Goal: Task Accomplishment & Management: Manage account settings

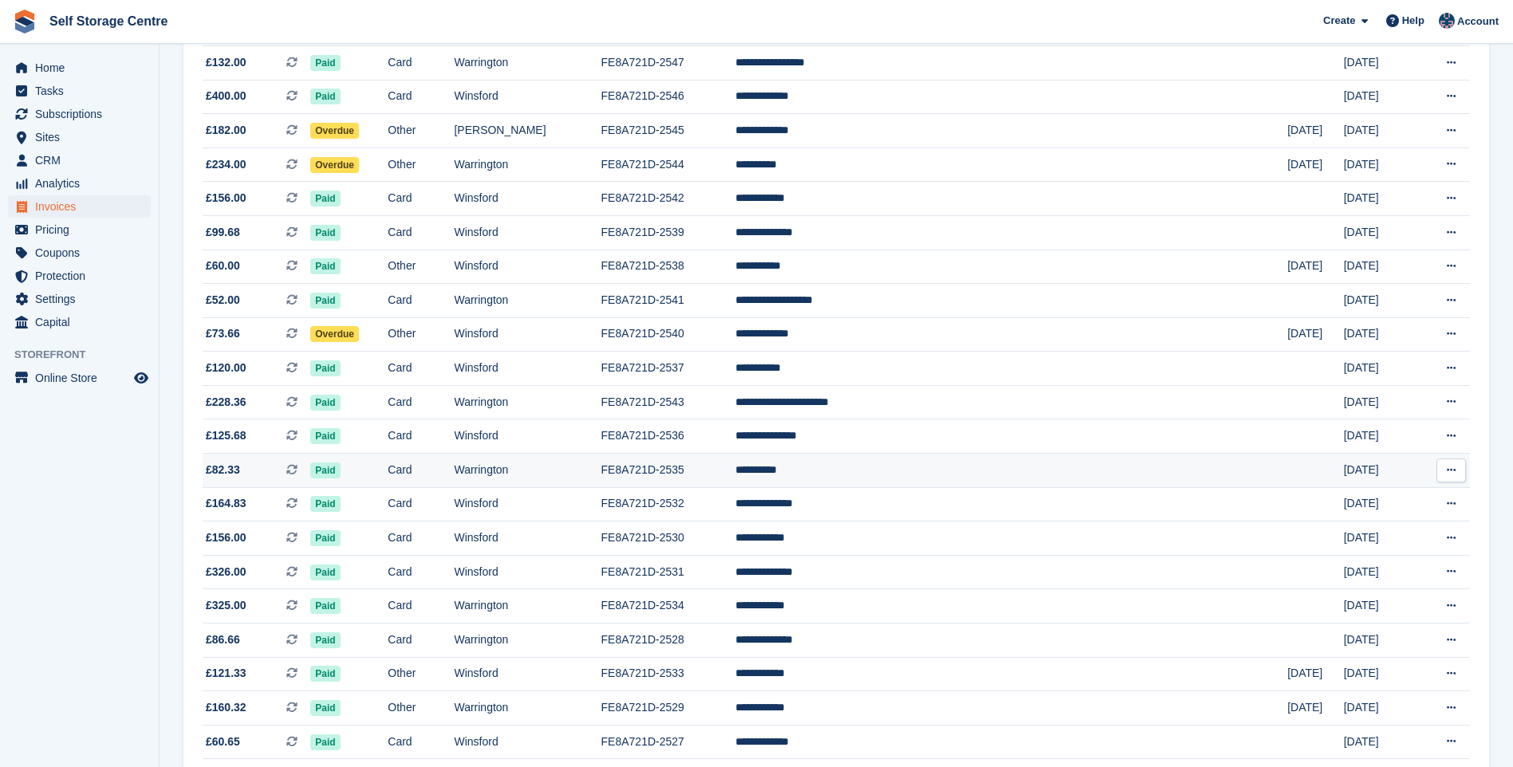
scroll to position [1278, 0]
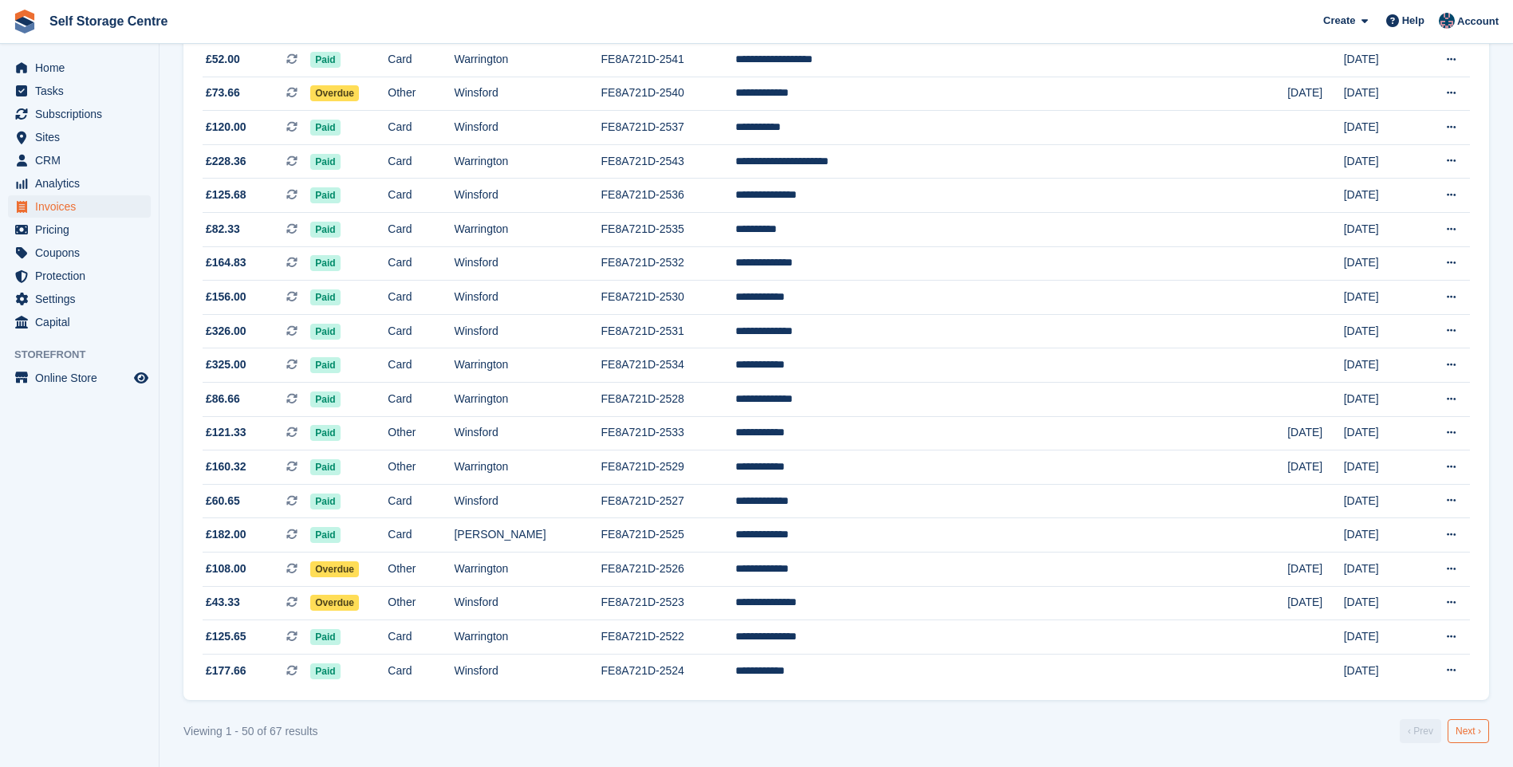
click at [1456, 727] on link "Next ›" at bounding box center [1467, 731] width 41 height 24
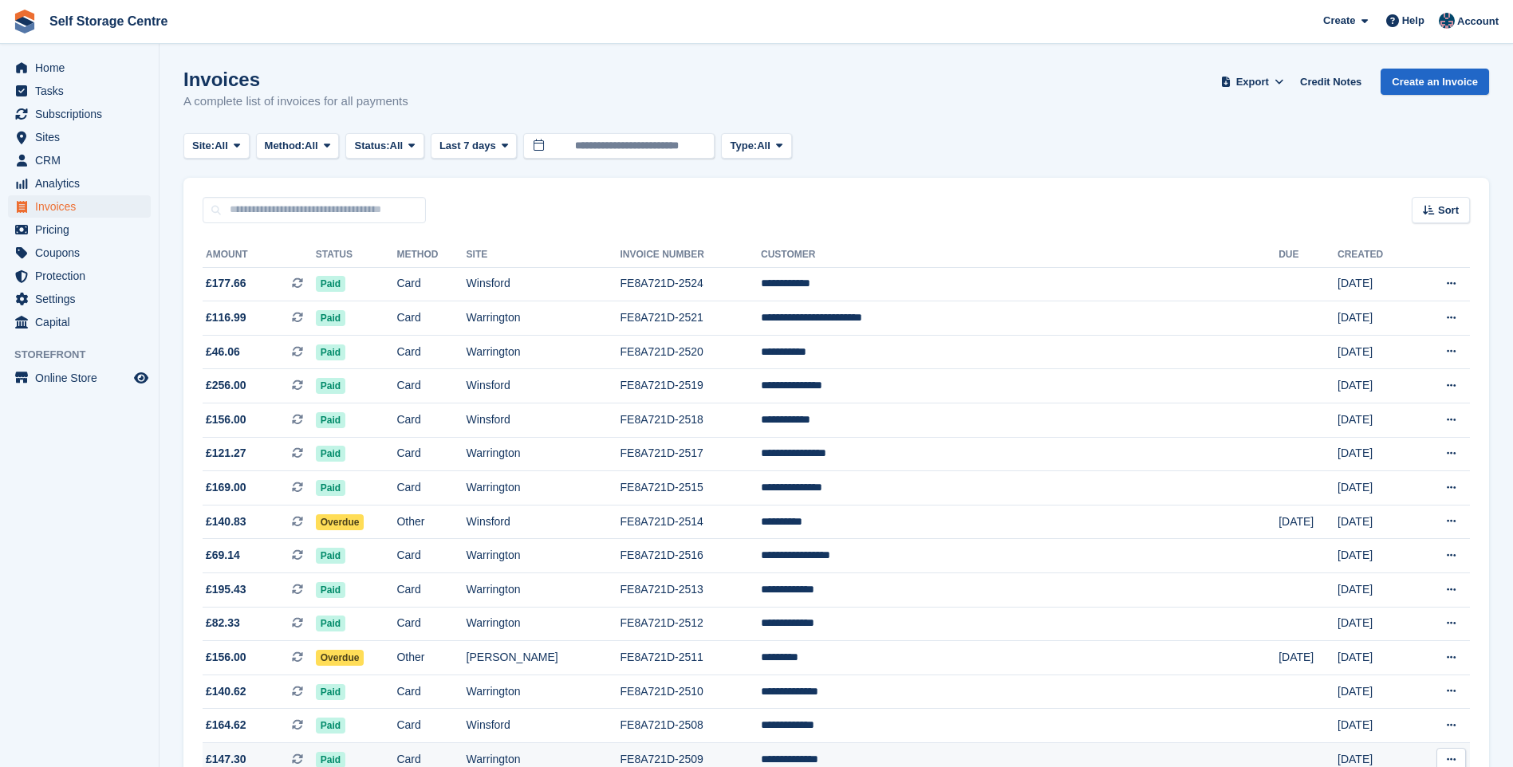
scroll to position [191, 0]
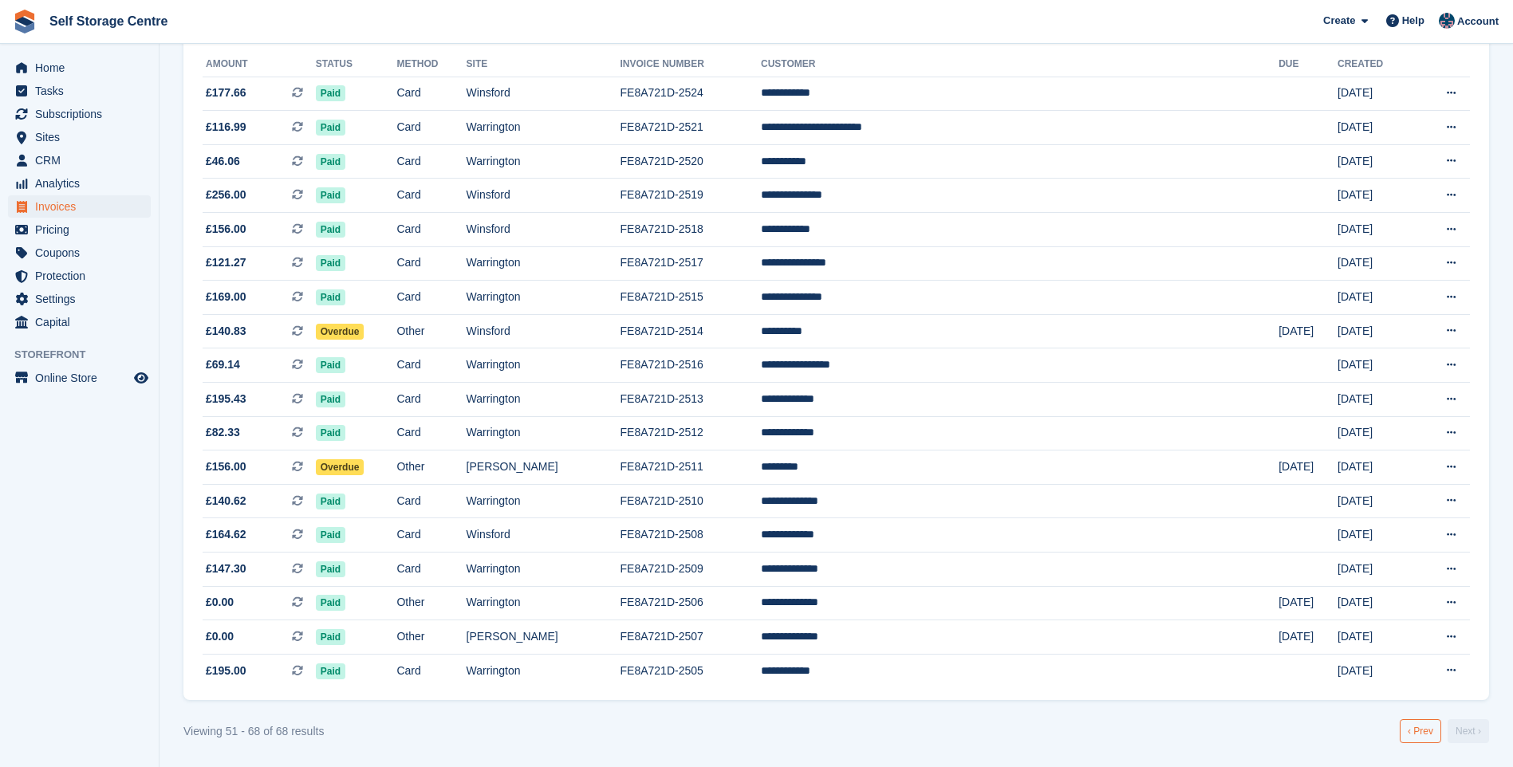
click at [1422, 736] on link "‹ Prev" at bounding box center [1420, 731] width 41 height 24
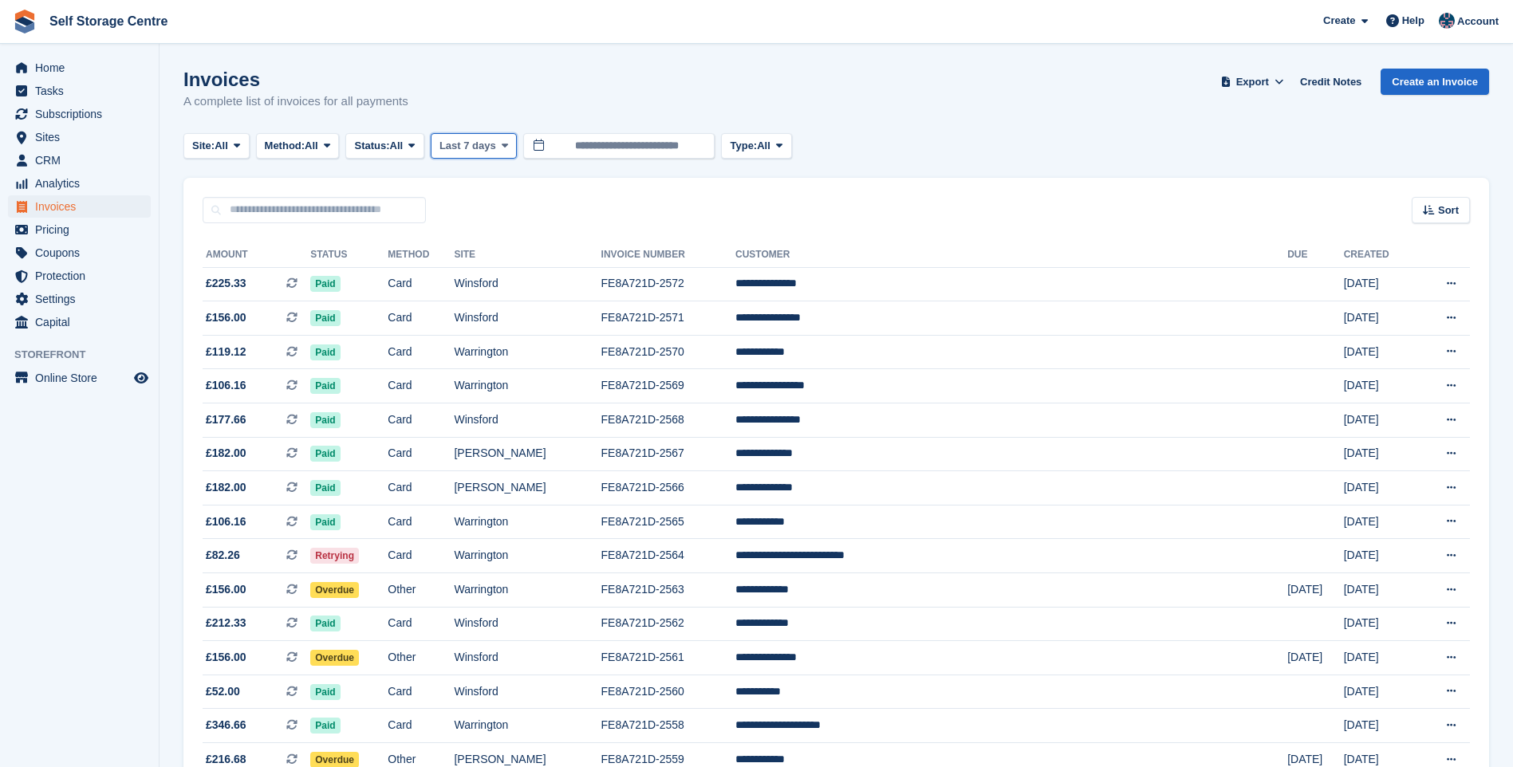
click at [489, 141] on span "Last 7 days" at bounding box center [467, 146] width 57 height 16
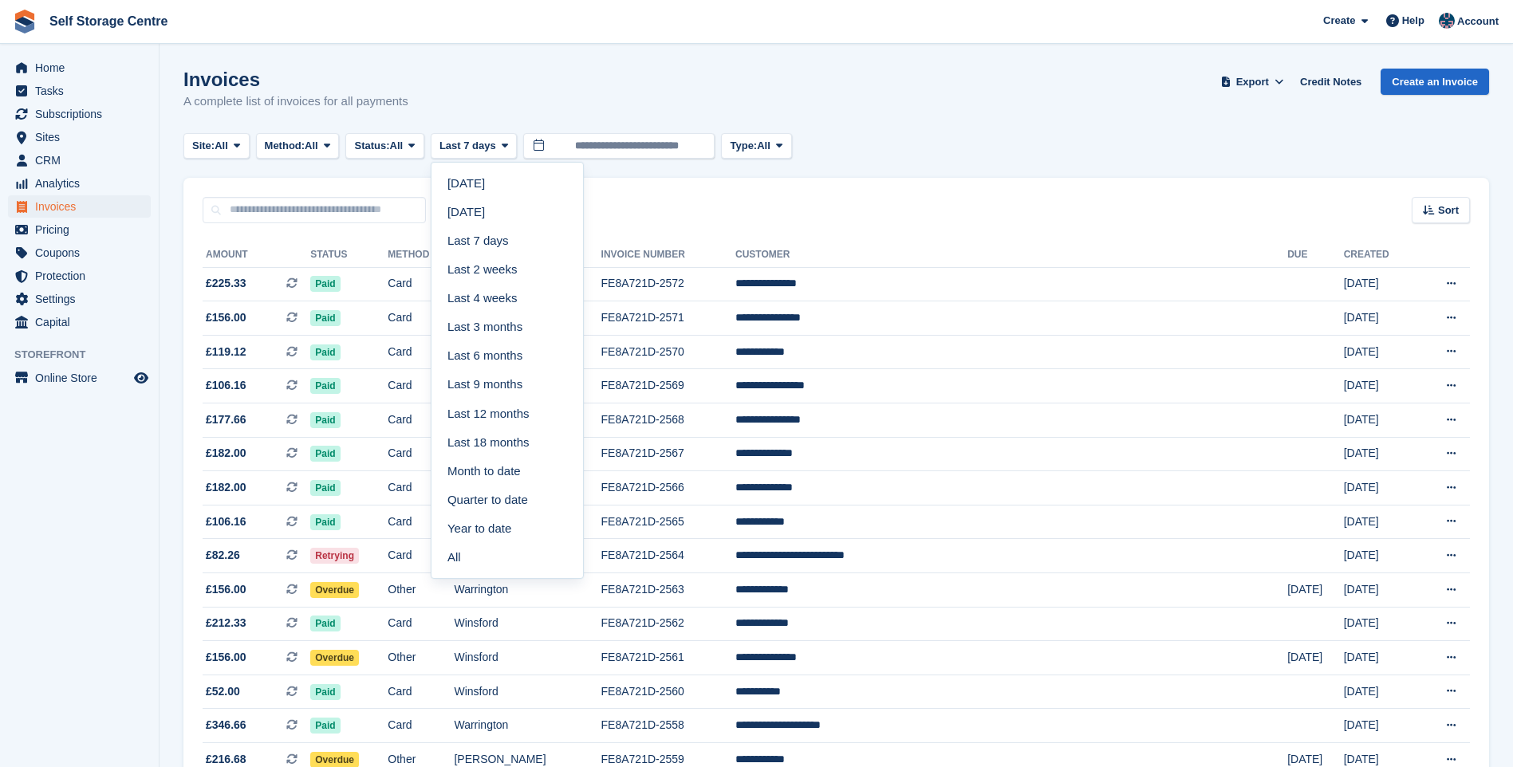
click at [513, 308] on link "Last 4 weeks" at bounding box center [507, 298] width 139 height 29
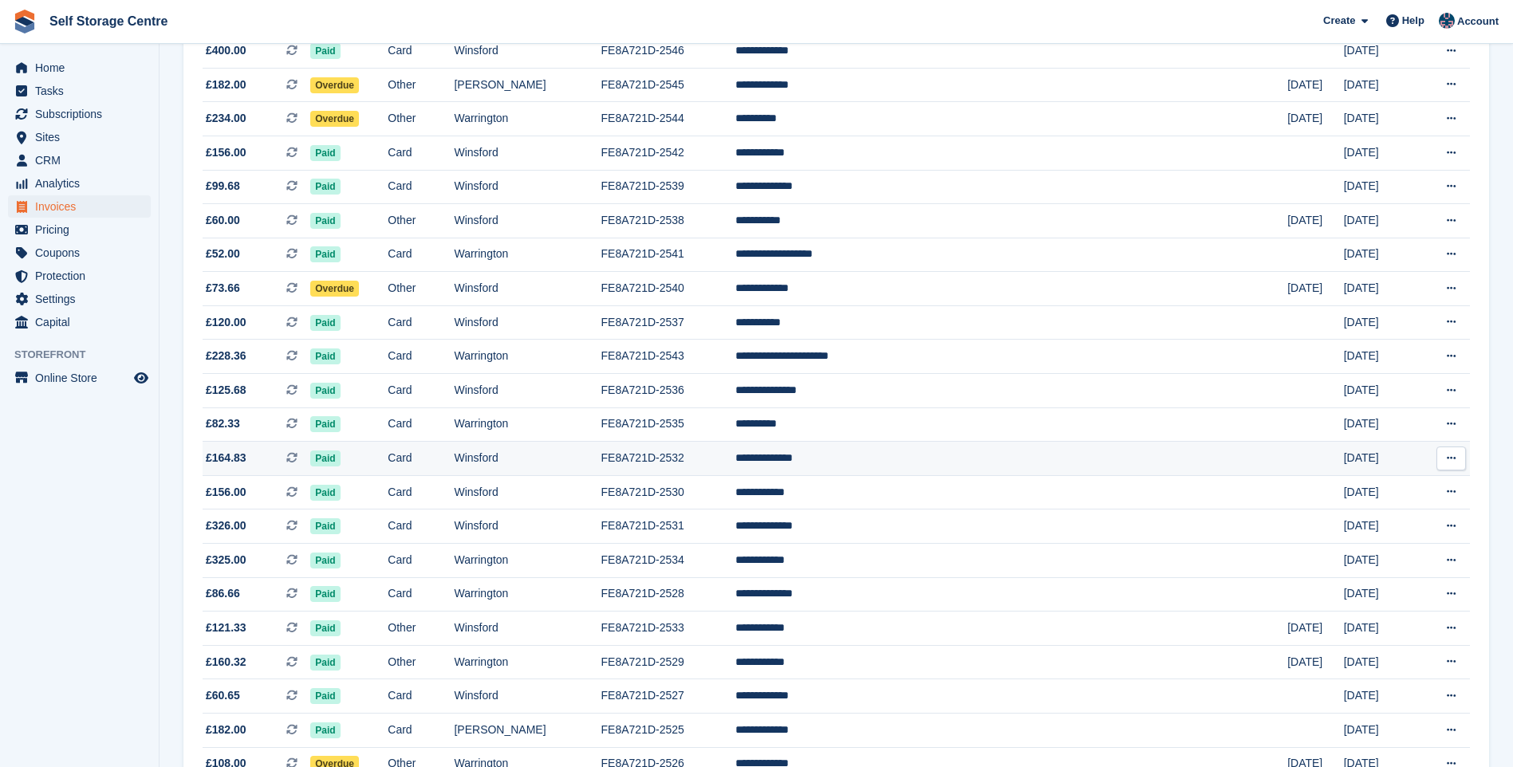
scroll to position [1278, 0]
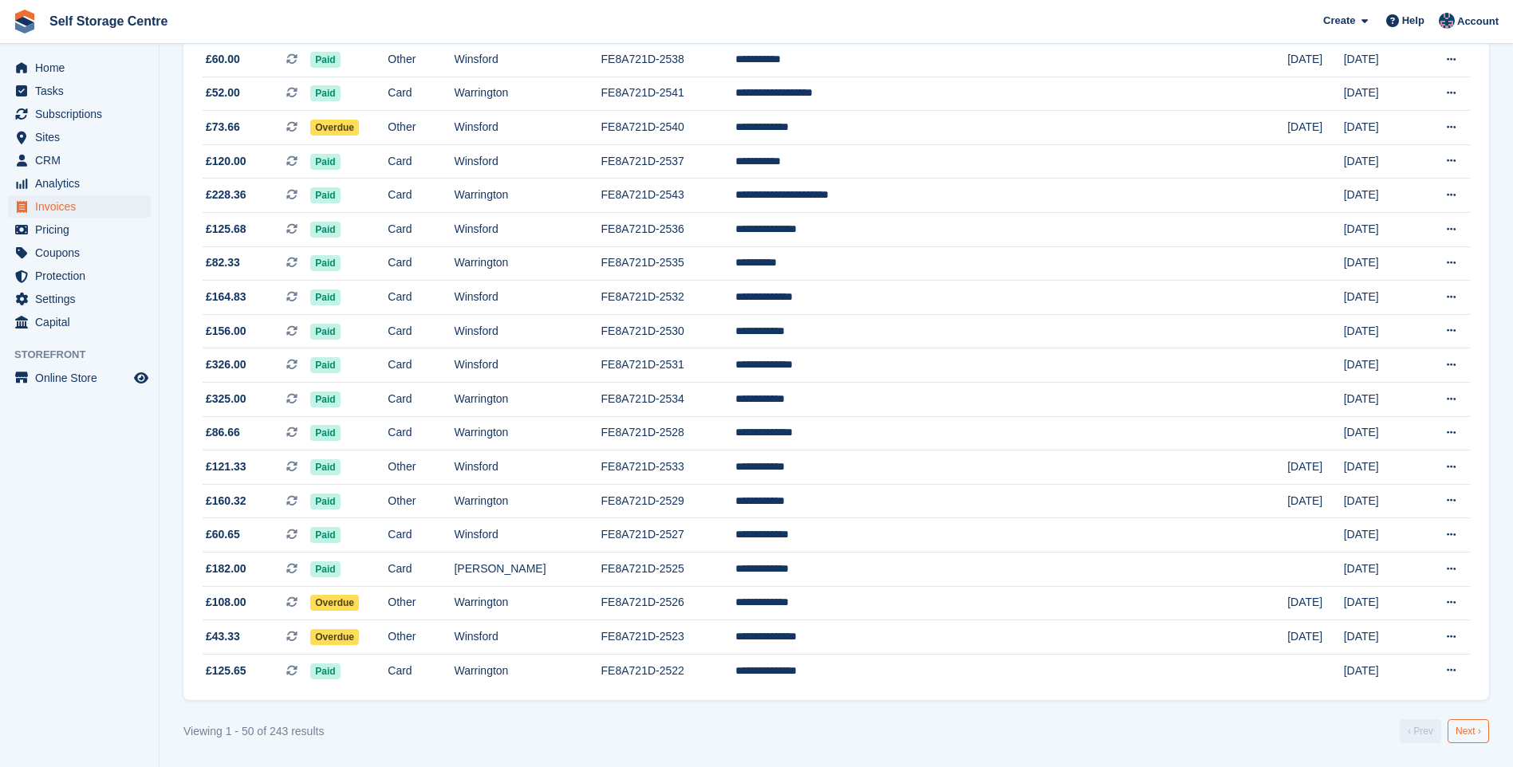
click at [1471, 728] on link "Next ›" at bounding box center [1467, 731] width 41 height 24
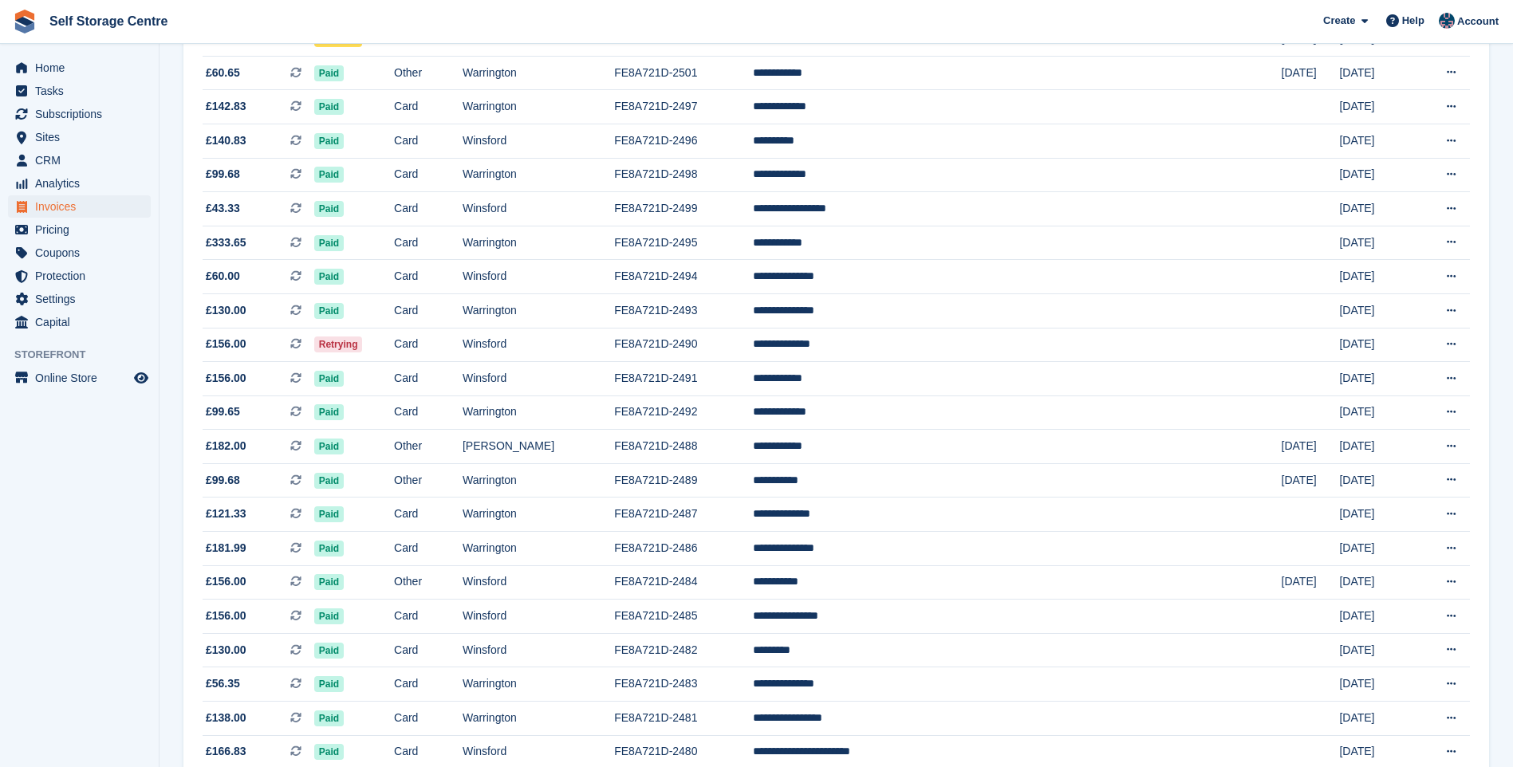
scroll to position [1278, 0]
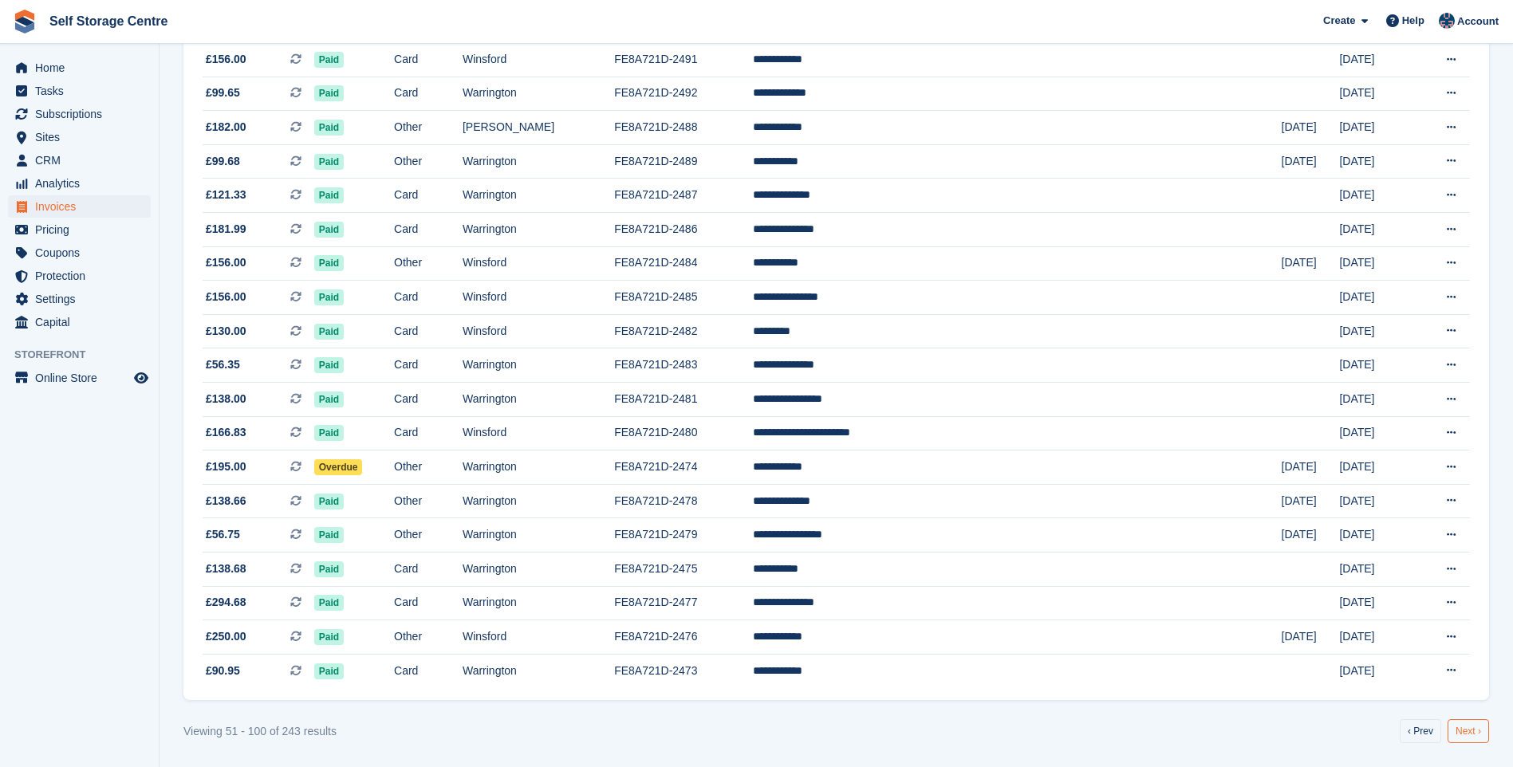
click at [1463, 735] on link "Next ›" at bounding box center [1467, 731] width 41 height 24
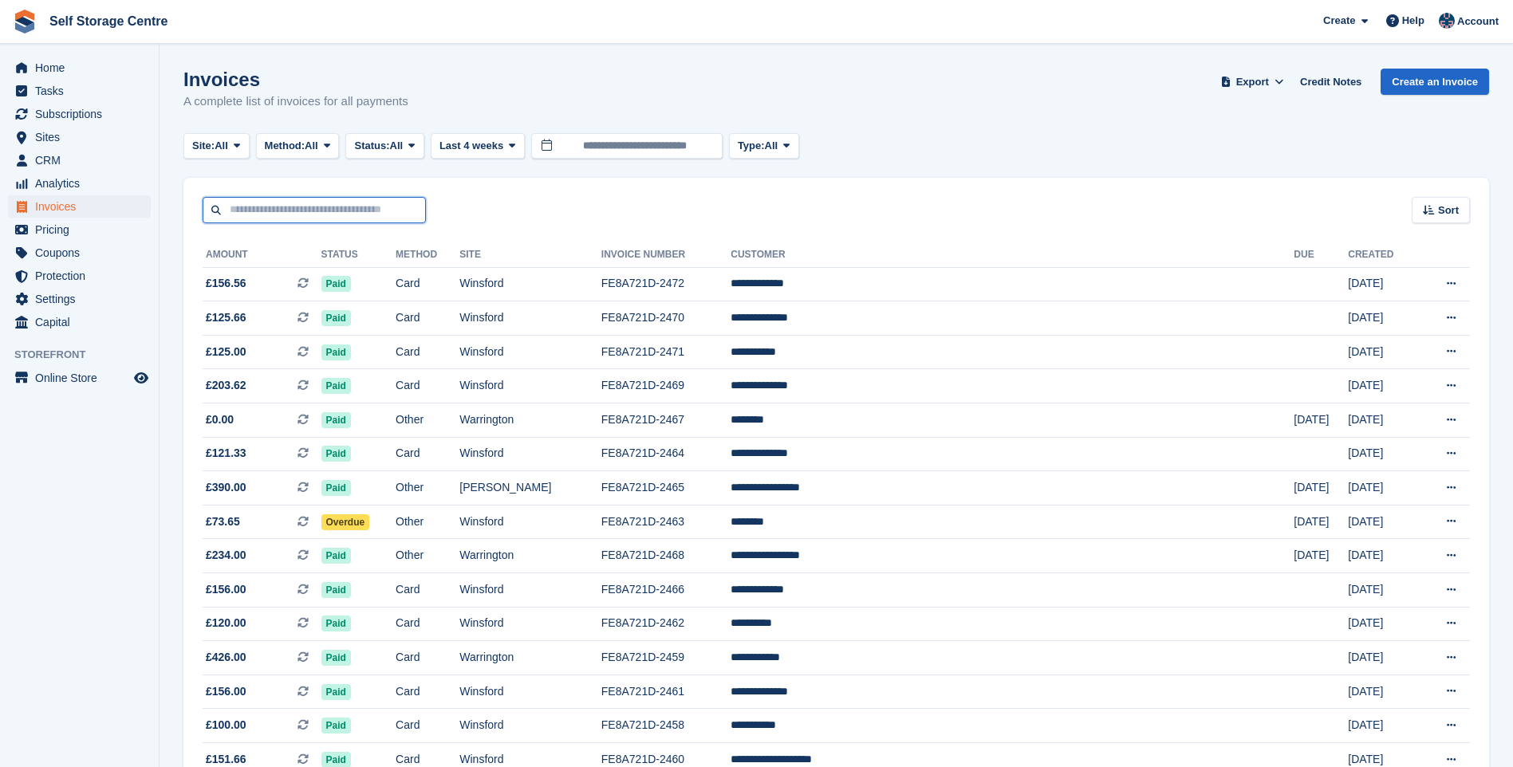
click at [245, 211] on input "text" at bounding box center [314, 210] width 223 height 26
type input "****"
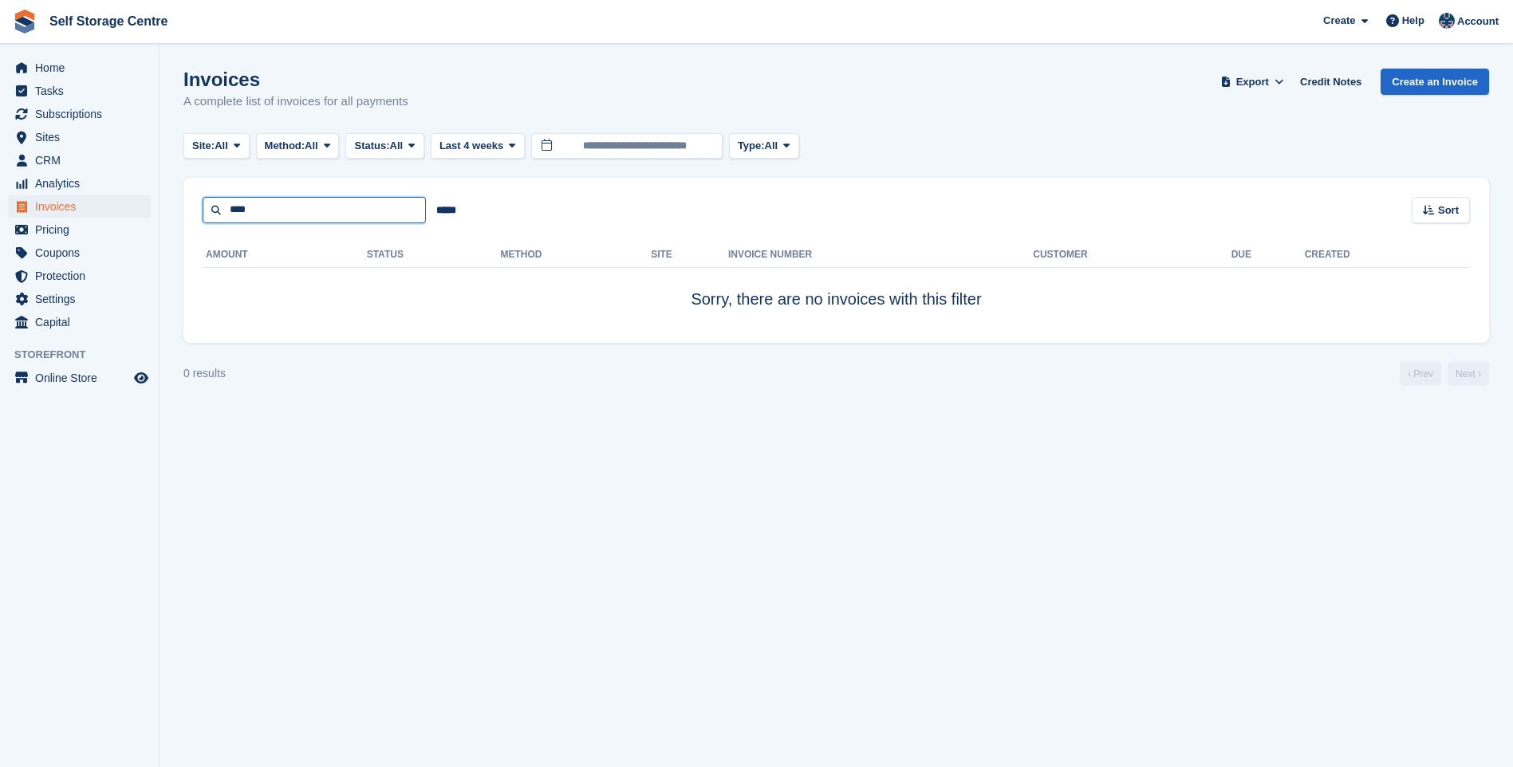
click at [260, 213] on input "****" at bounding box center [314, 210] width 223 height 26
type input "*"
type input "***"
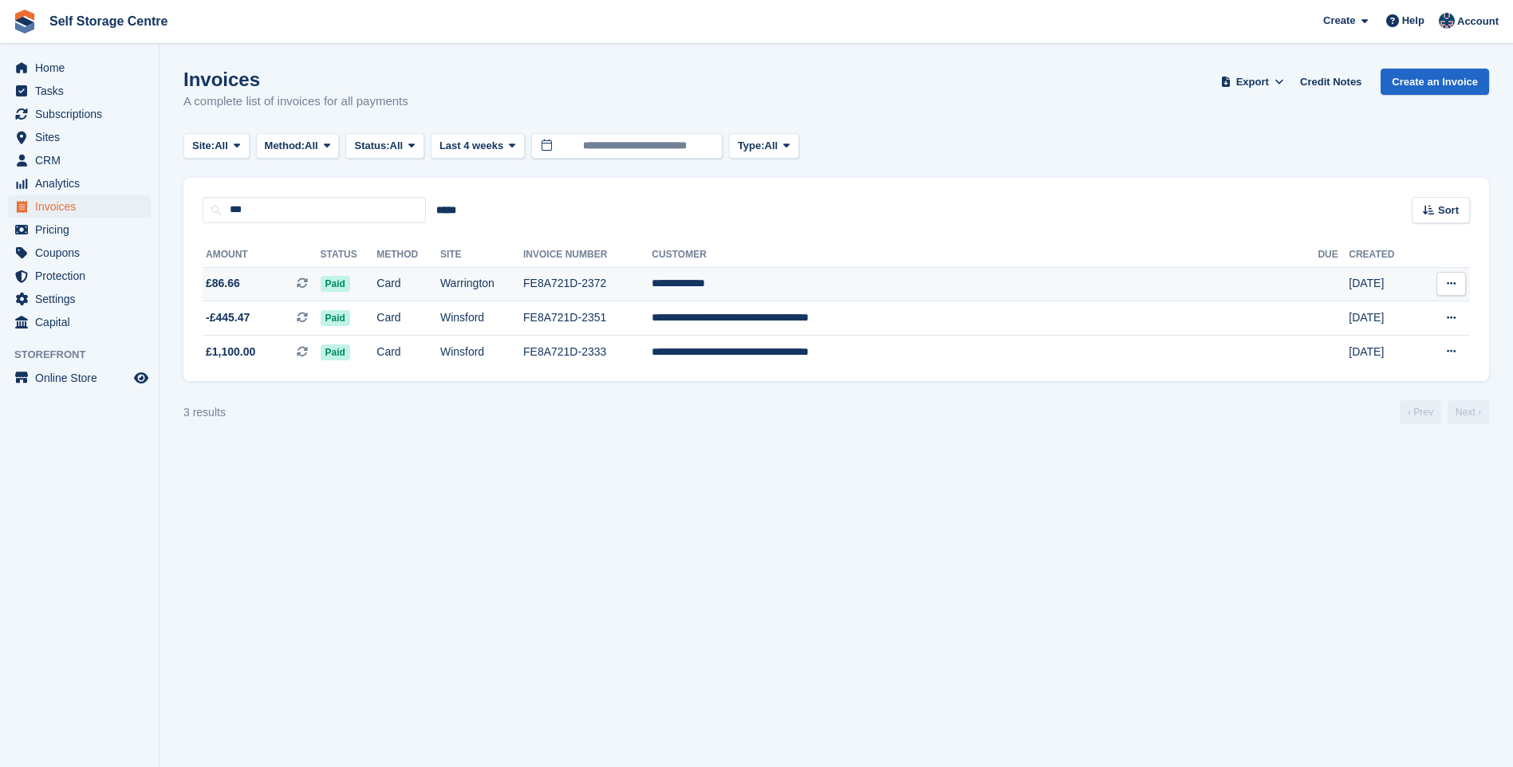
click at [652, 283] on td "FE8A721D-2372" at bounding box center [587, 284] width 128 height 34
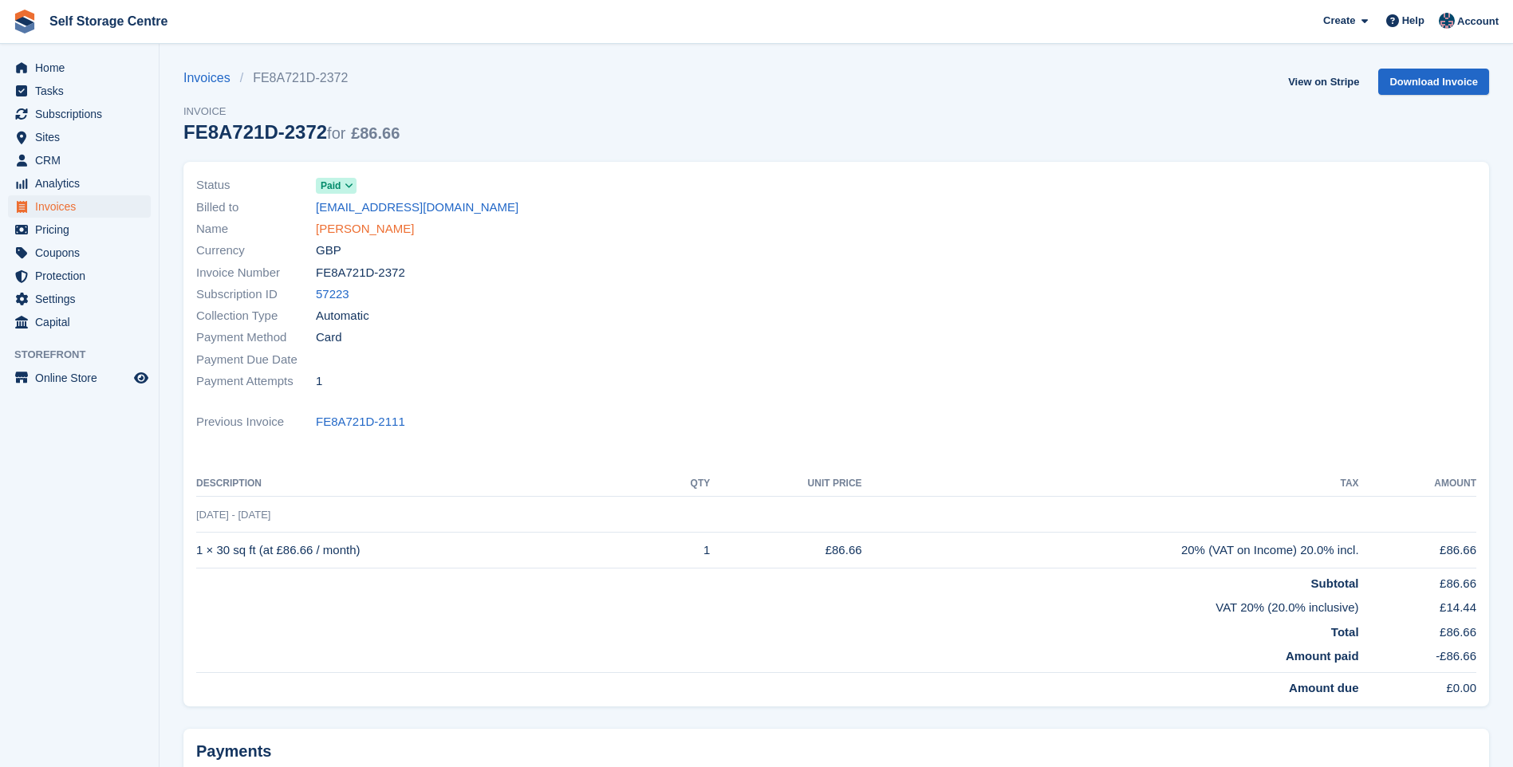
click at [378, 230] on link "Olaniyi Bello" at bounding box center [365, 229] width 98 height 18
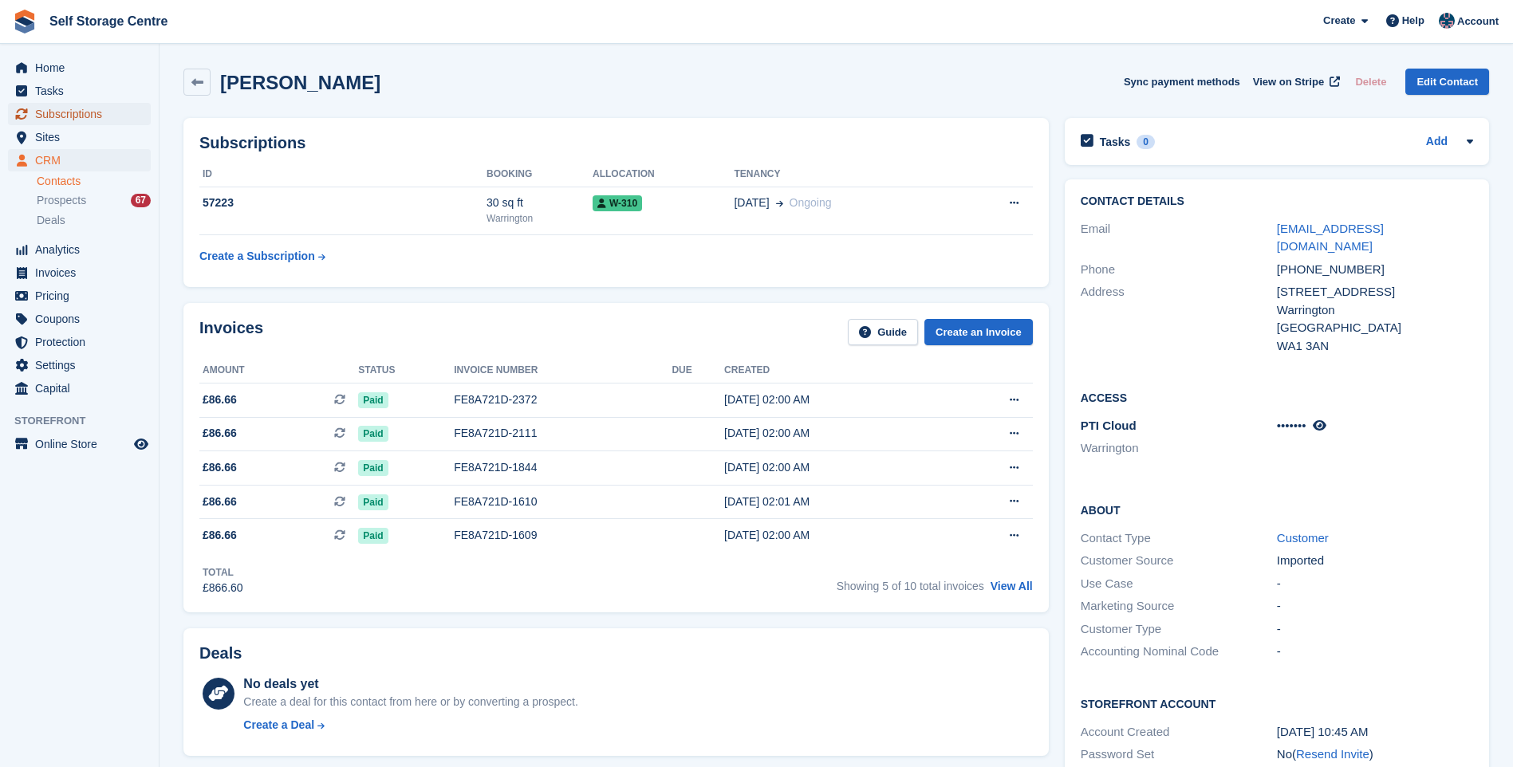
click at [81, 112] on span "Subscriptions" at bounding box center [83, 114] width 96 height 22
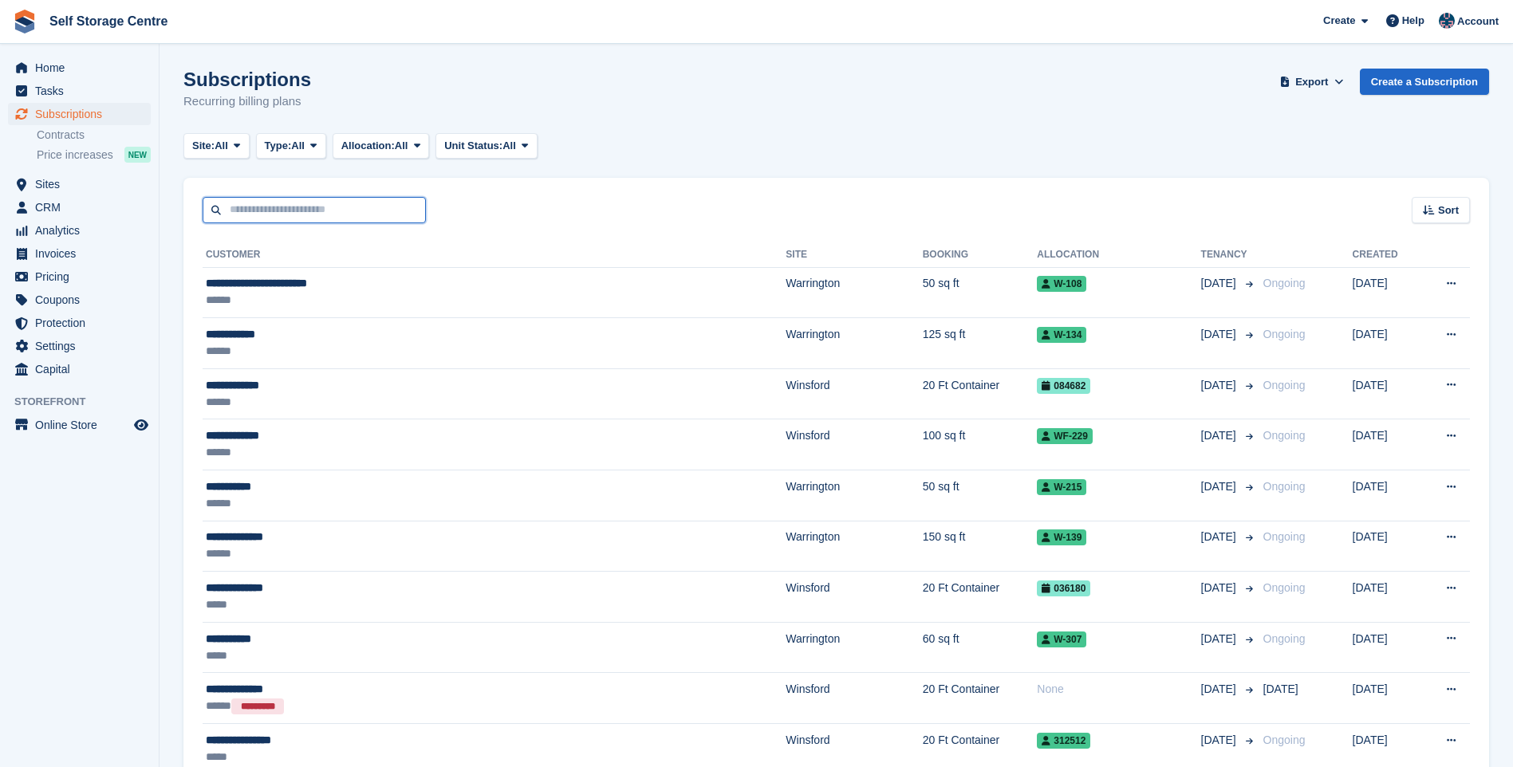
click at [356, 205] on input "text" at bounding box center [314, 210] width 223 height 26
type input "****"
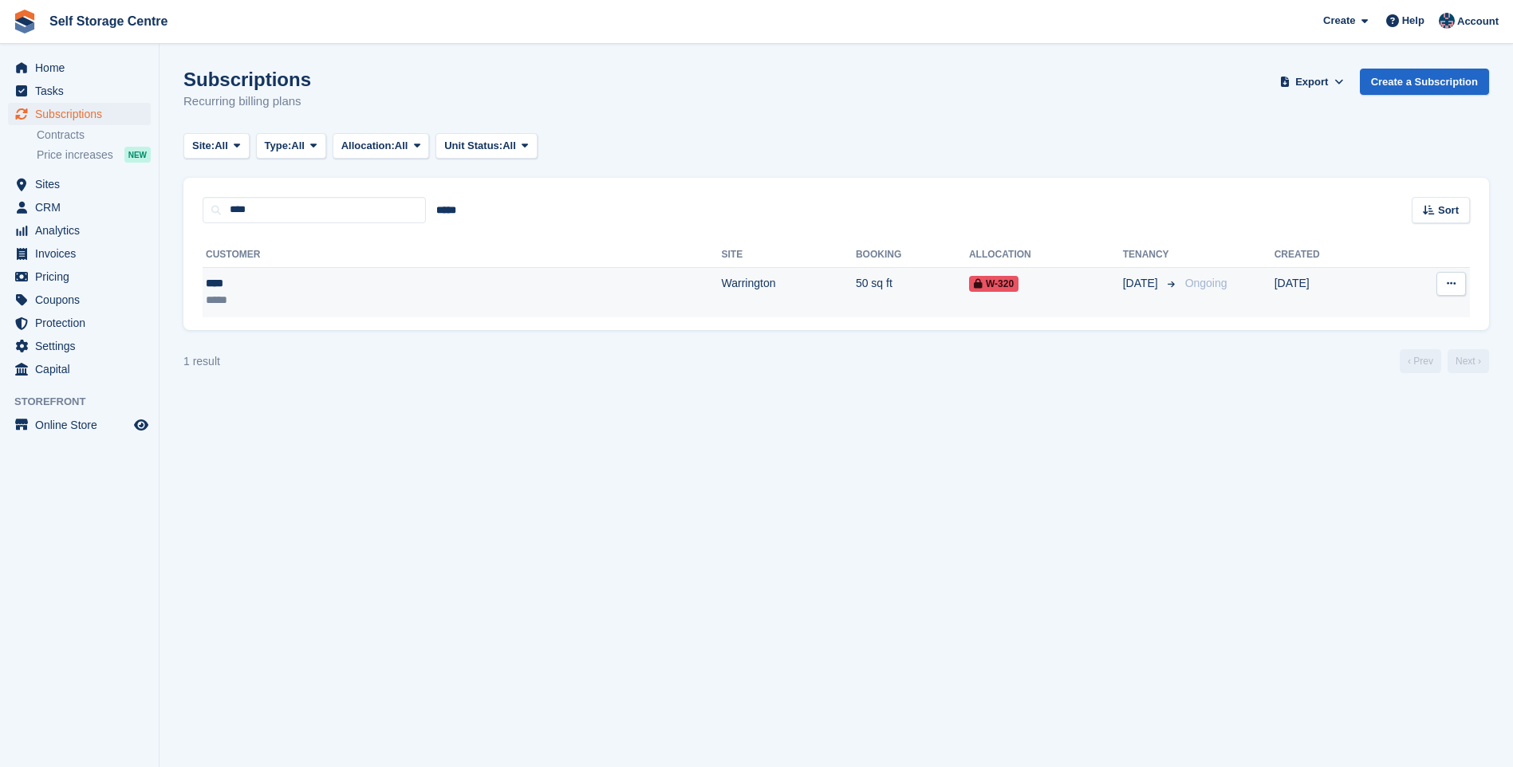
click at [218, 298] on div "*****" at bounding box center [309, 300] width 207 height 17
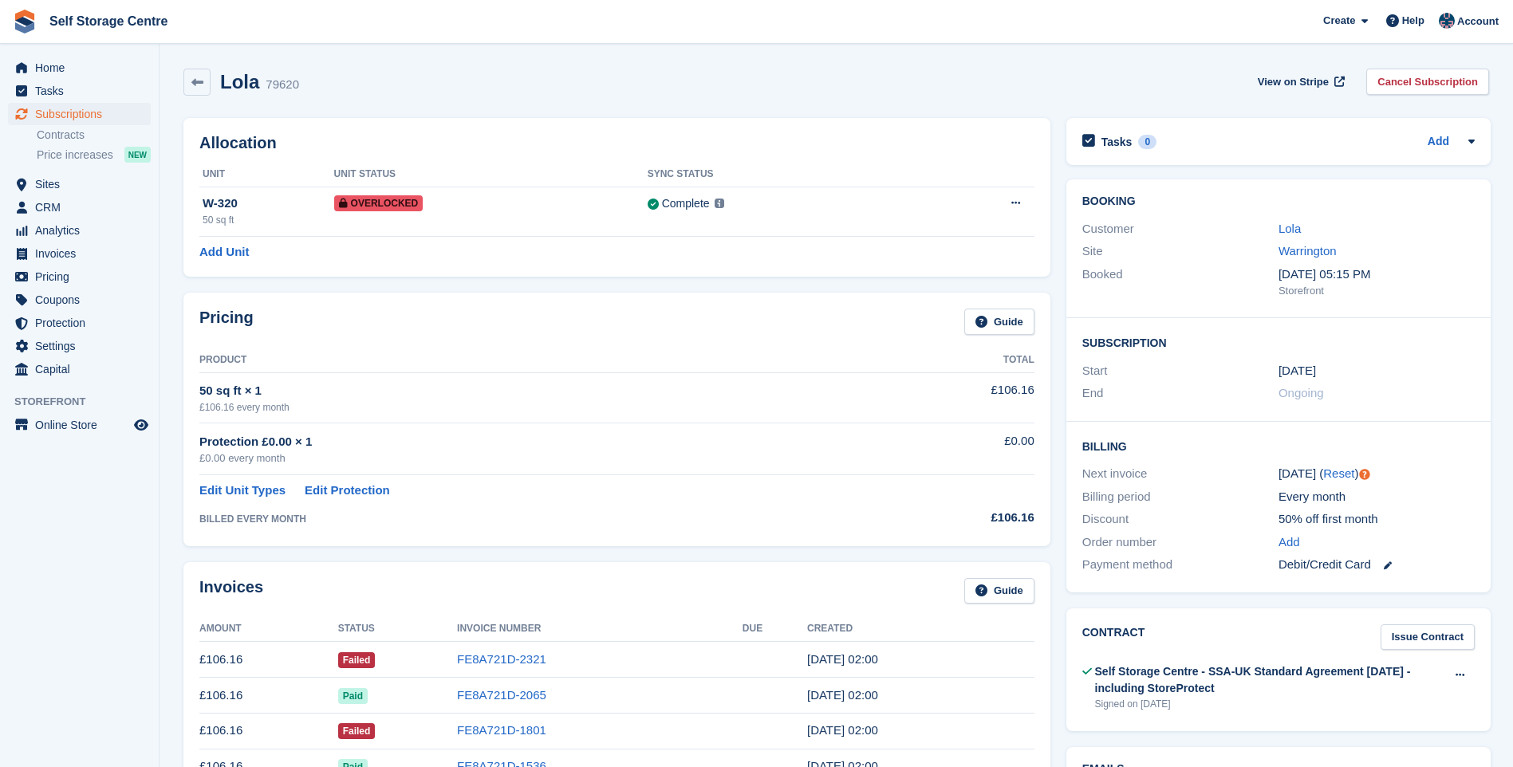
scroll to position [80, 0]
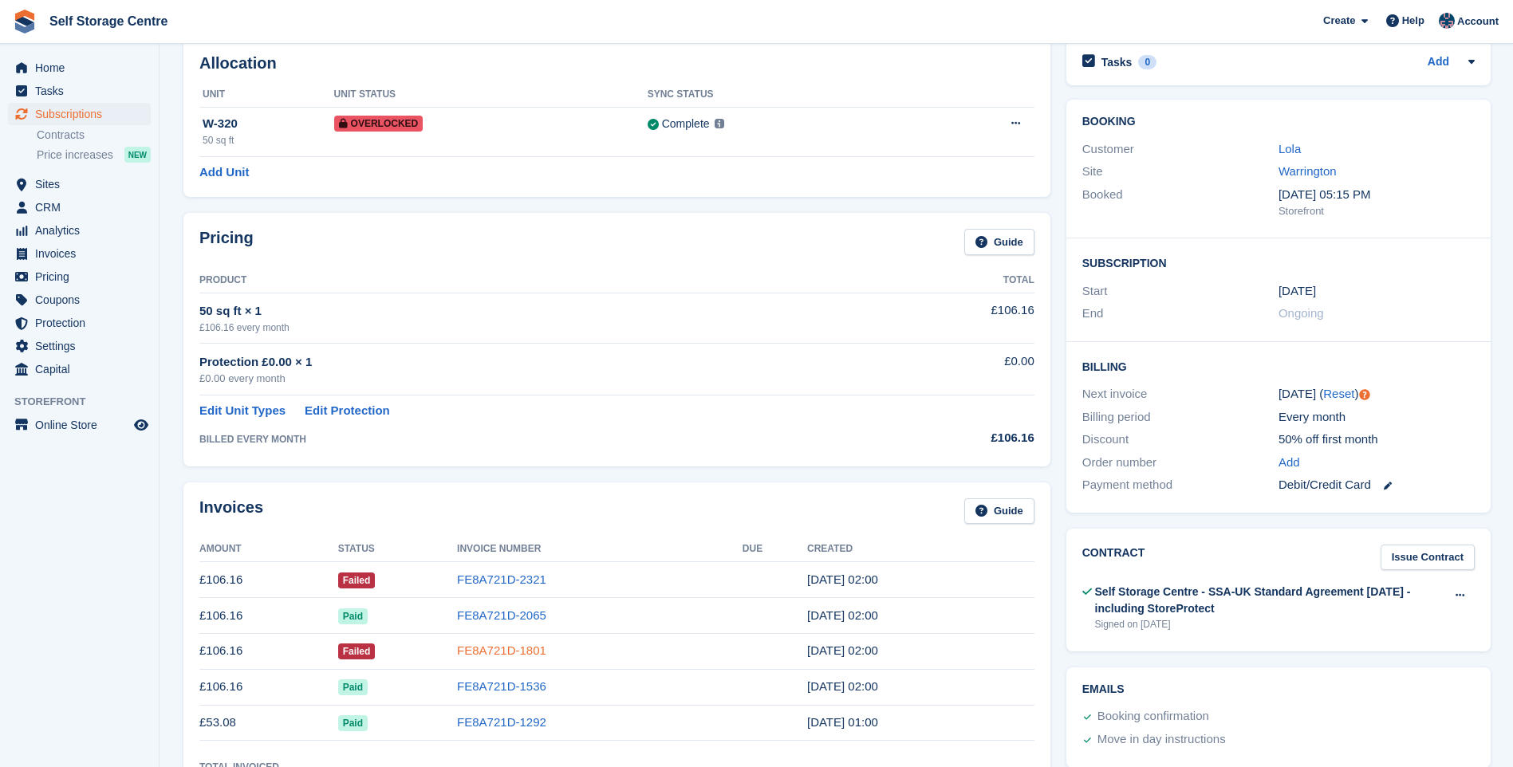
click at [463, 647] on link "FE8A721D-1801" at bounding box center [501, 651] width 89 height 14
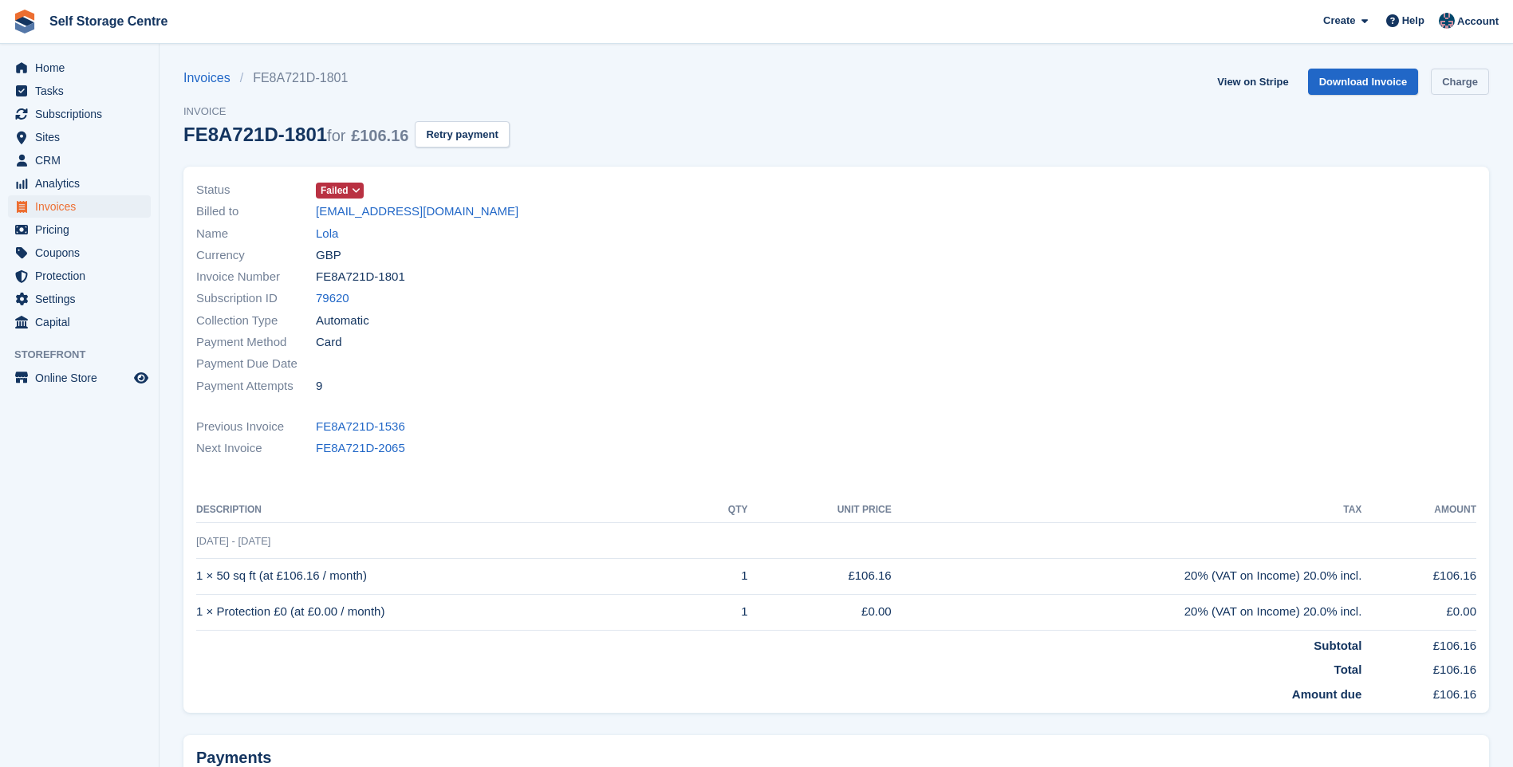
click at [1467, 83] on link "Charge" at bounding box center [1460, 82] width 58 height 26
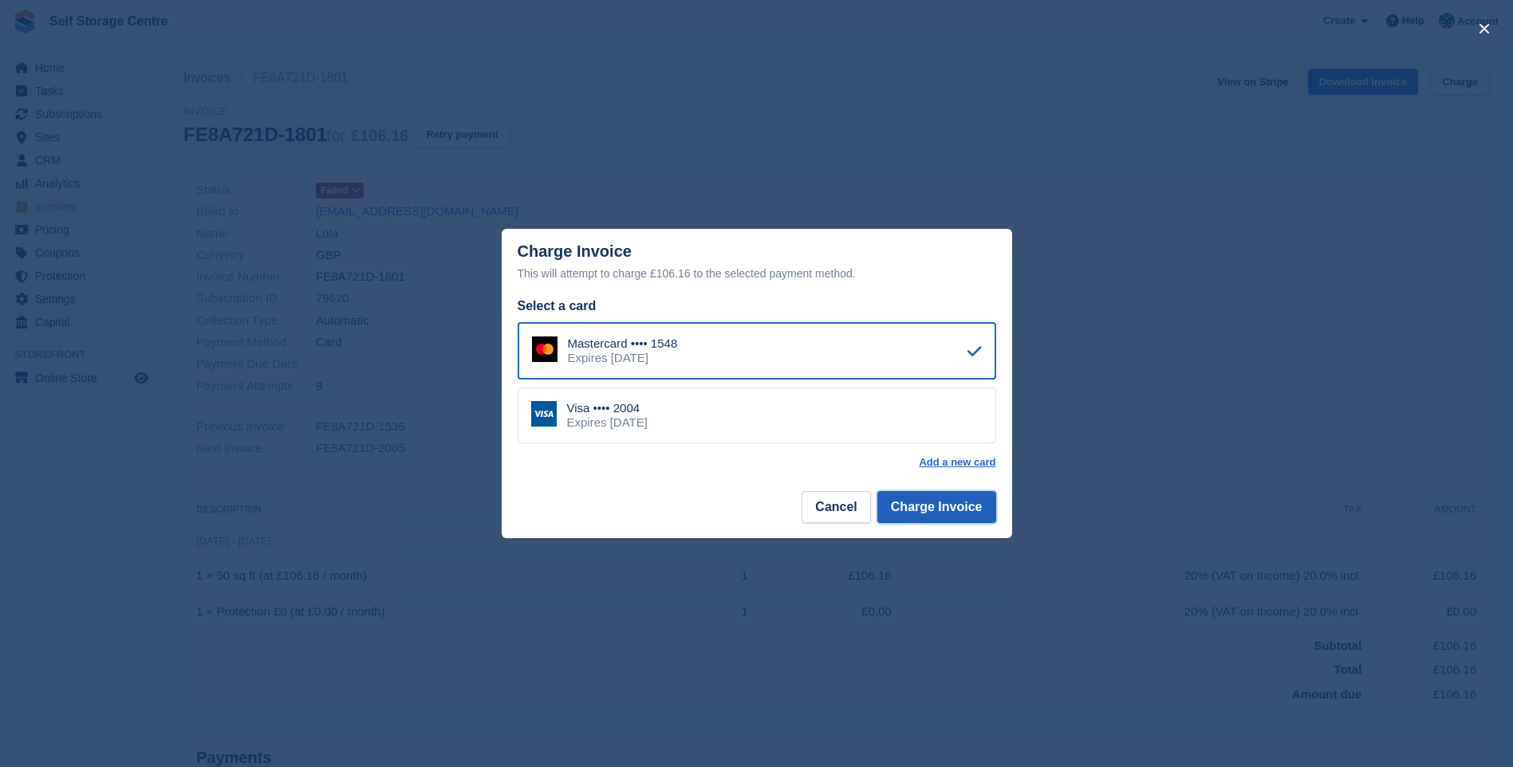
click at [928, 508] on button "Charge Invoice" at bounding box center [936, 507] width 119 height 32
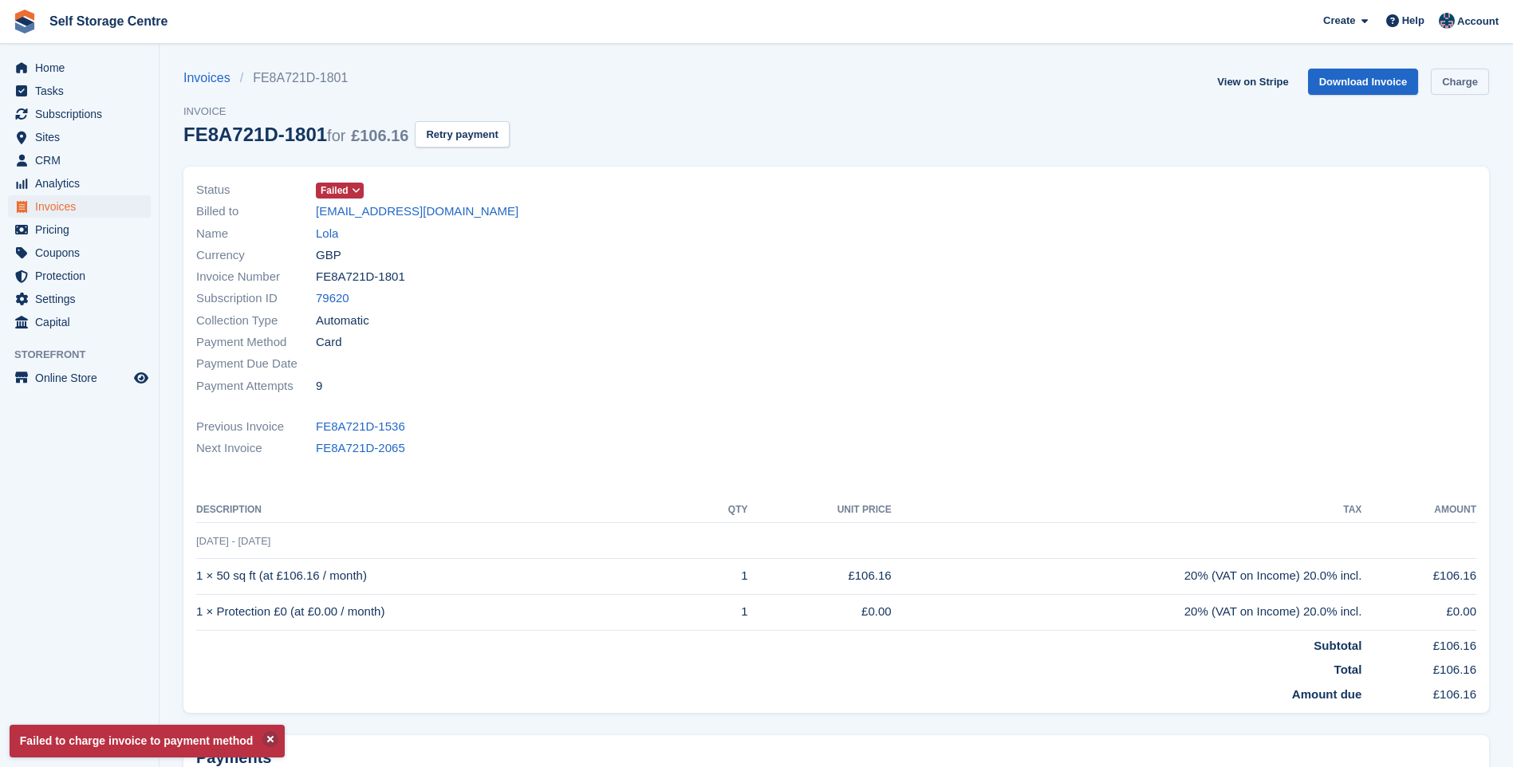
click at [1457, 85] on link "Charge" at bounding box center [1460, 82] width 58 height 26
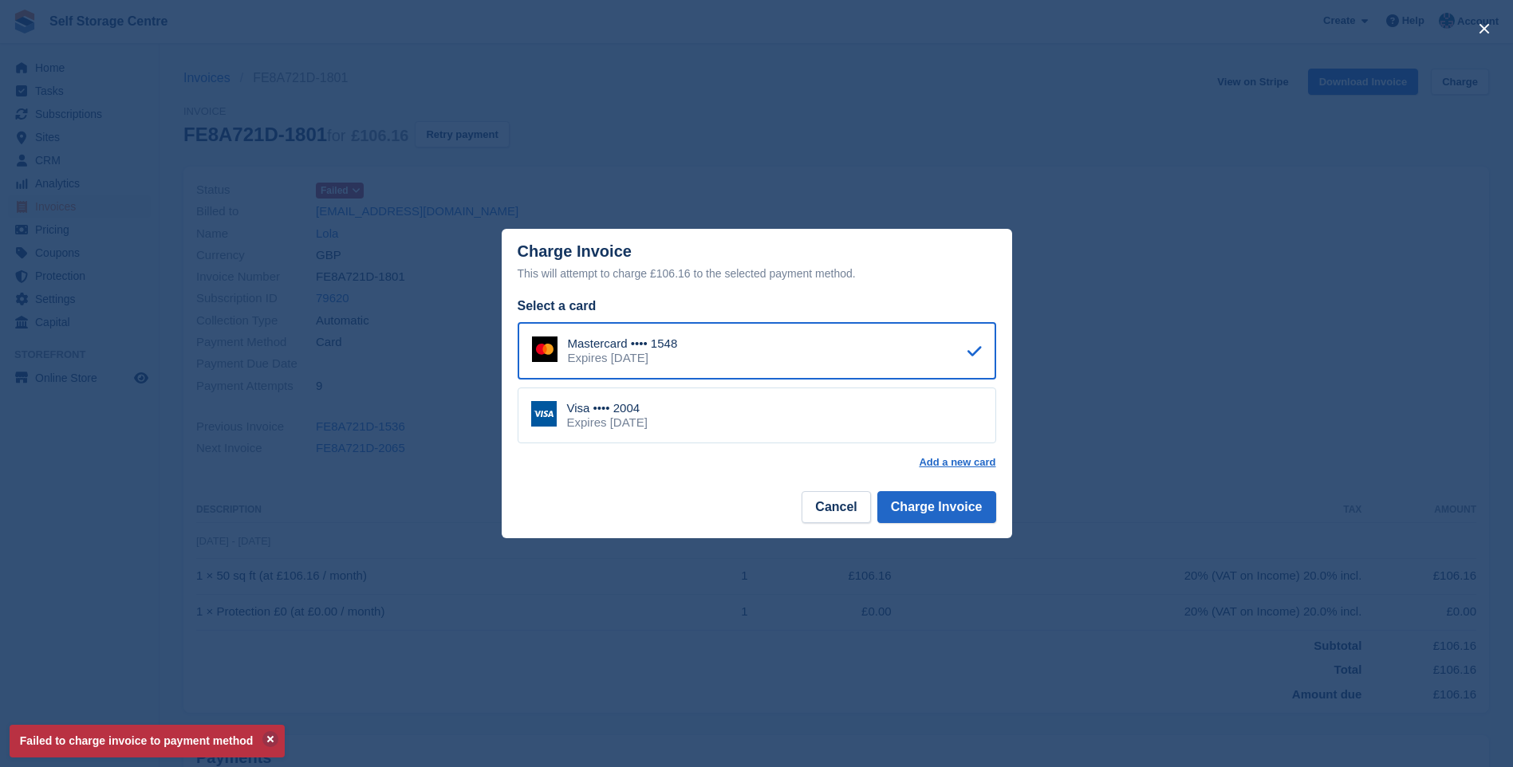
click at [712, 431] on div "Visa •••• 2004 Expires October 2025" at bounding box center [757, 416] width 479 height 56
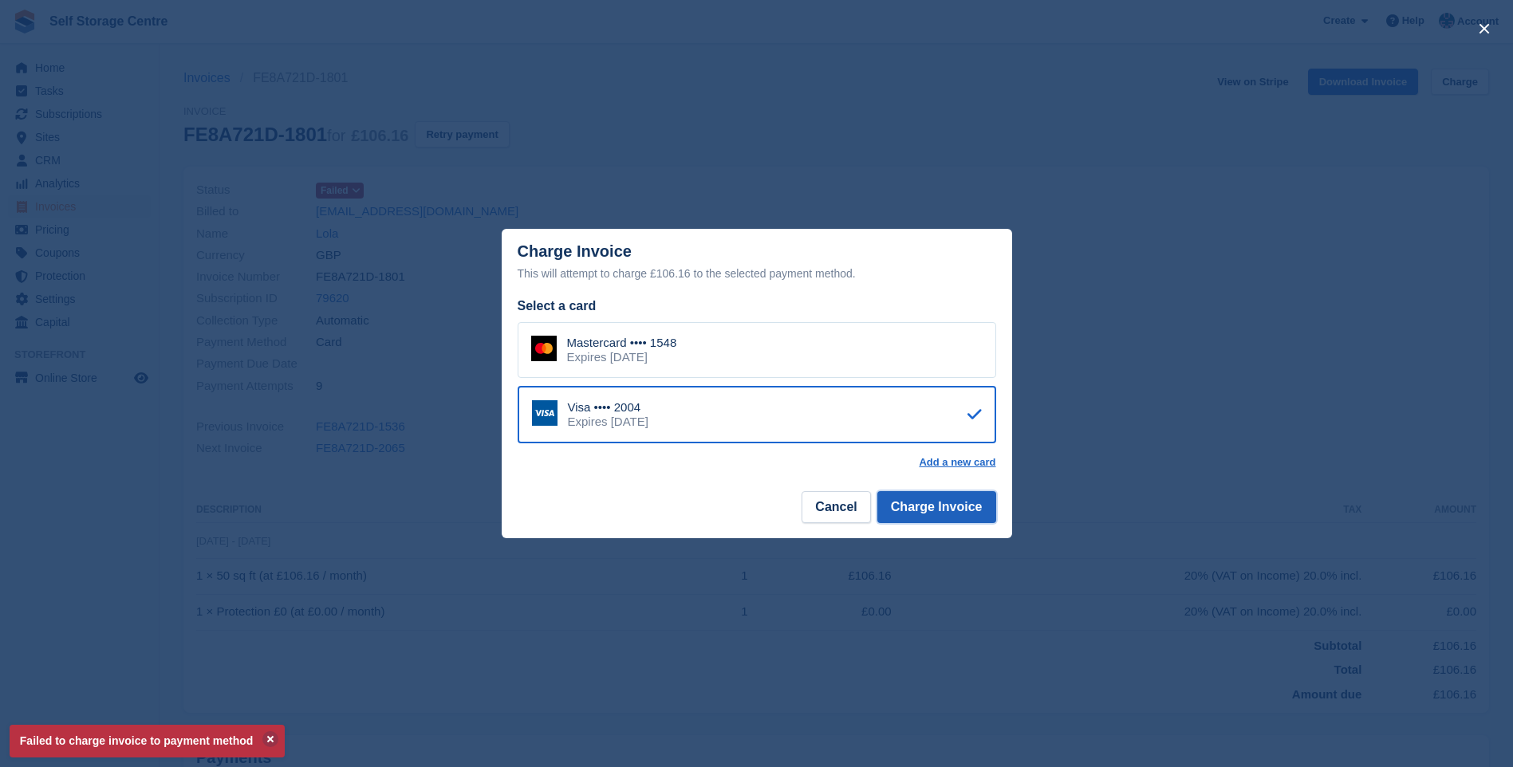
click at [929, 514] on button "Charge Invoice" at bounding box center [936, 507] width 119 height 32
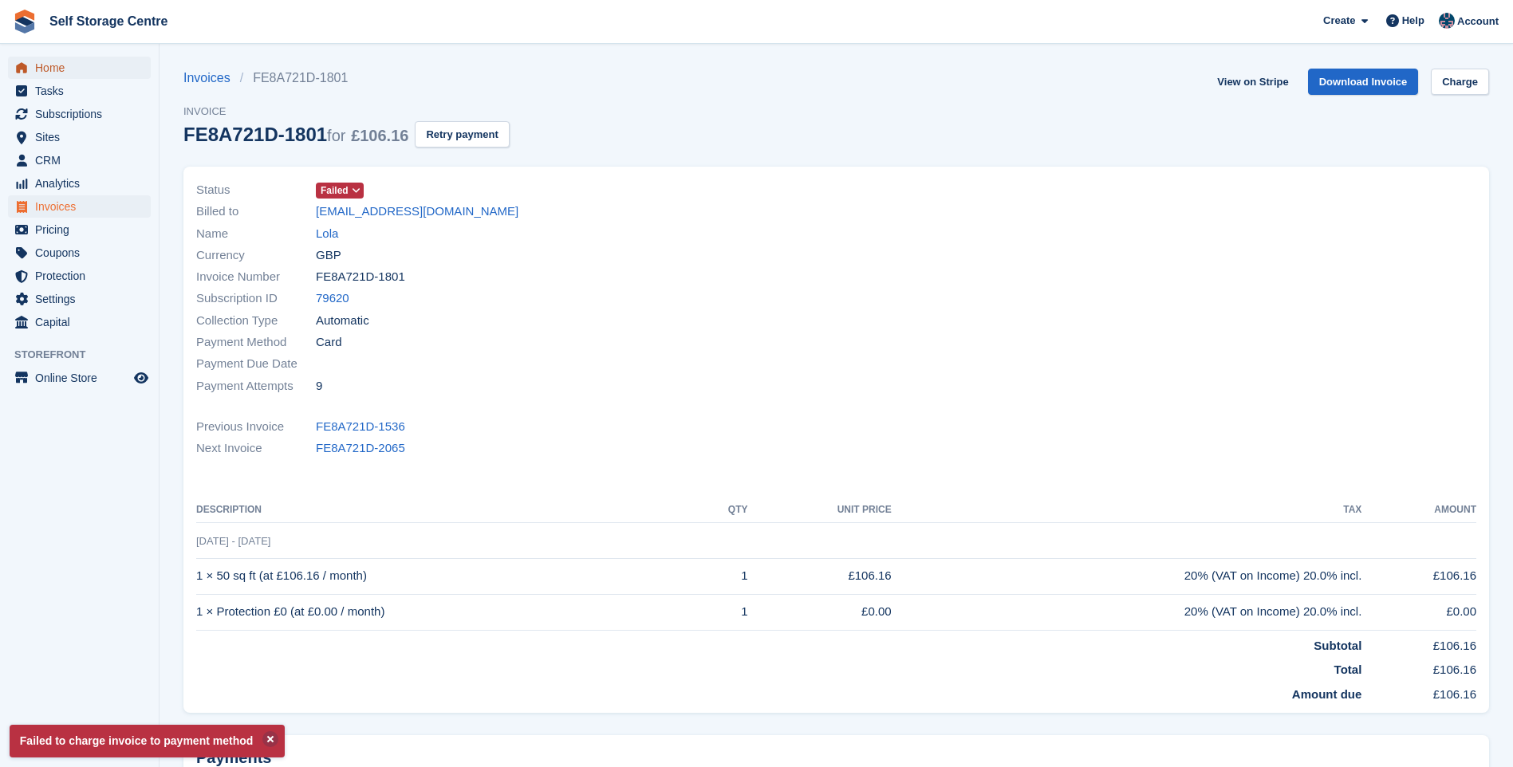
click at [62, 70] on span "Home" at bounding box center [83, 68] width 96 height 22
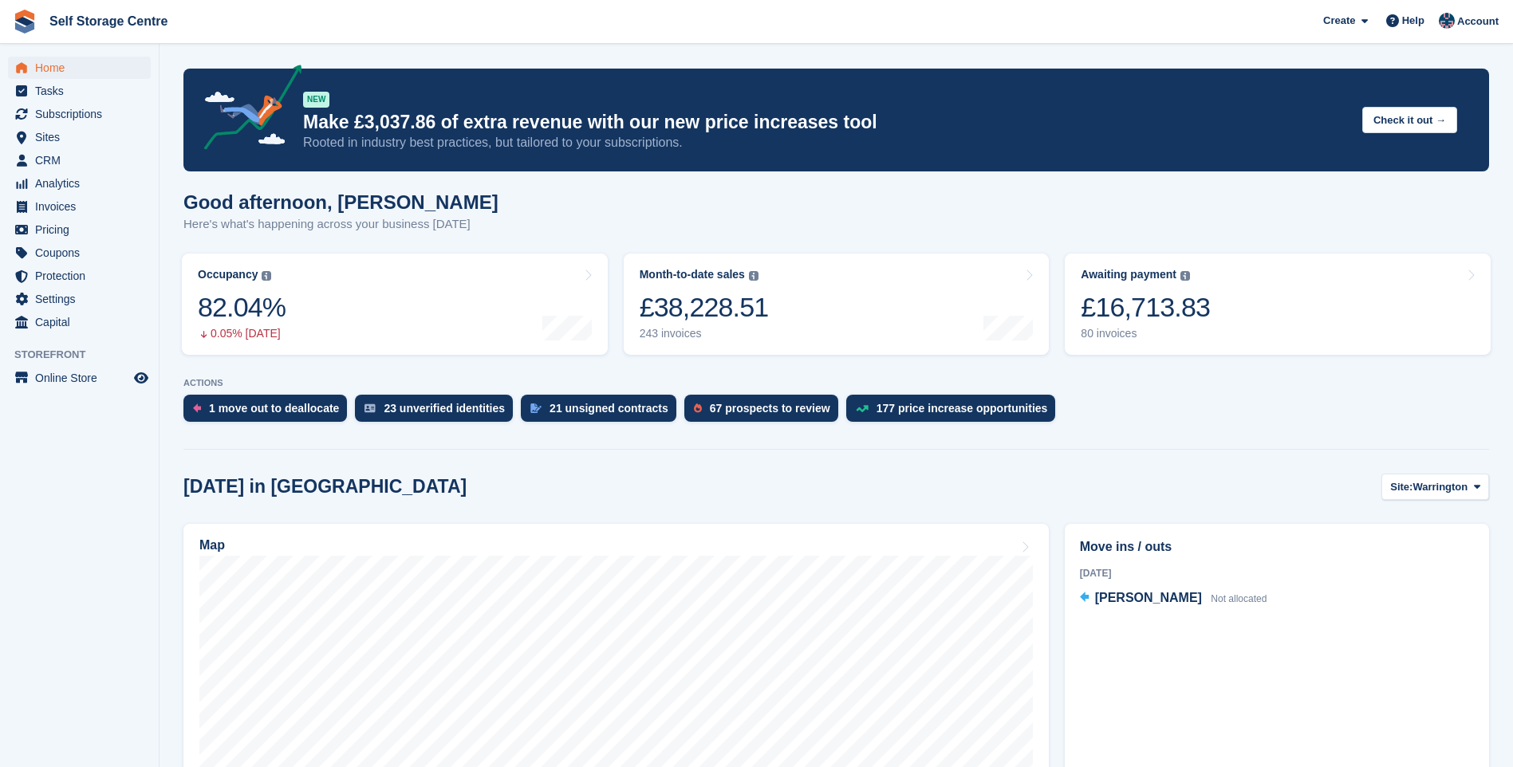
scroll to position [160, 0]
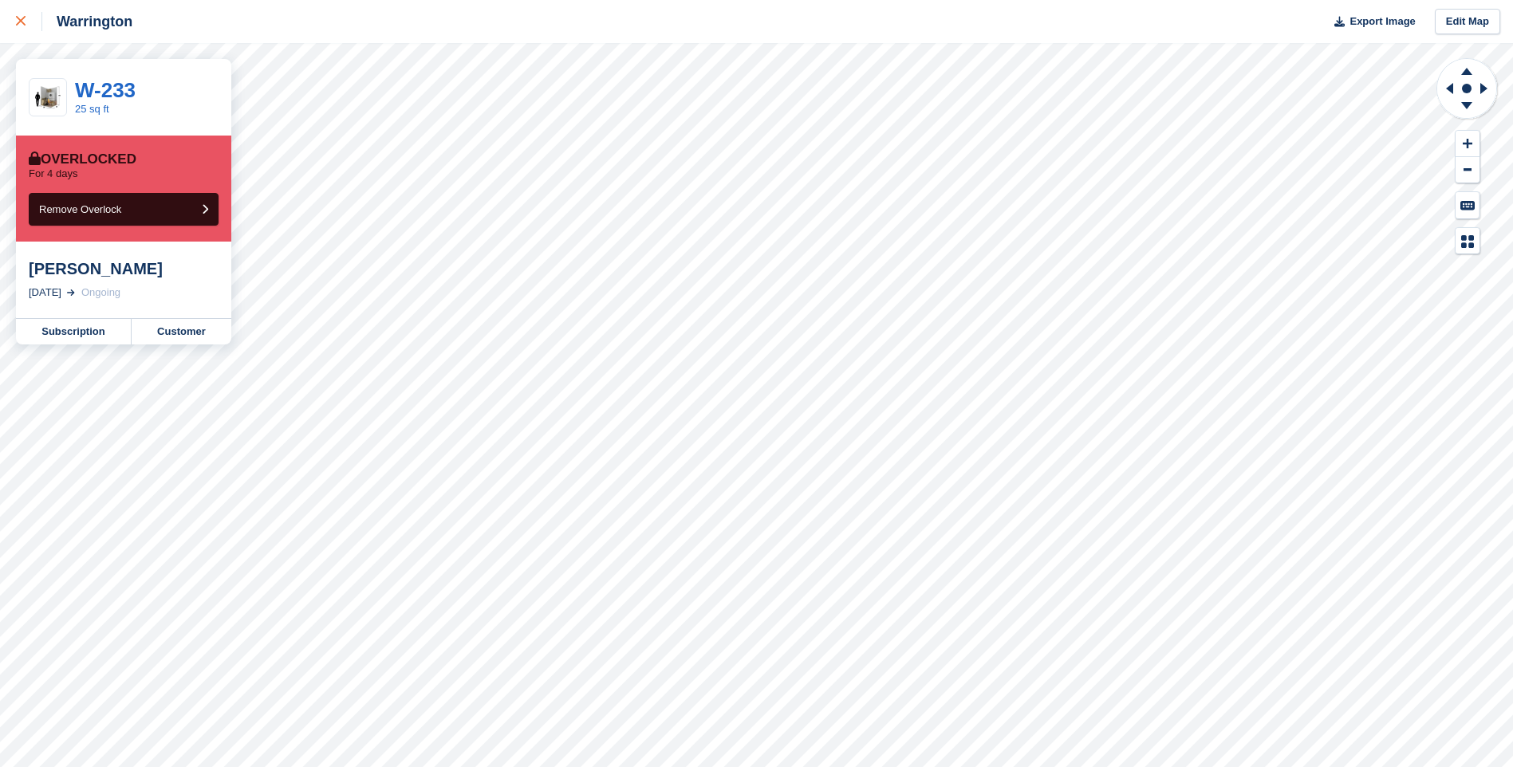
click at [22, 20] on icon at bounding box center [21, 21] width 10 height 10
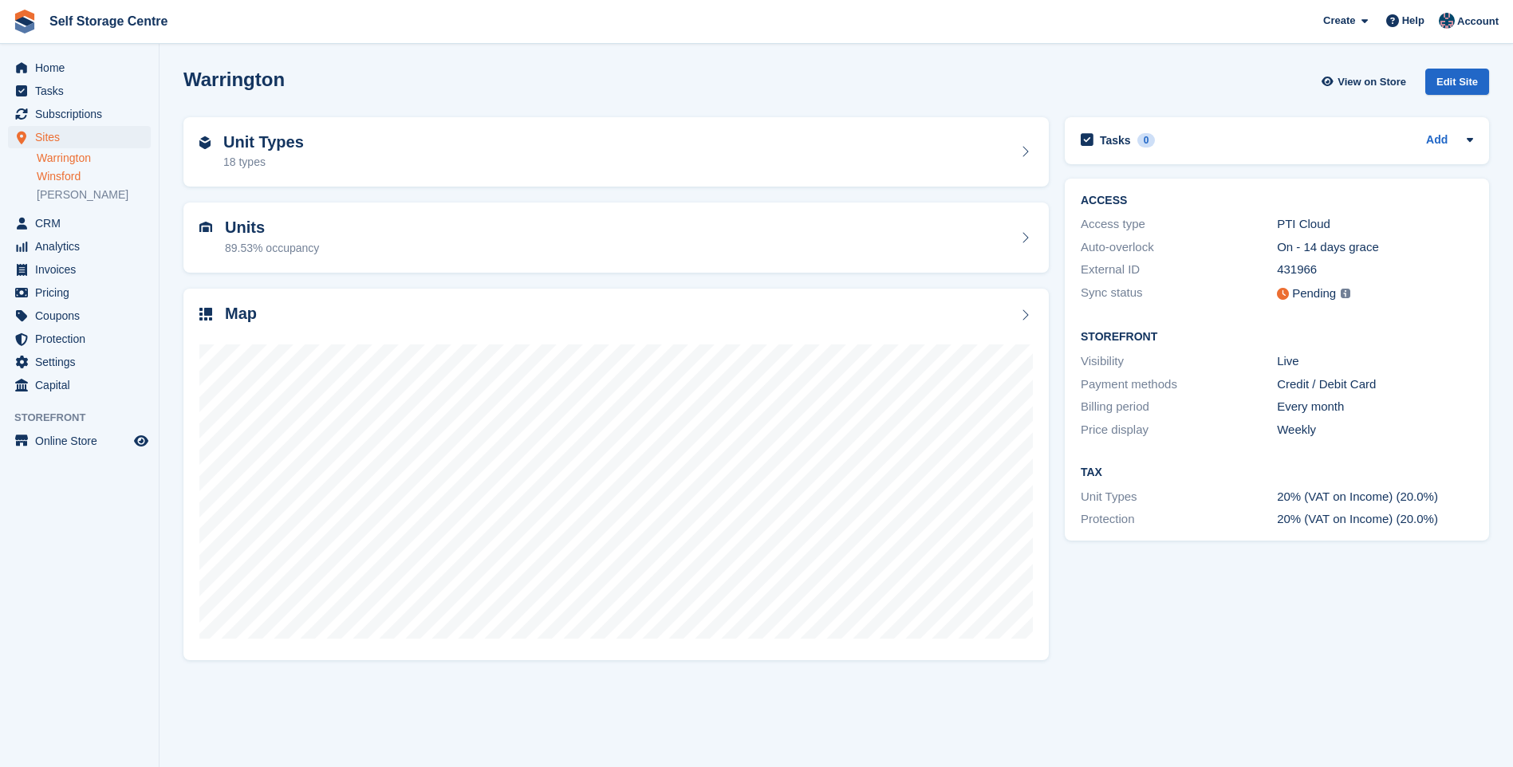
click at [63, 176] on link "Winsford" at bounding box center [94, 176] width 114 height 15
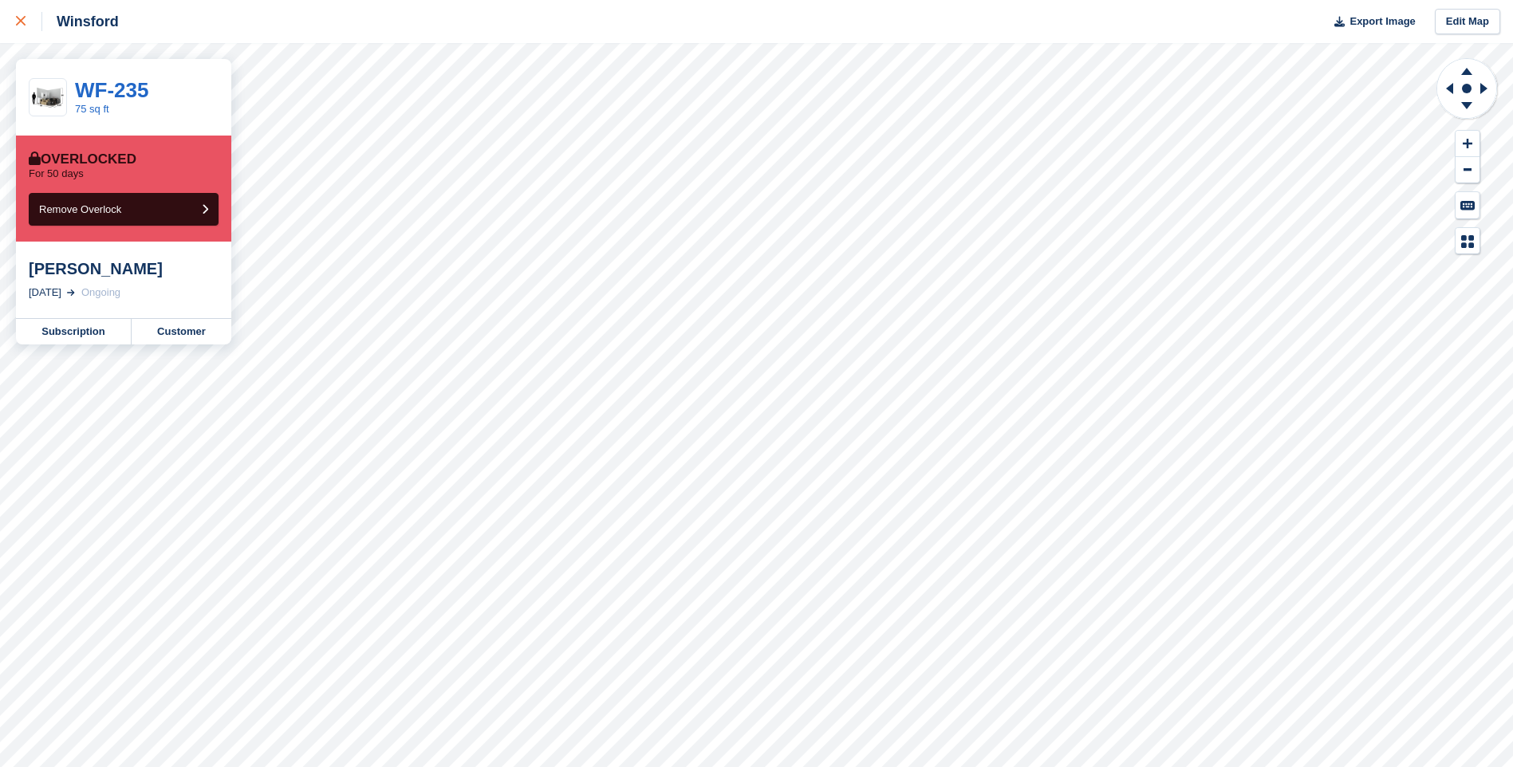
click at [25, 20] on icon at bounding box center [21, 21] width 10 height 10
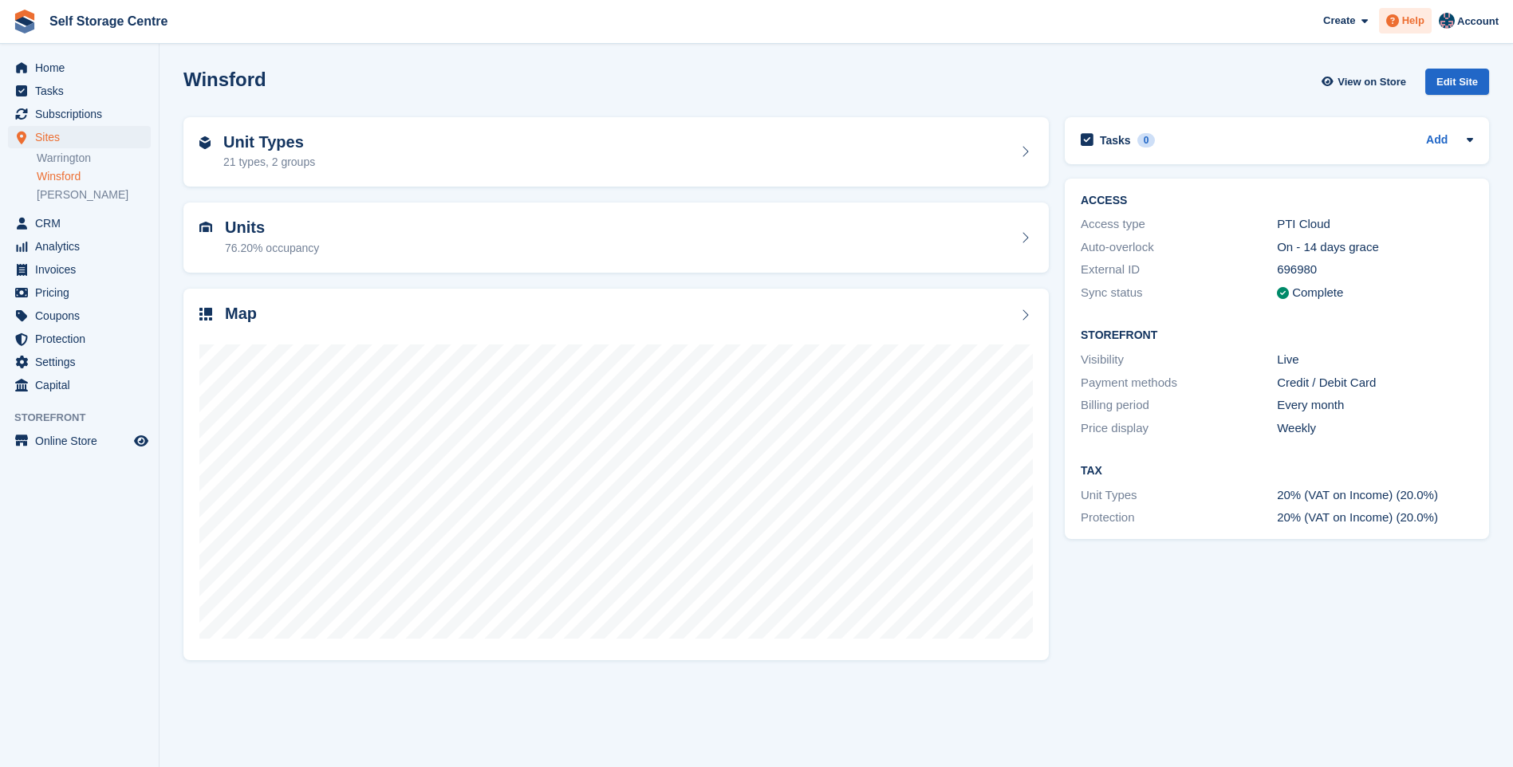
click at [1419, 19] on span "Help" at bounding box center [1413, 21] width 22 height 16
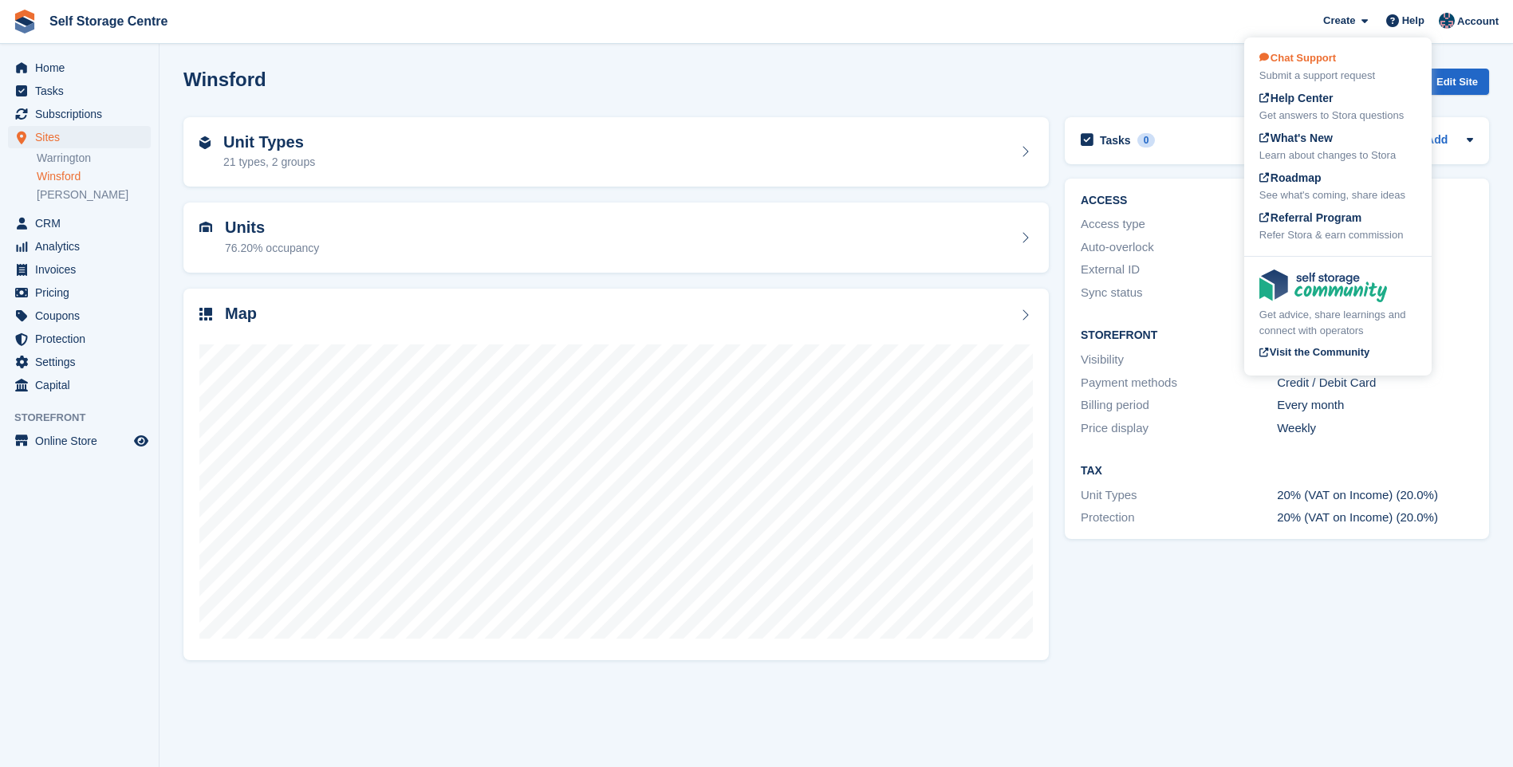
click at [1302, 59] on span "Chat Support" at bounding box center [1297, 58] width 77 height 12
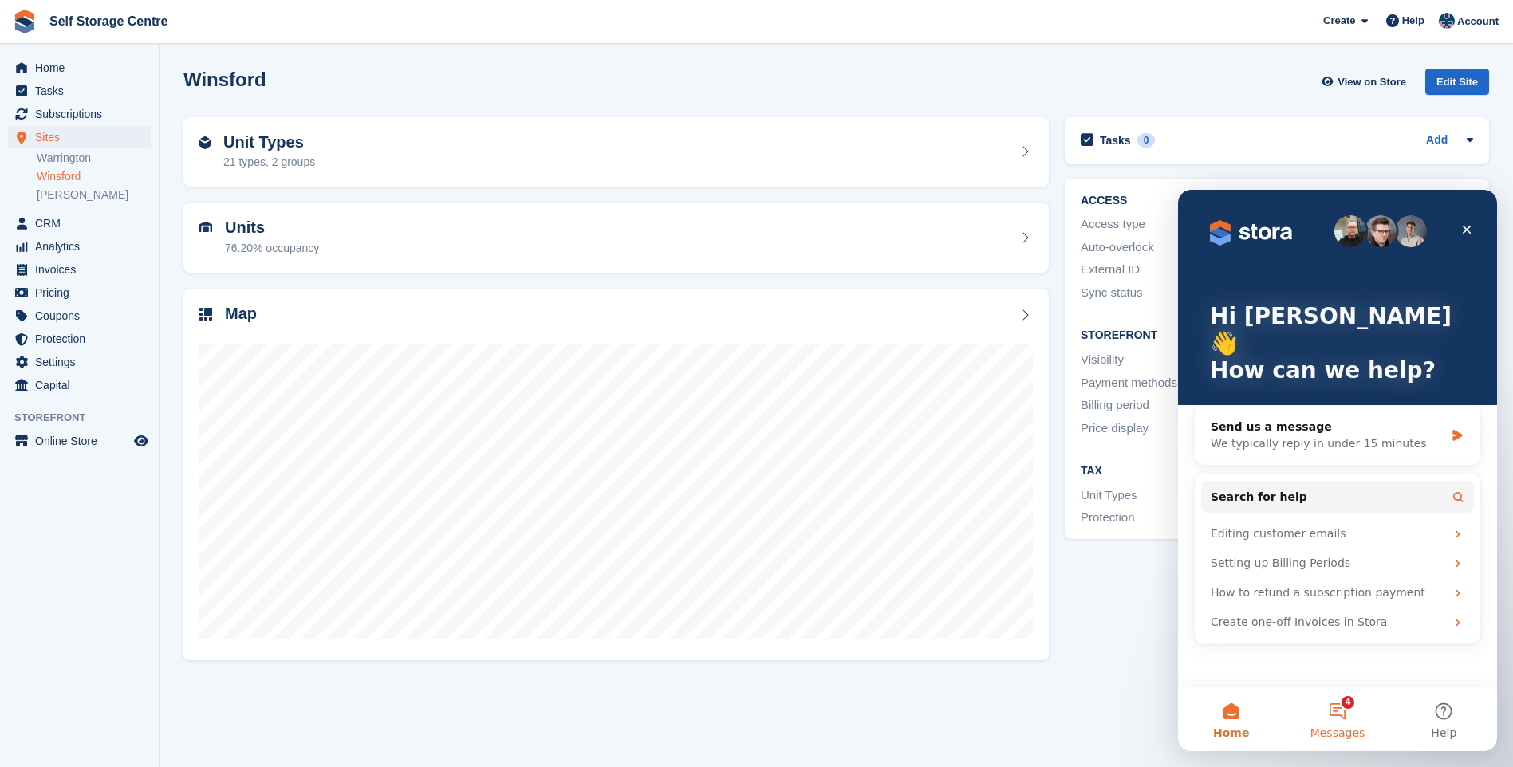
click at [1335, 709] on button "4 Messages" at bounding box center [1337, 719] width 106 height 64
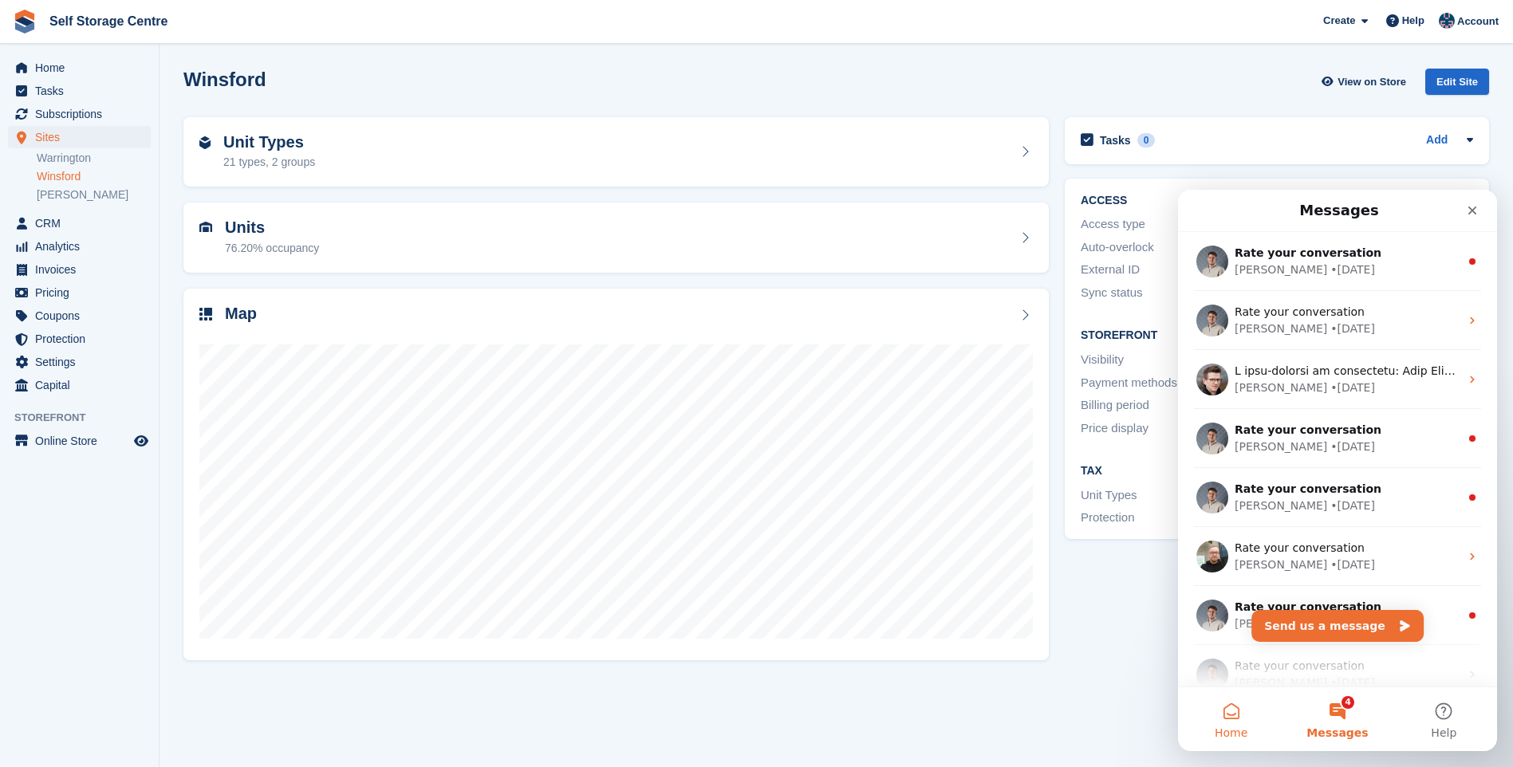
click at [1230, 717] on button "Home" at bounding box center [1231, 719] width 106 height 64
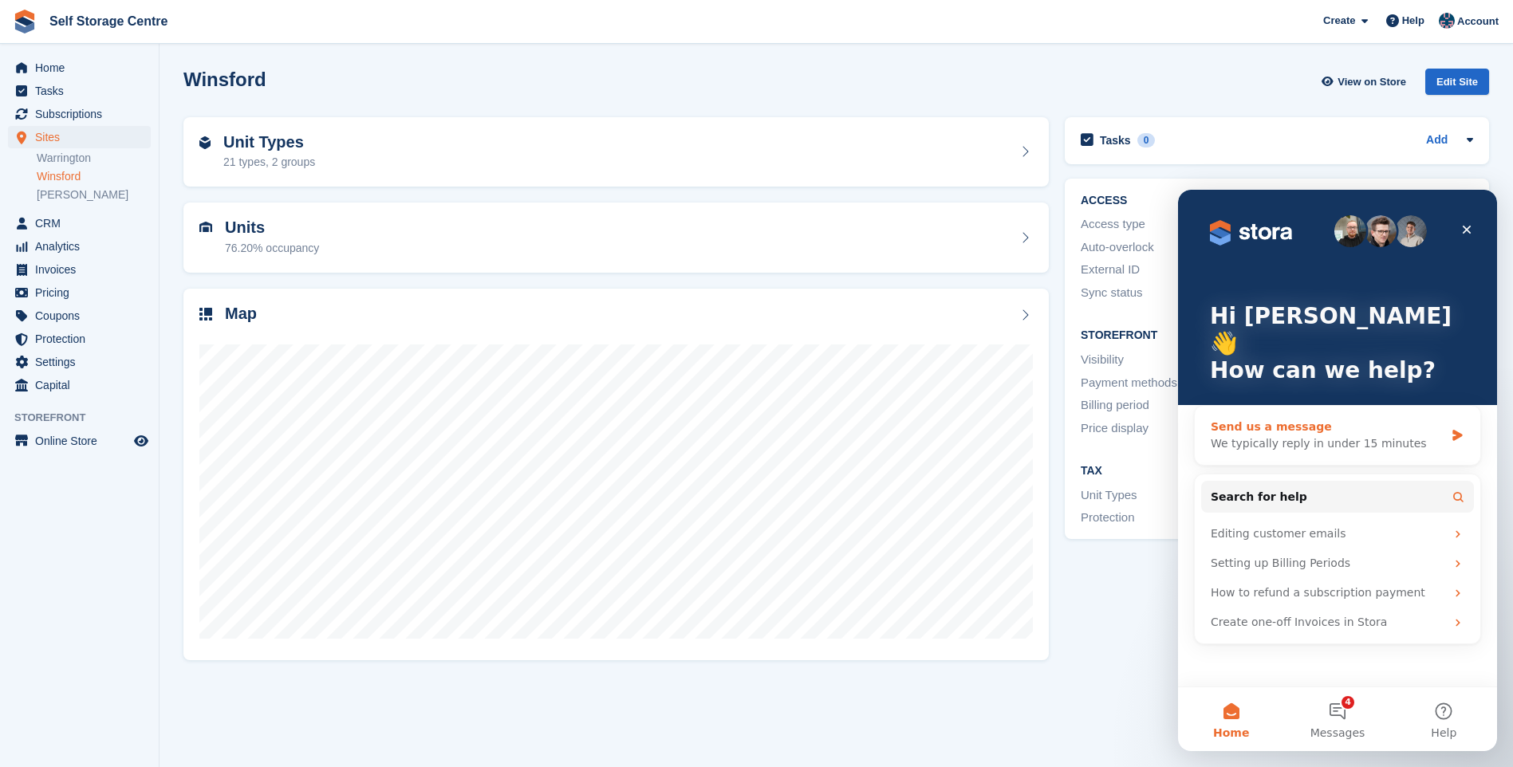
click at [1345, 435] on div "We typically reply in under 15 minutes" at bounding box center [1328, 443] width 234 height 17
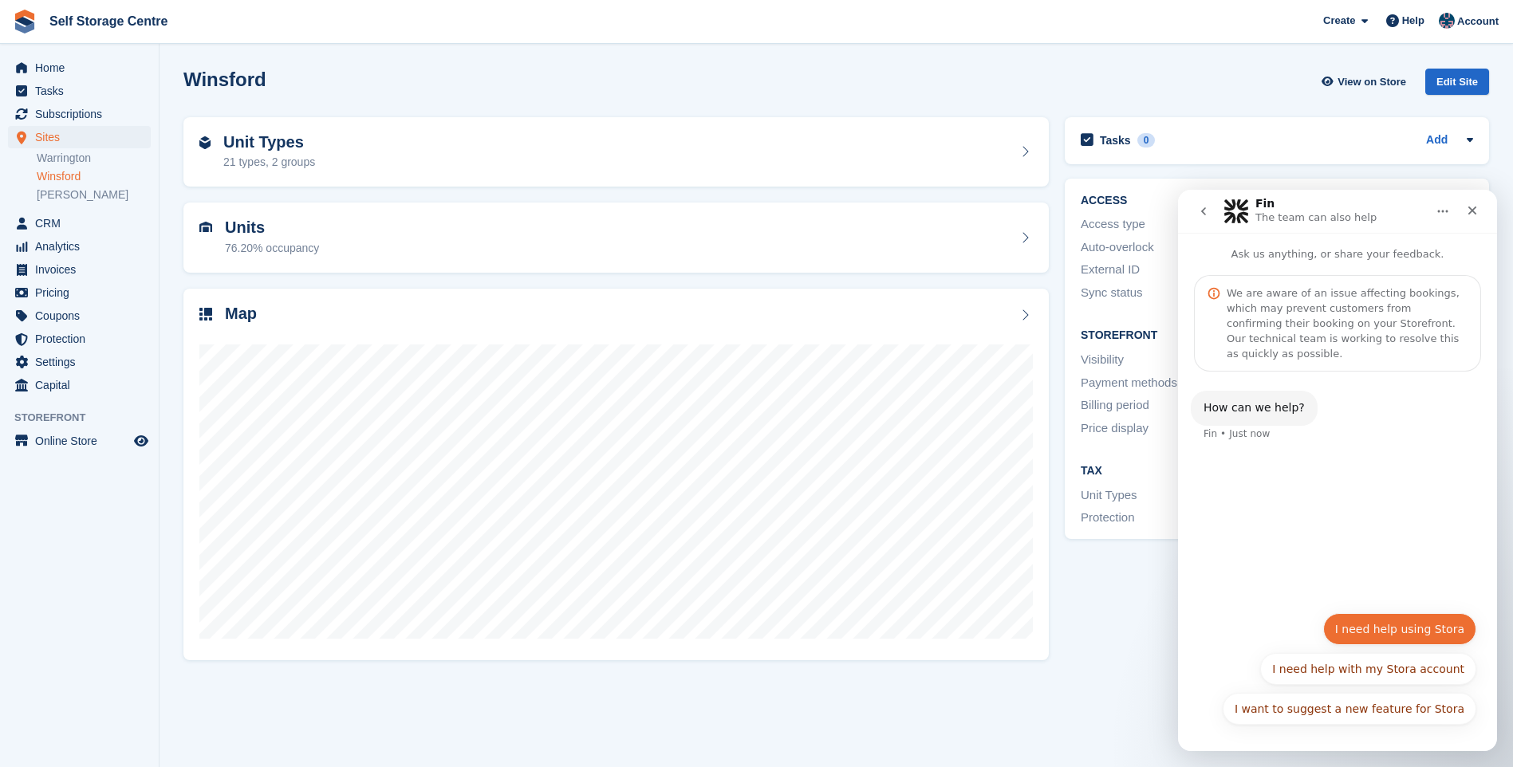
click at [1390, 630] on button "I need help using Stora" at bounding box center [1399, 629] width 153 height 32
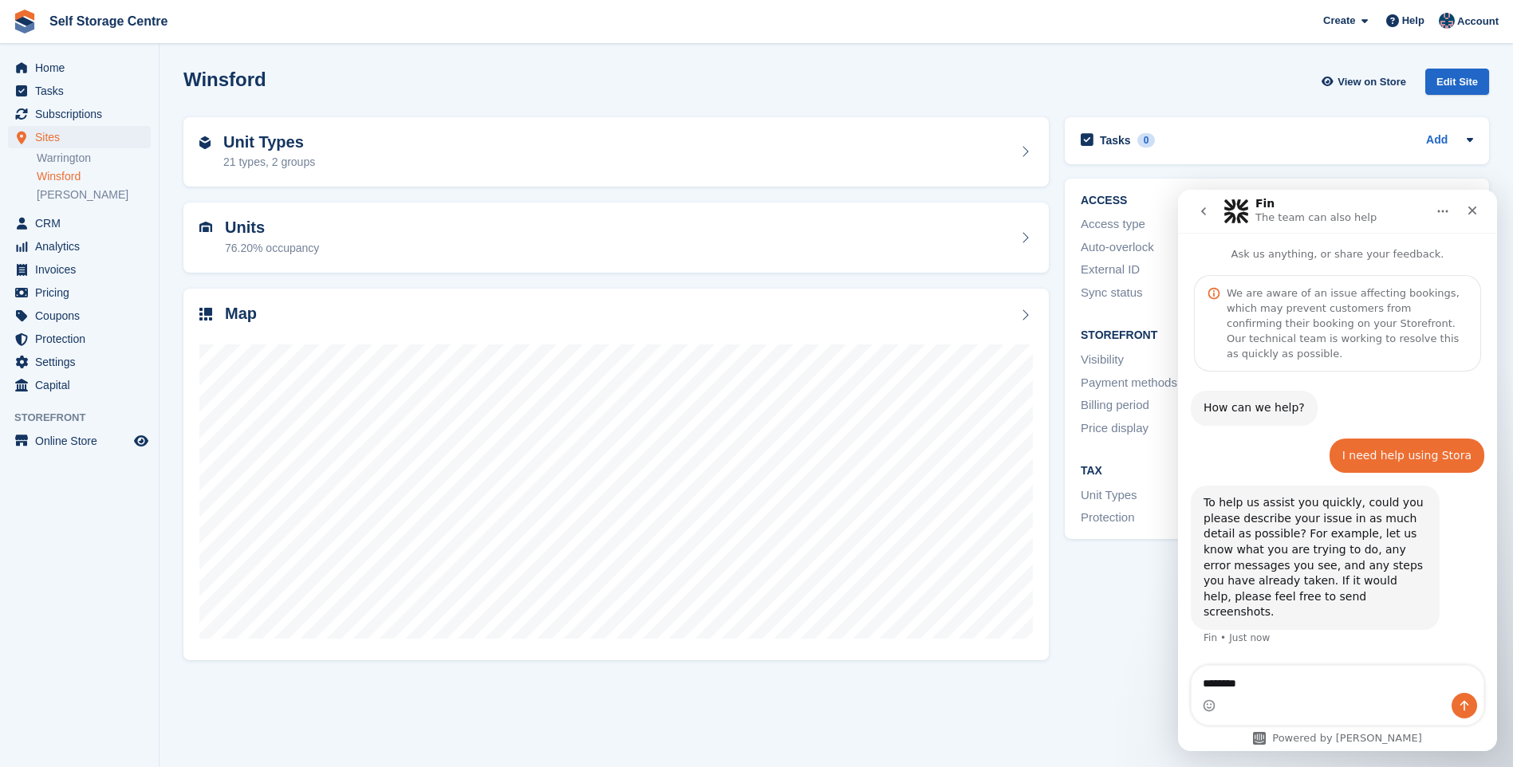
type textarea "********"
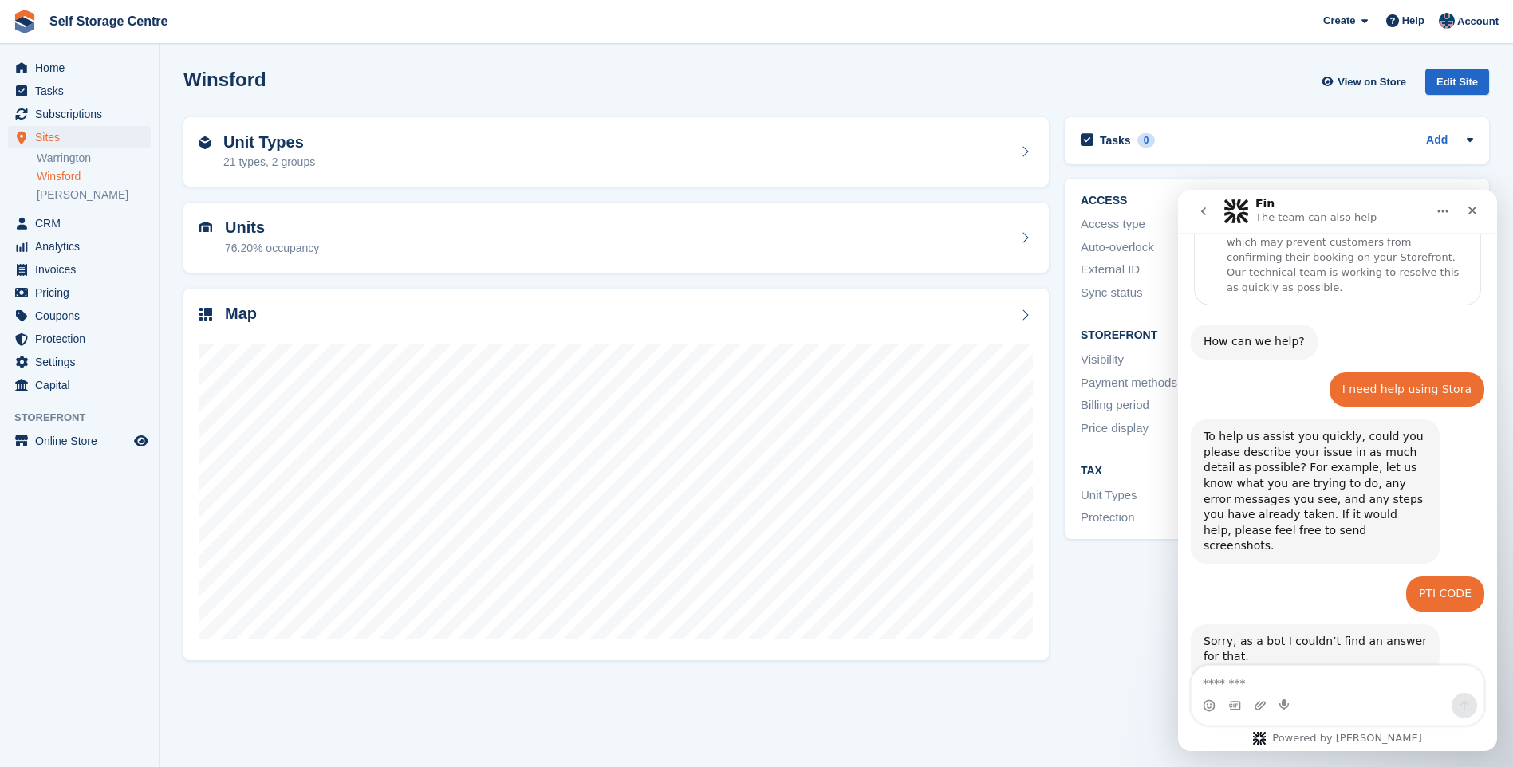
scroll to position [170, 0]
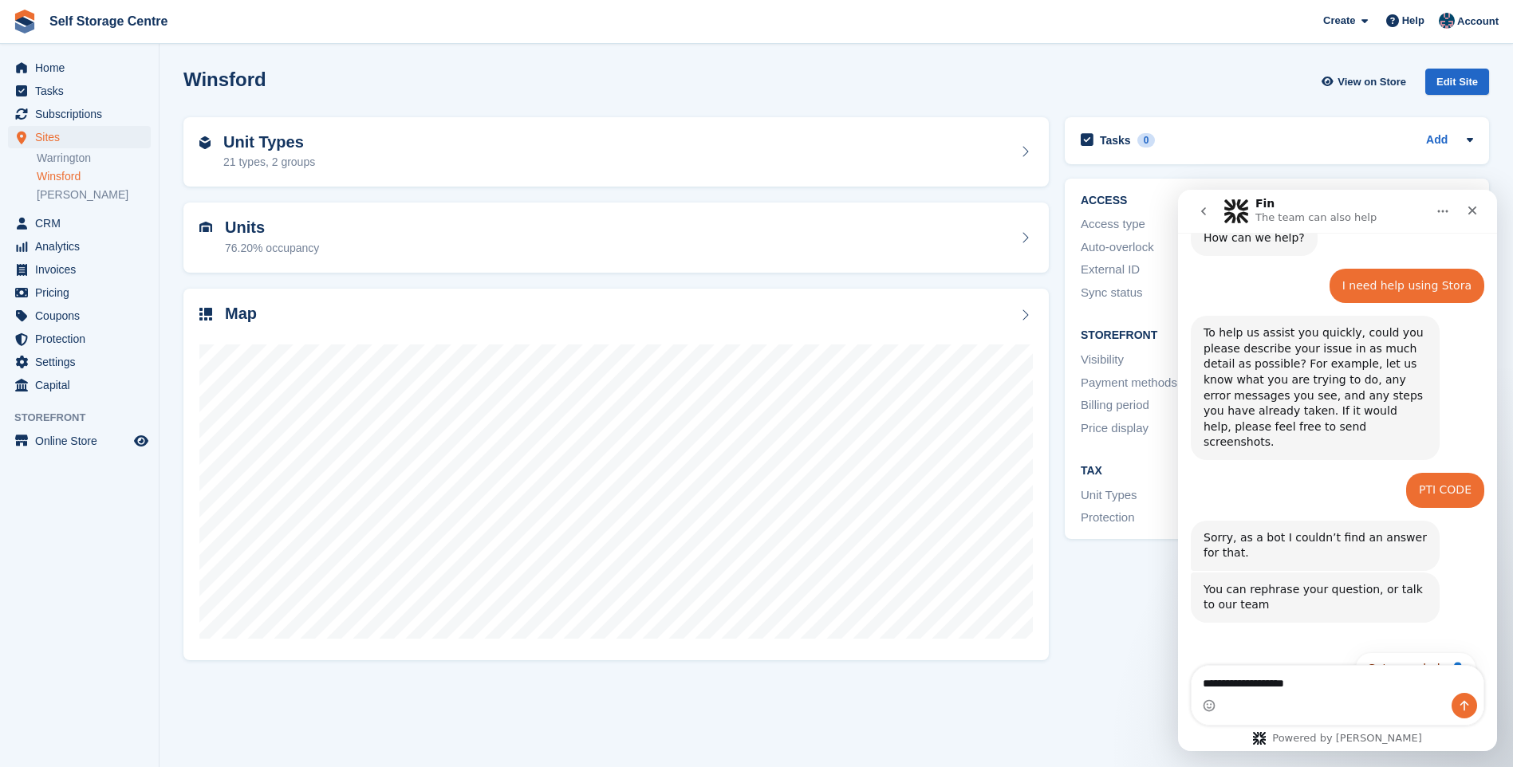
type textarea "**********"
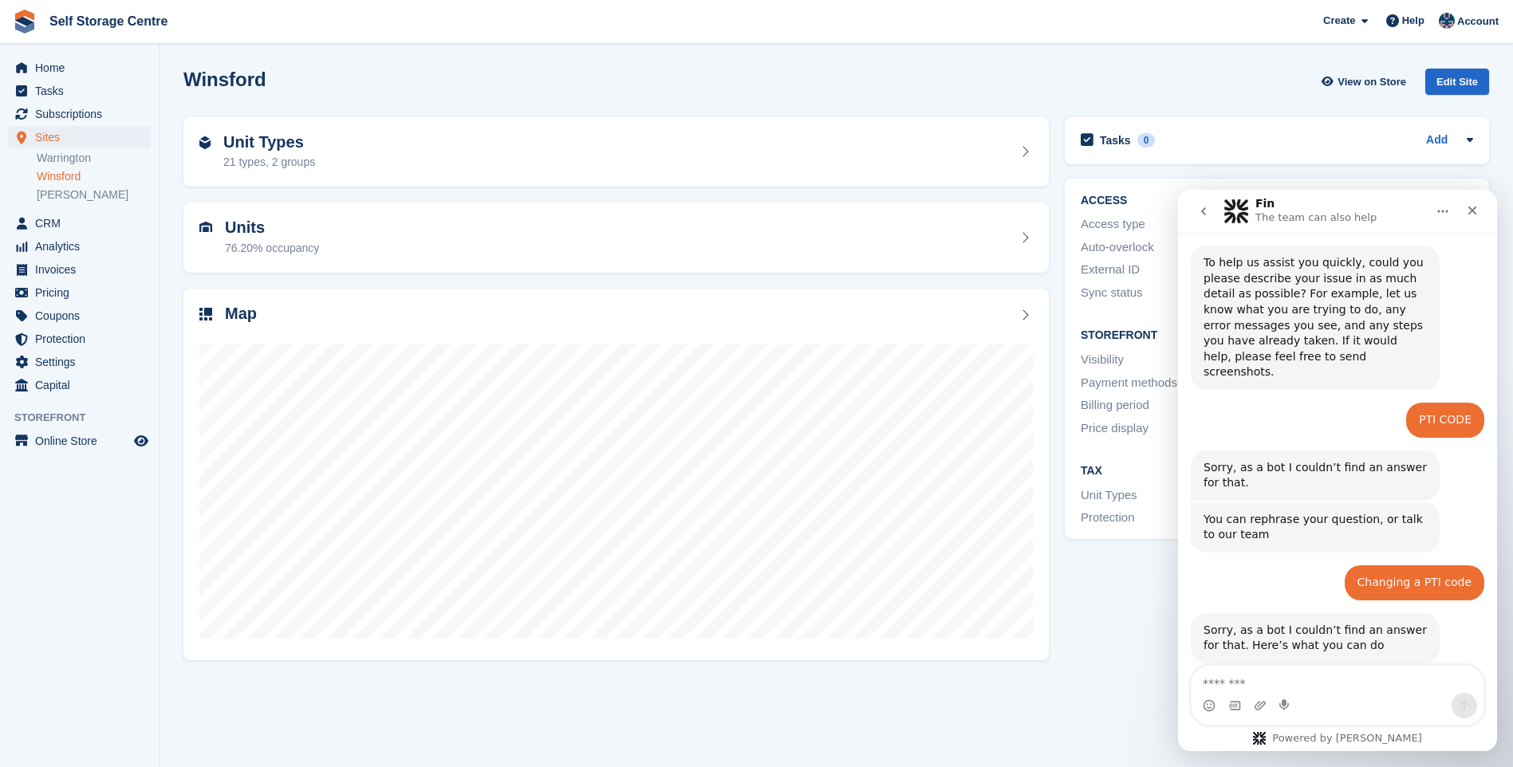
scroll to position [281, 0]
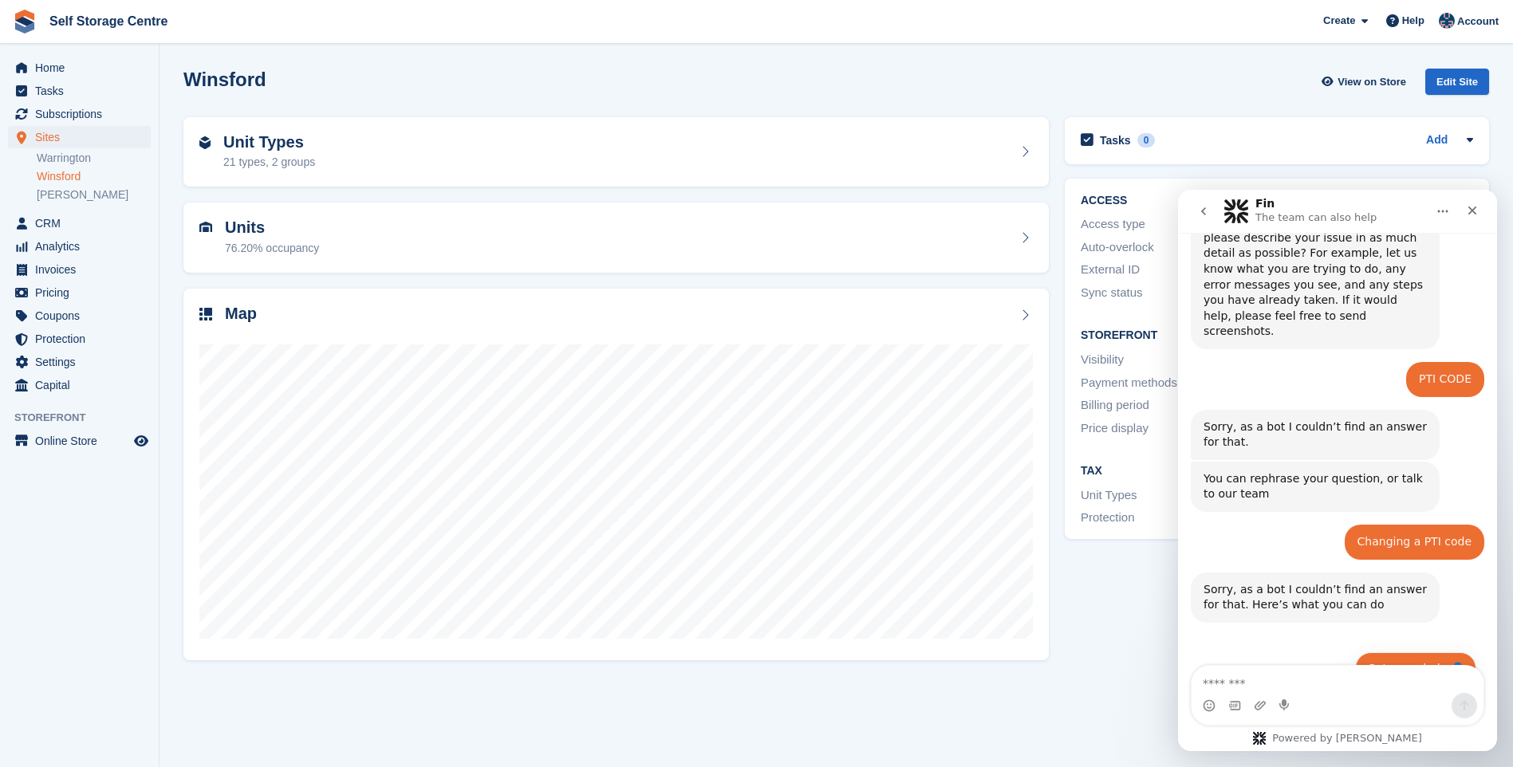
click at [1381, 652] on button "Get more help 👤" at bounding box center [1415, 668] width 121 height 32
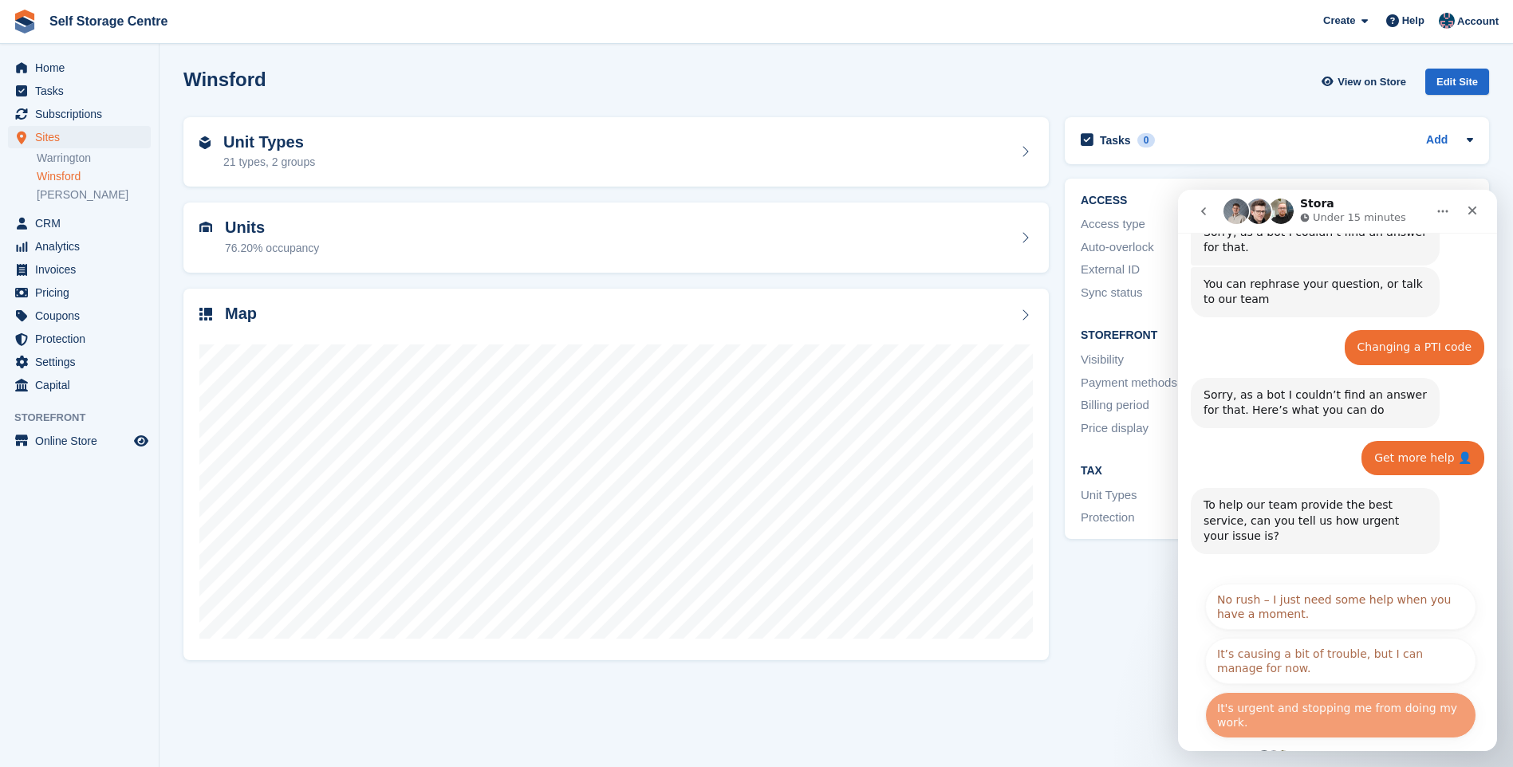
scroll to position [473, 0]
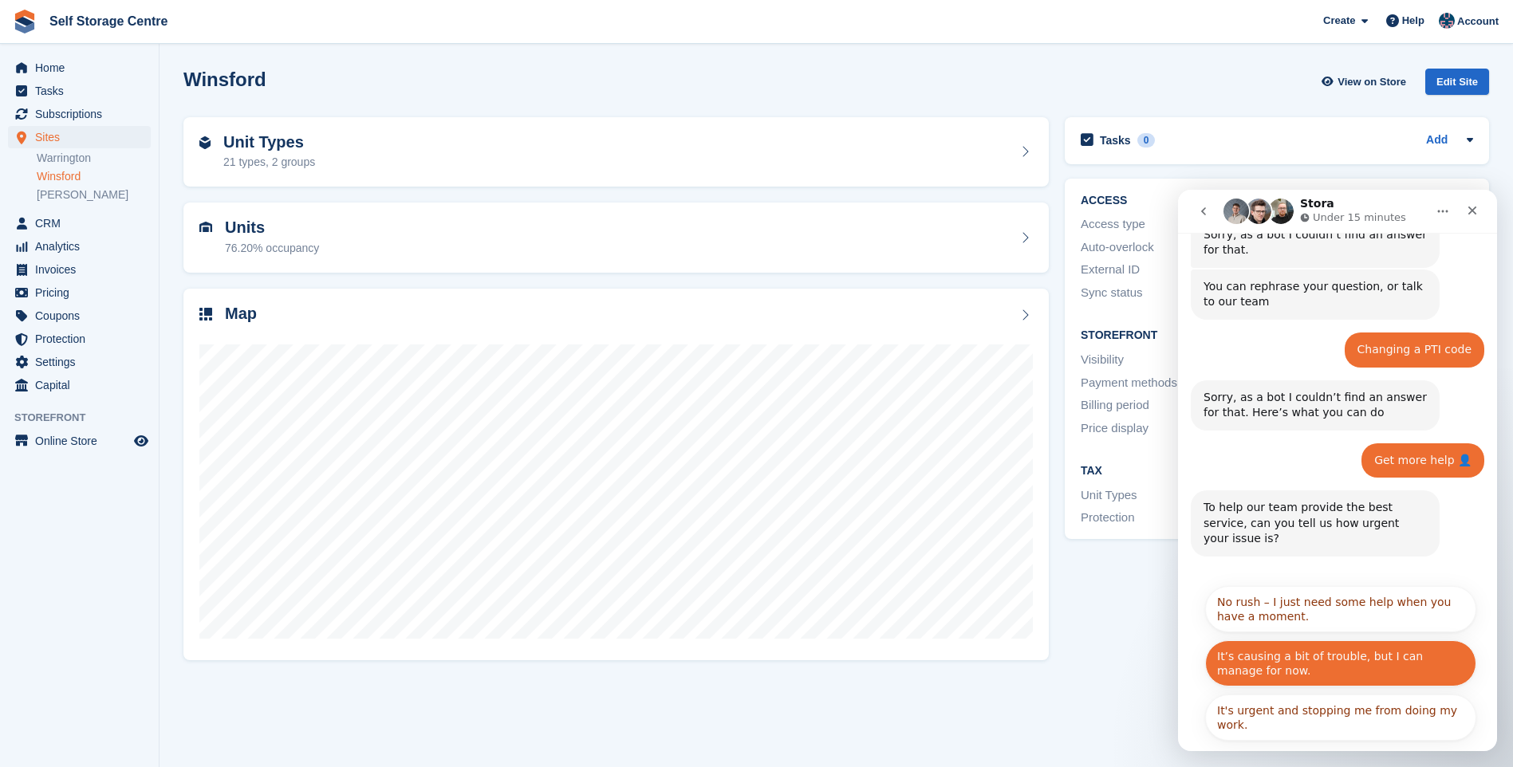
click at [1364, 640] on button "It’s causing a bit of trouble, but I can manage for now." at bounding box center [1340, 663] width 271 height 46
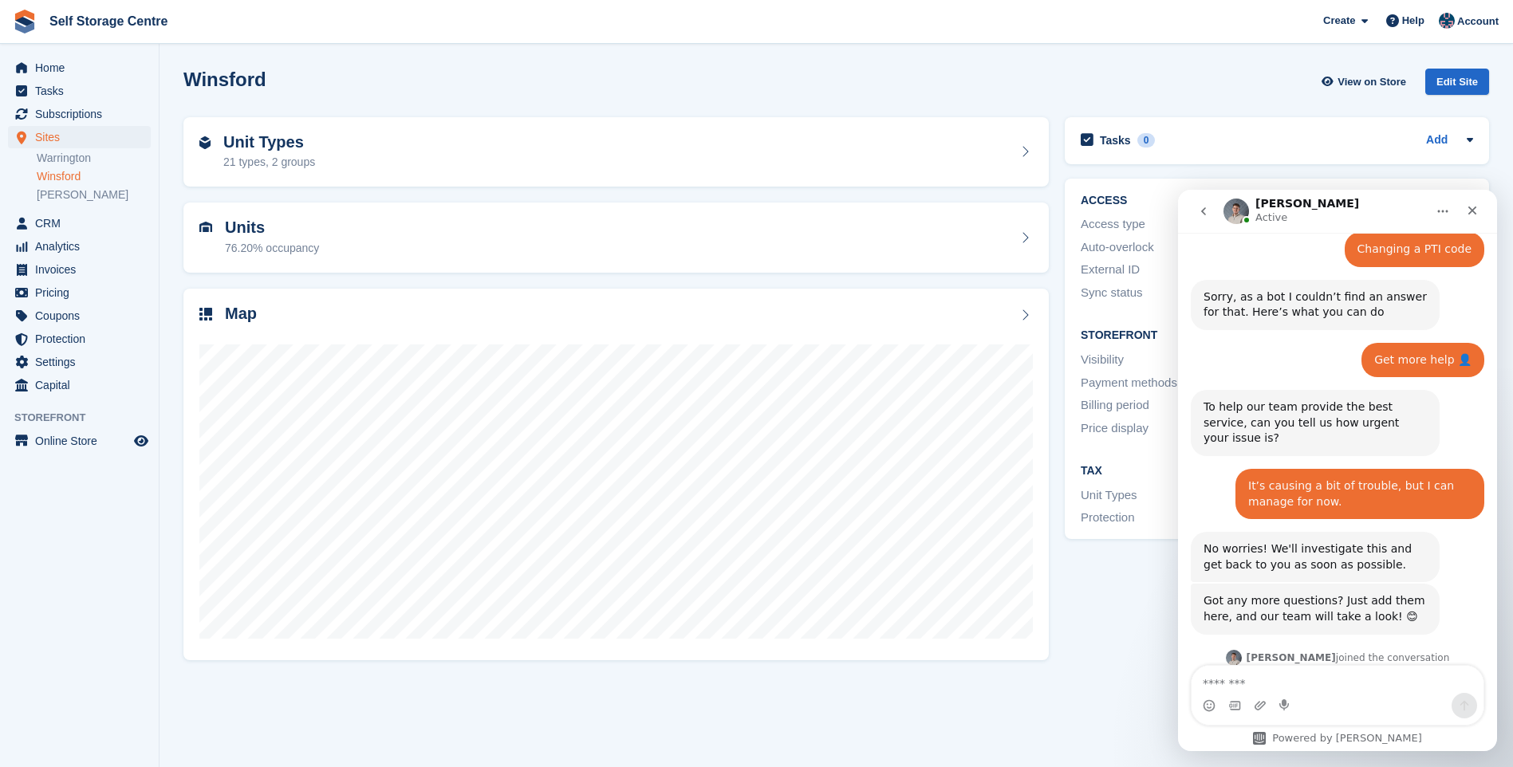
scroll to position [637, 0]
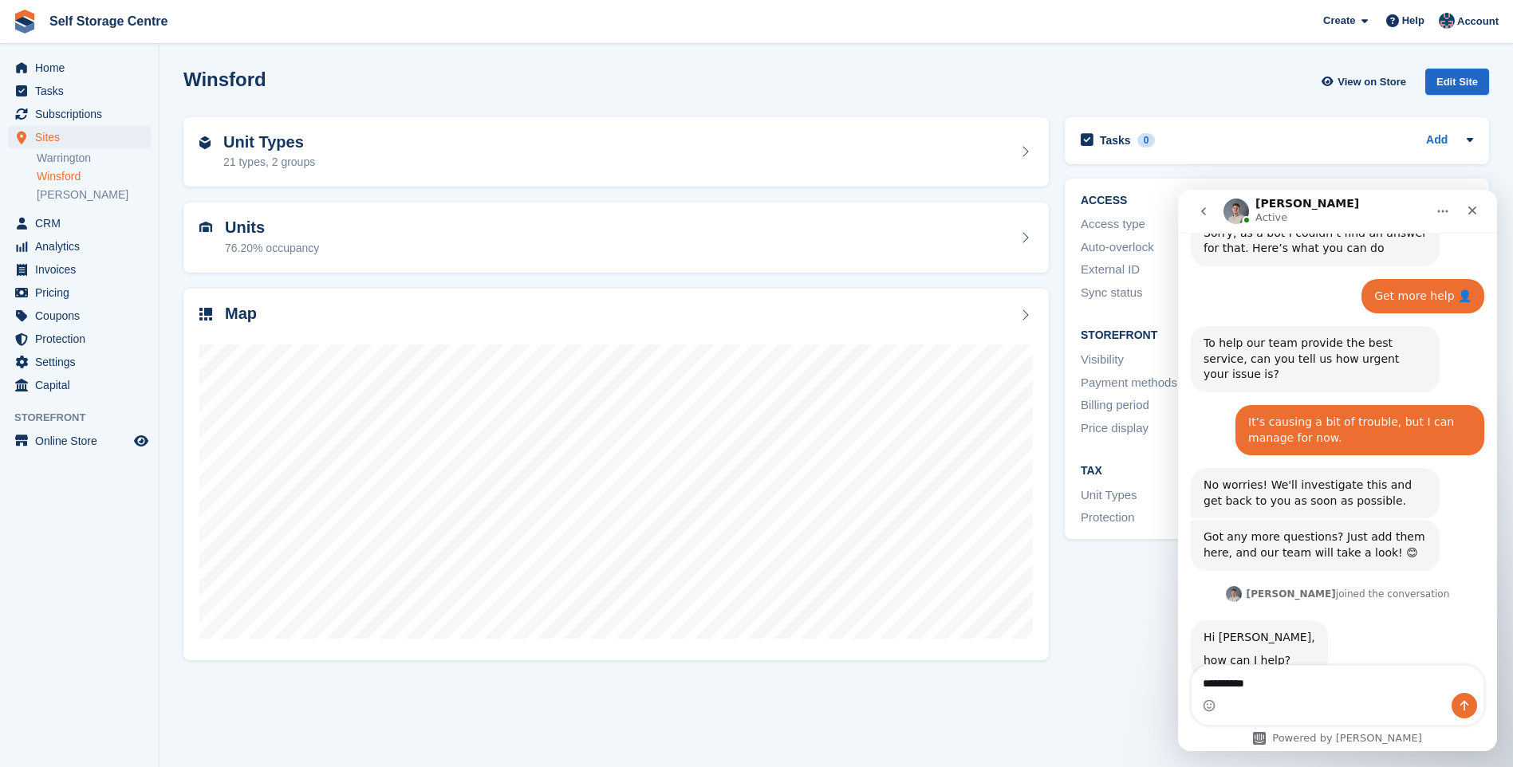
type textarea "**********"
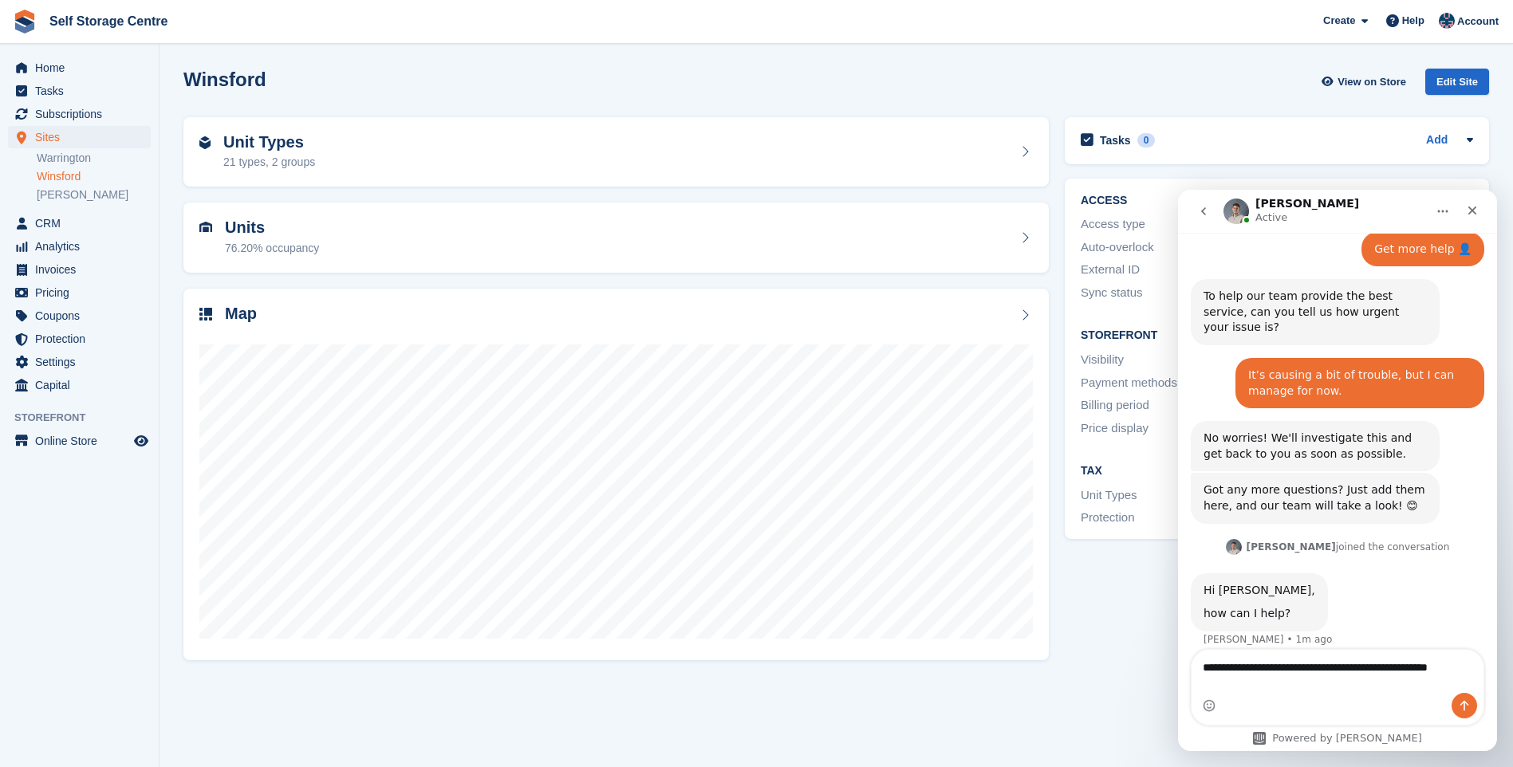
scroll to position [700, 0]
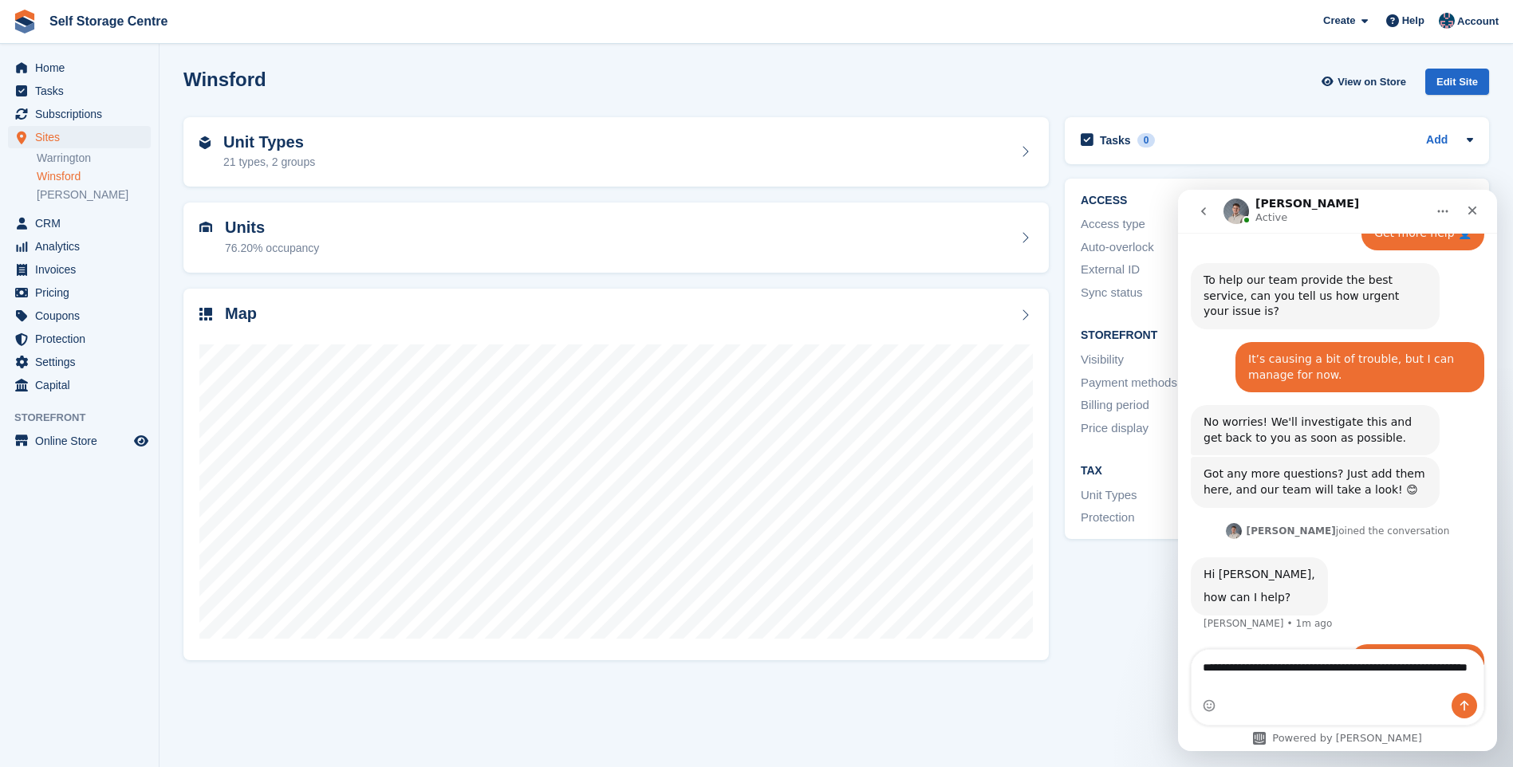
type textarea "**********"
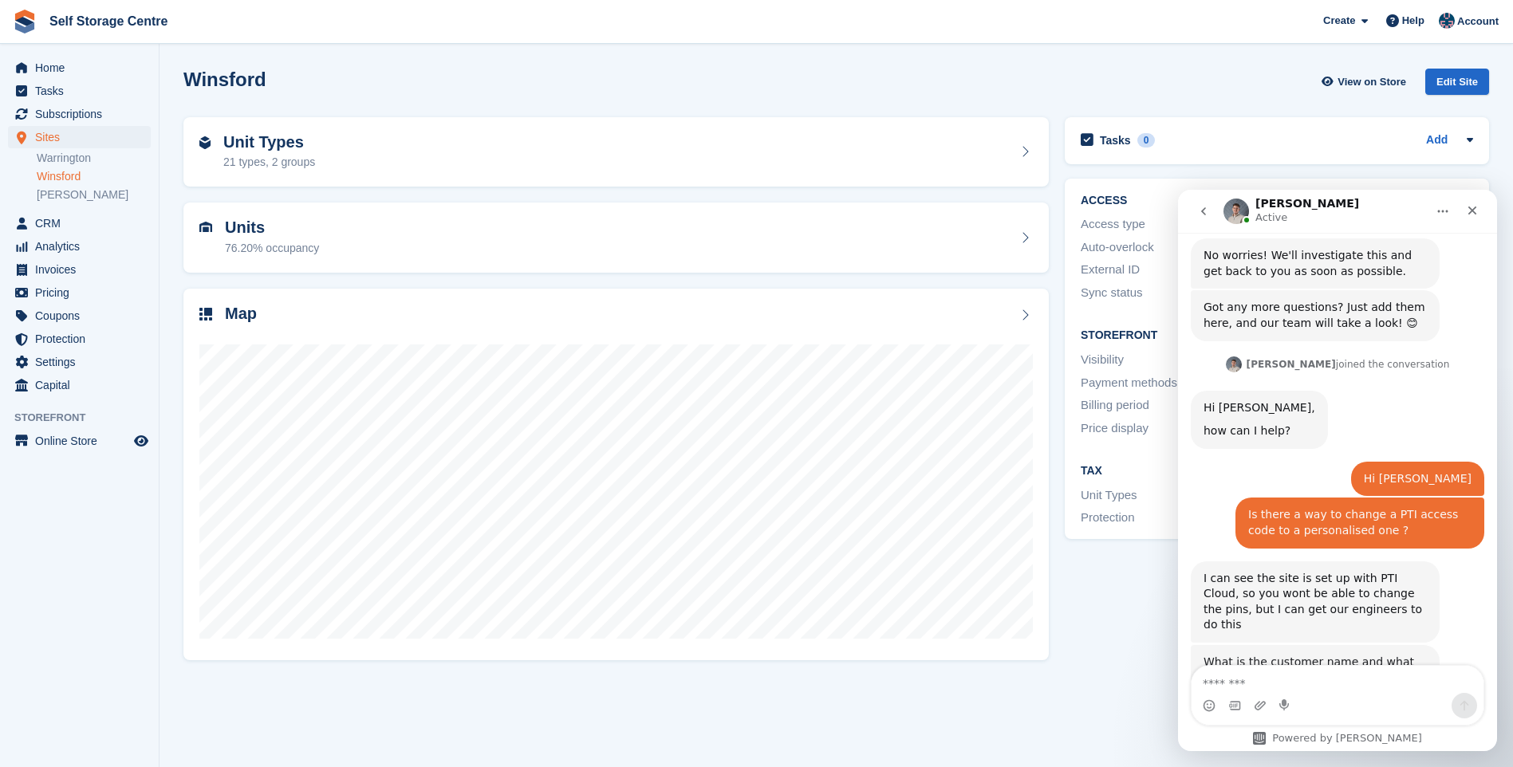
scroll to position [867, 0]
type textarea "**********"
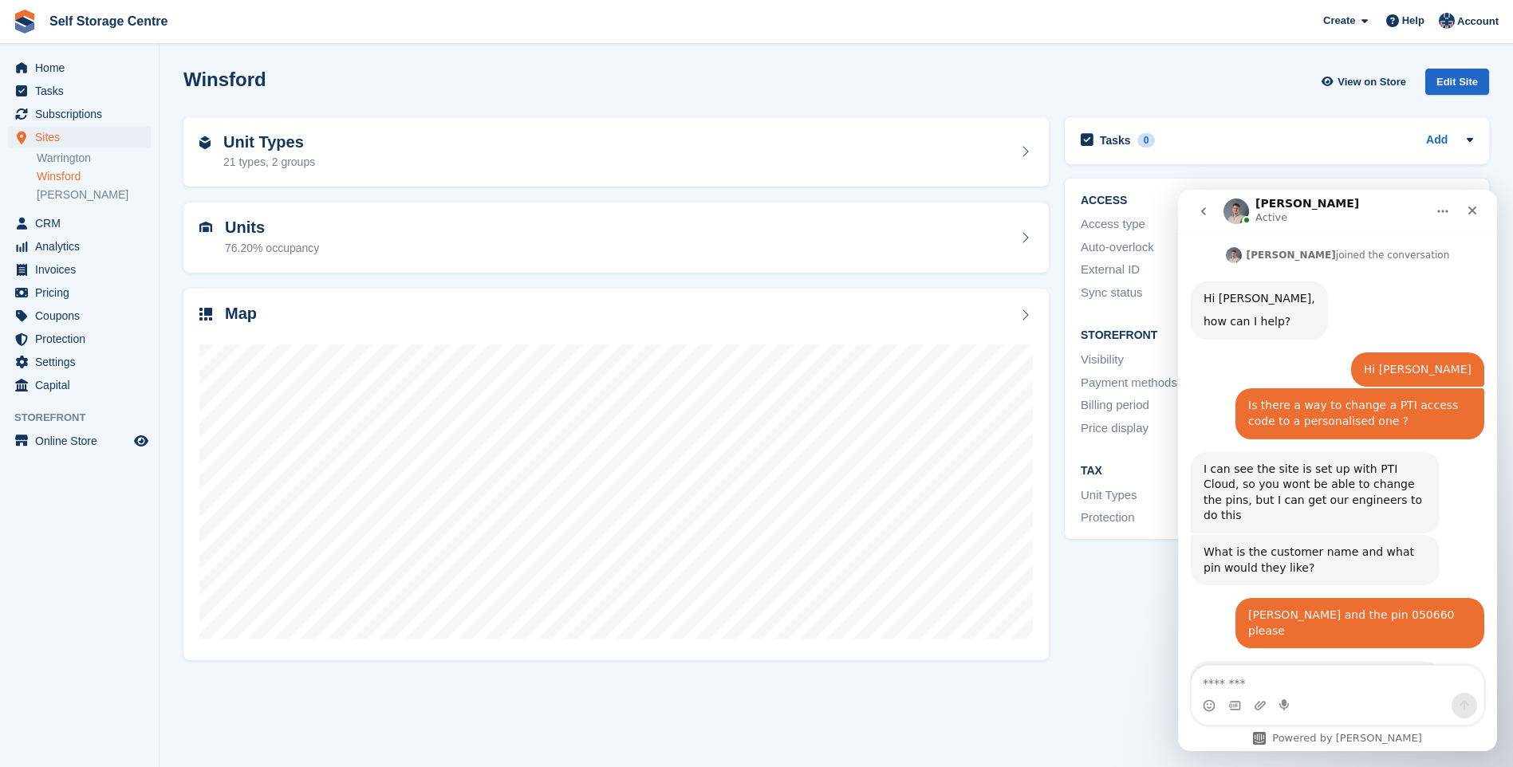
scroll to position [978, 0]
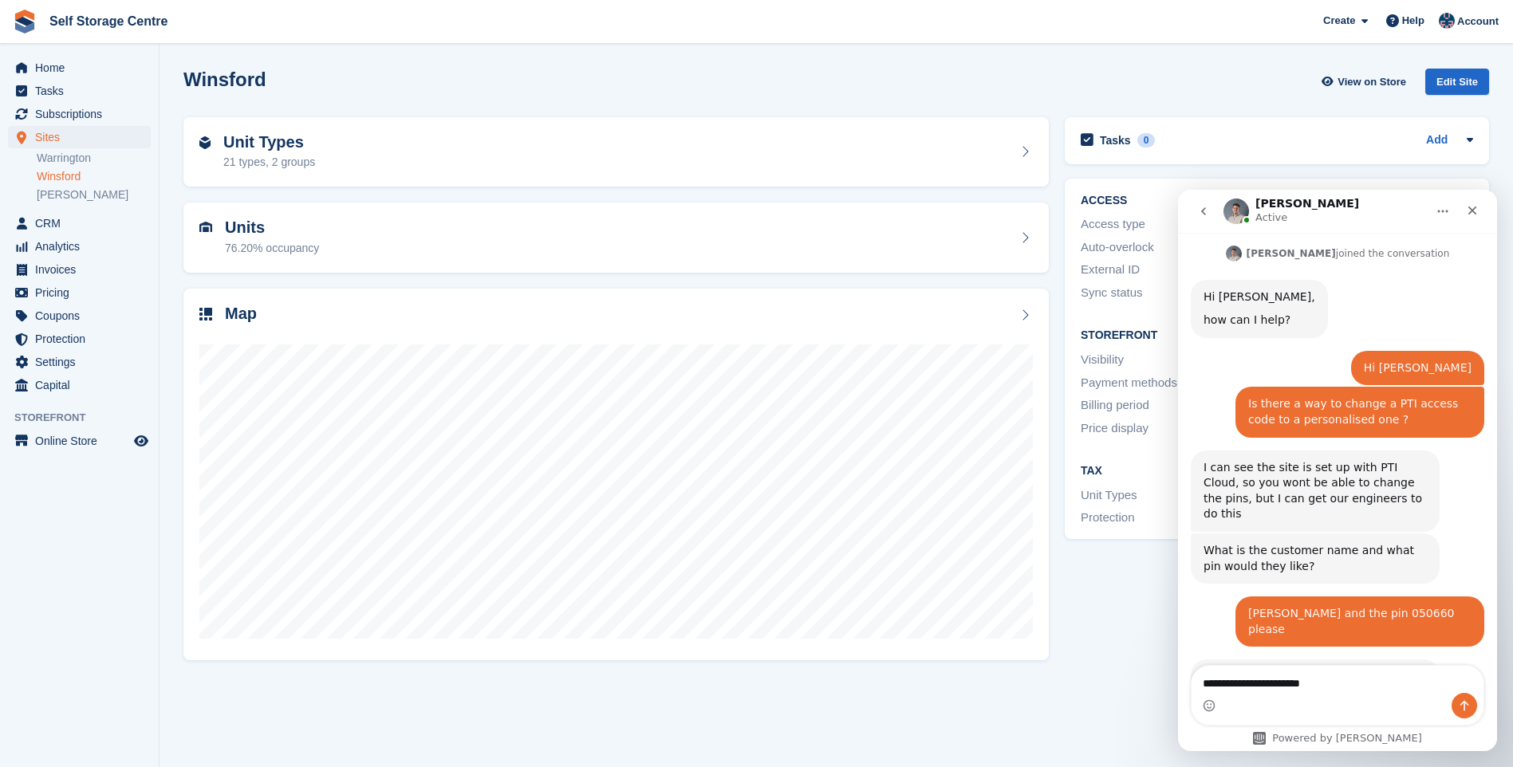
type textarea "**********"
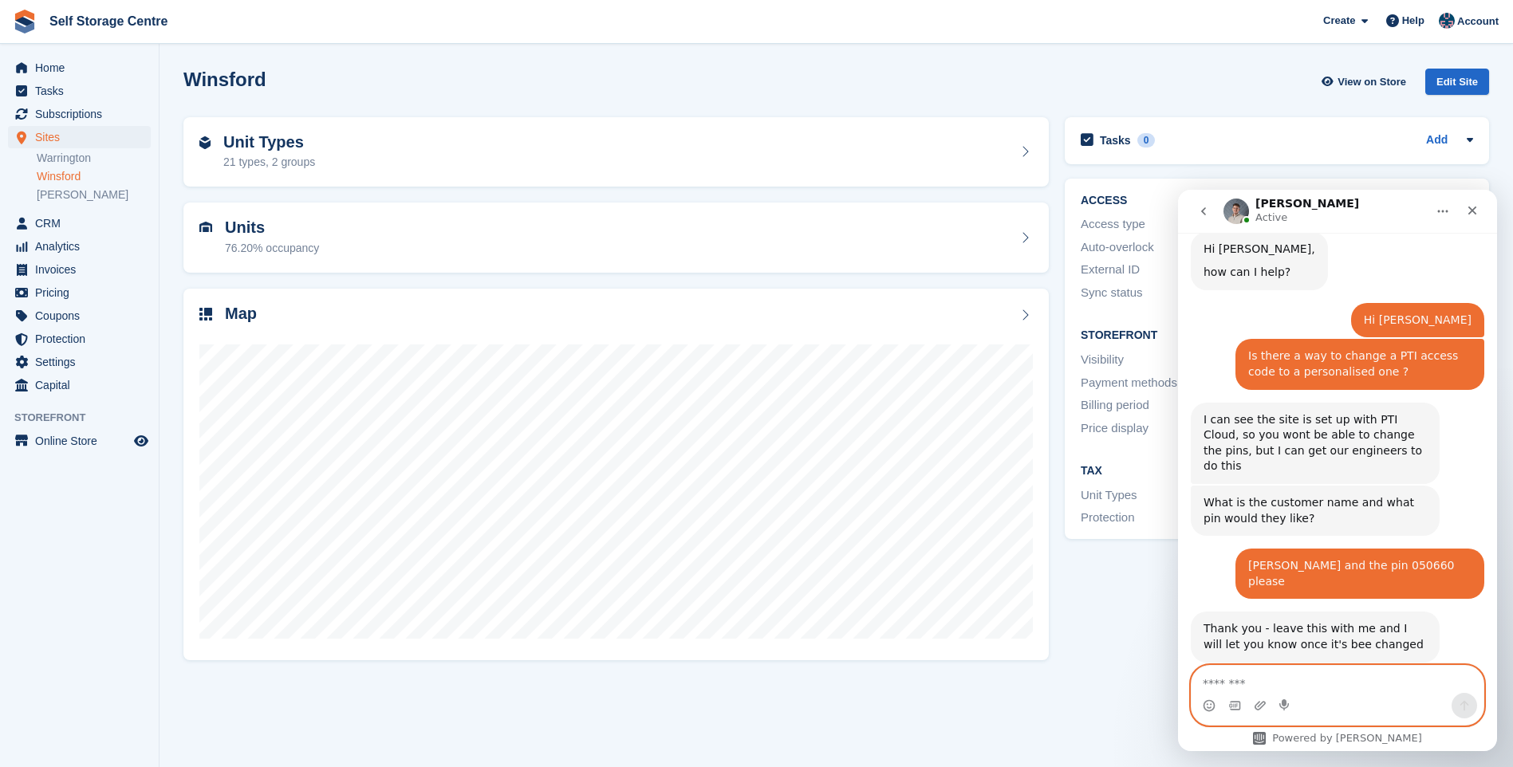
click at [1294, 683] on textarea "Message…" at bounding box center [1337, 679] width 292 height 27
click at [87, 157] on link "Warrington" at bounding box center [94, 158] width 114 height 15
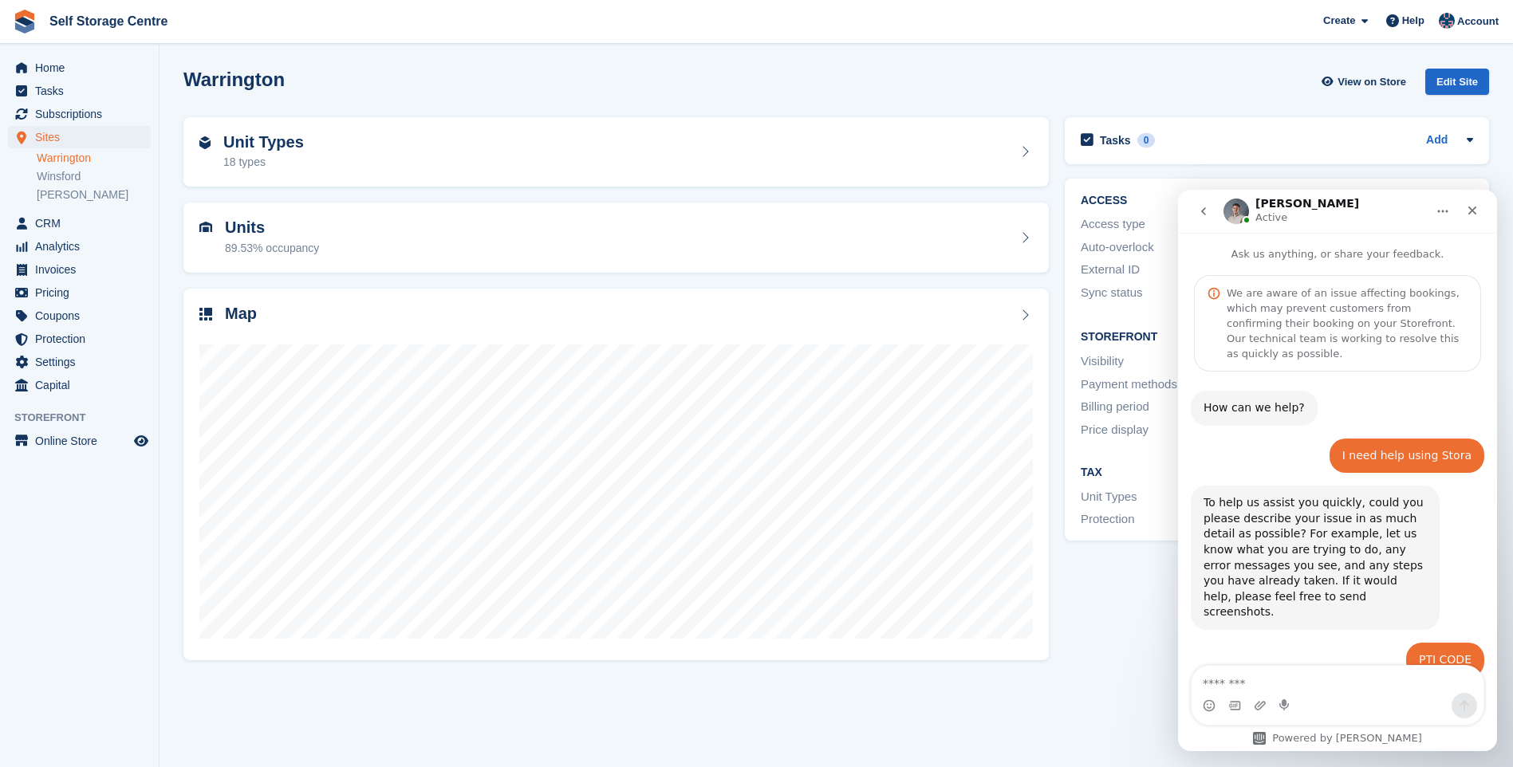
scroll to position [1026, 0]
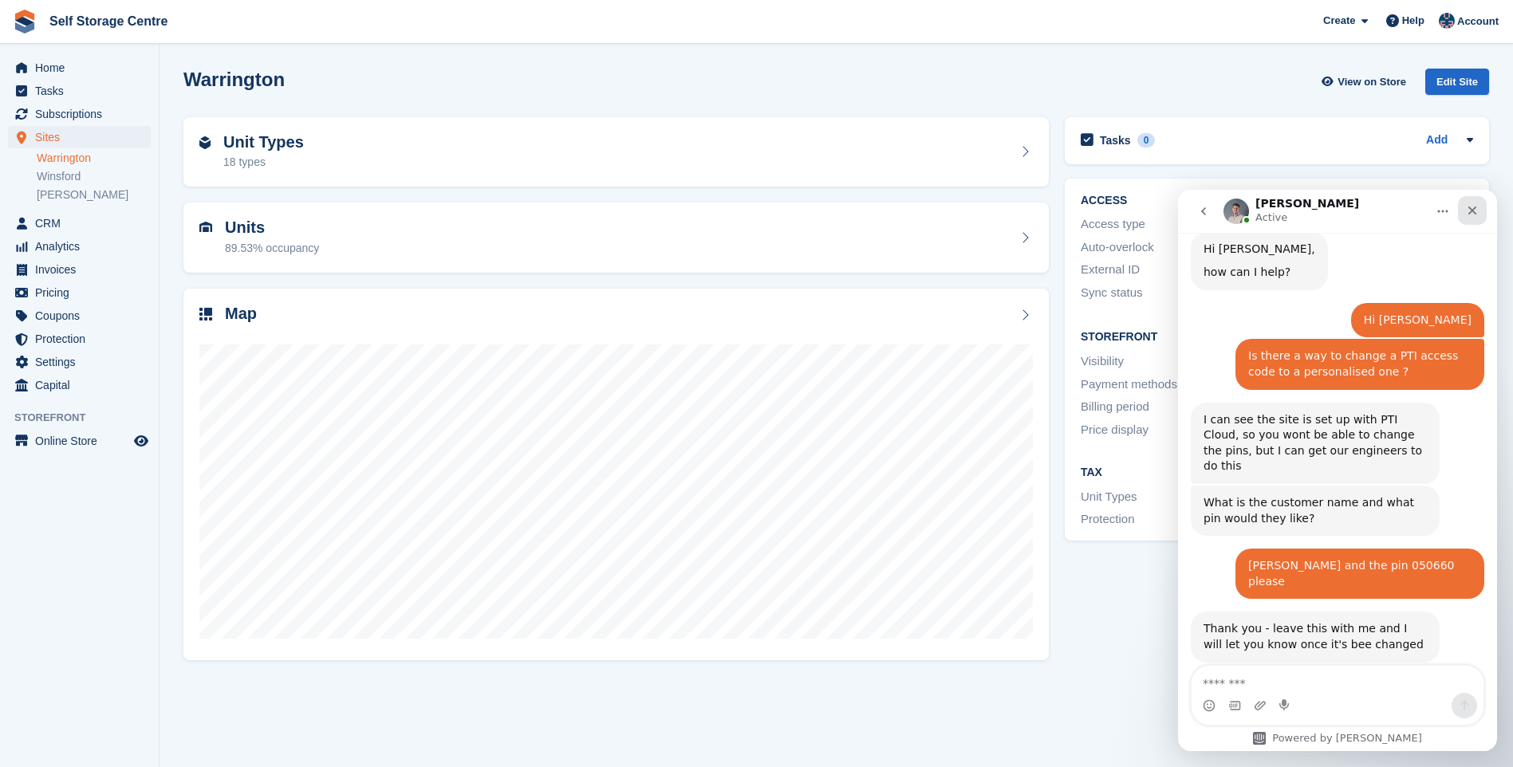
click at [1472, 205] on icon "Close" at bounding box center [1472, 210] width 13 height 13
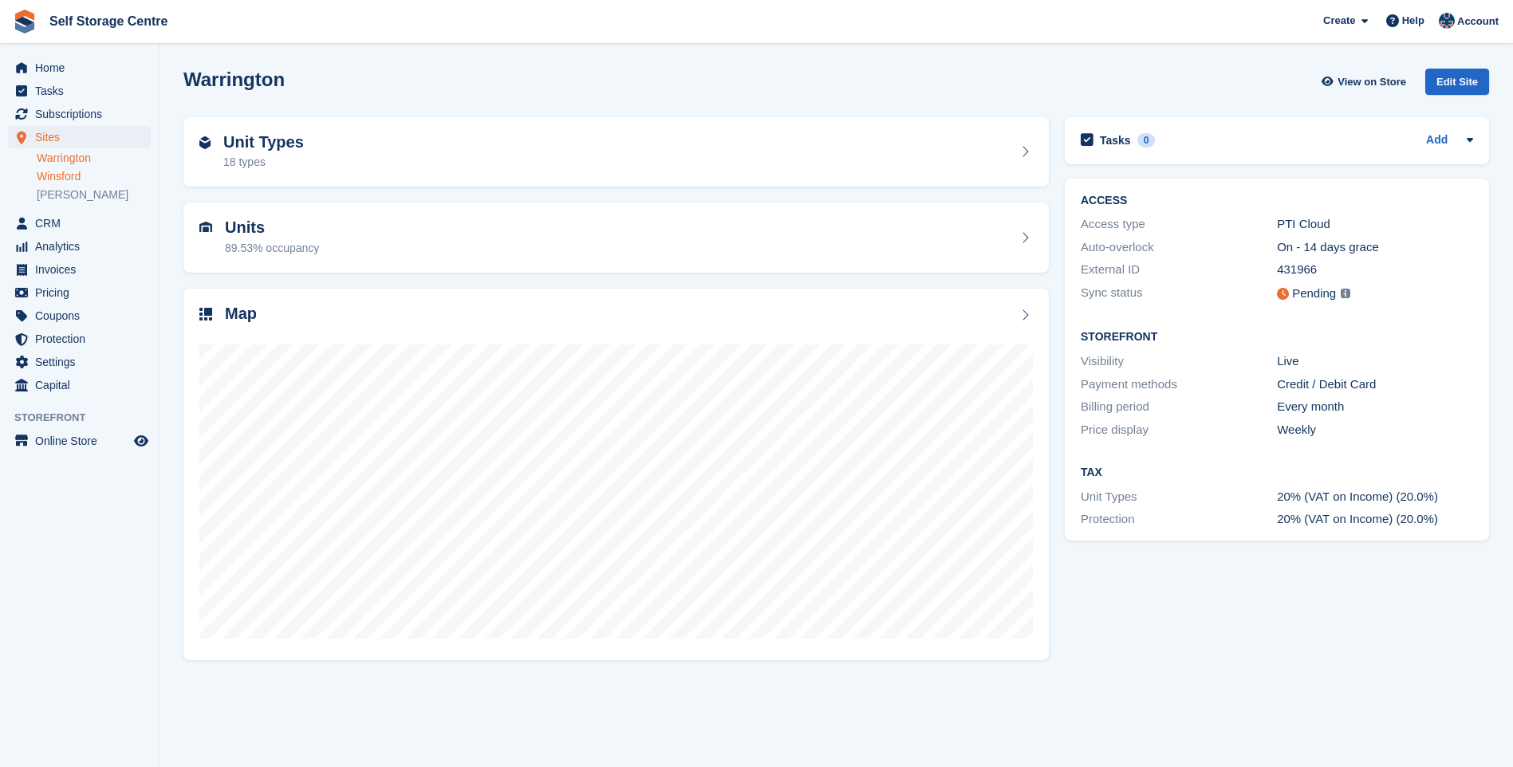
click at [69, 179] on link "Winsford" at bounding box center [94, 176] width 114 height 15
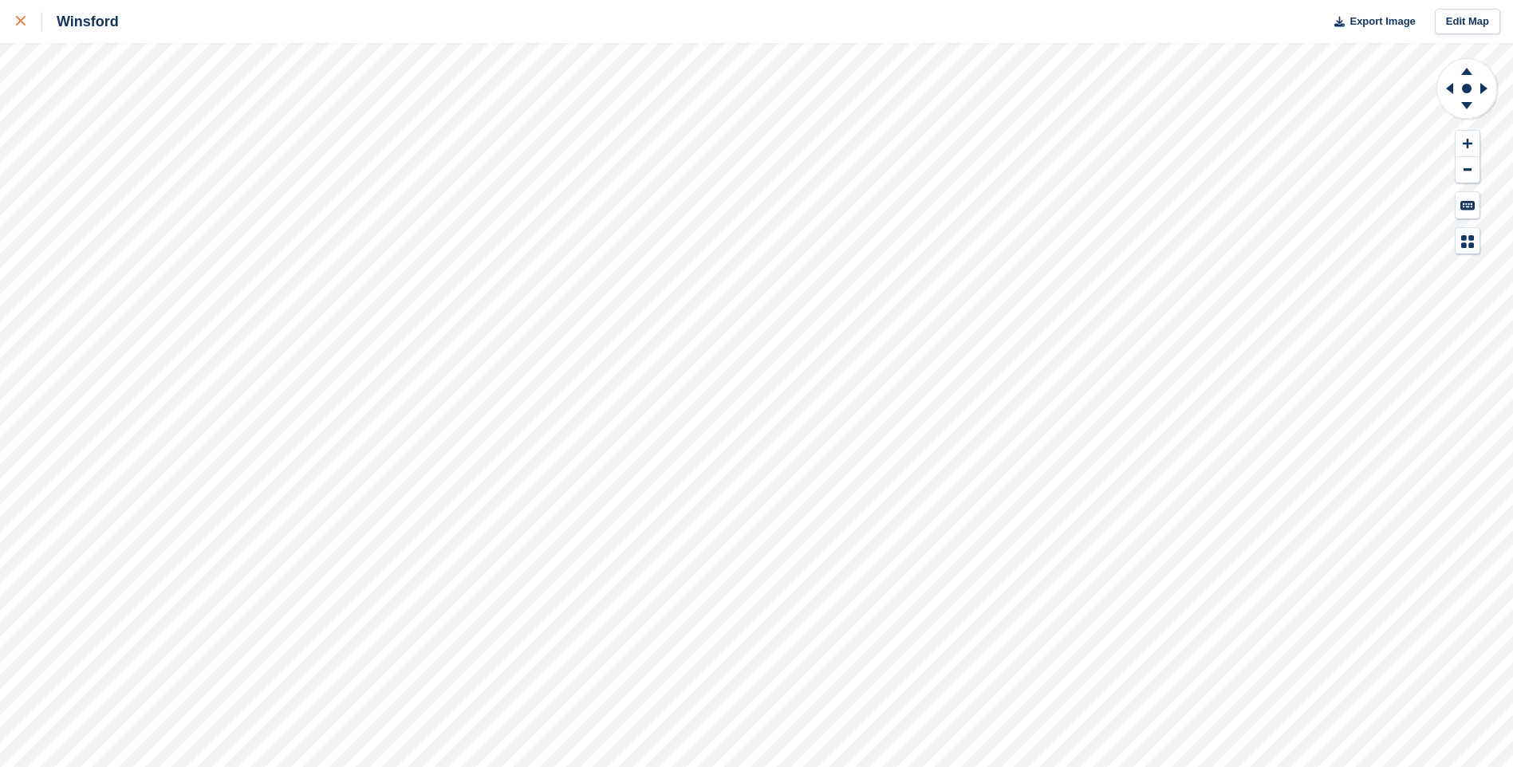
click at [23, 22] on icon at bounding box center [21, 21] width 10 height 10
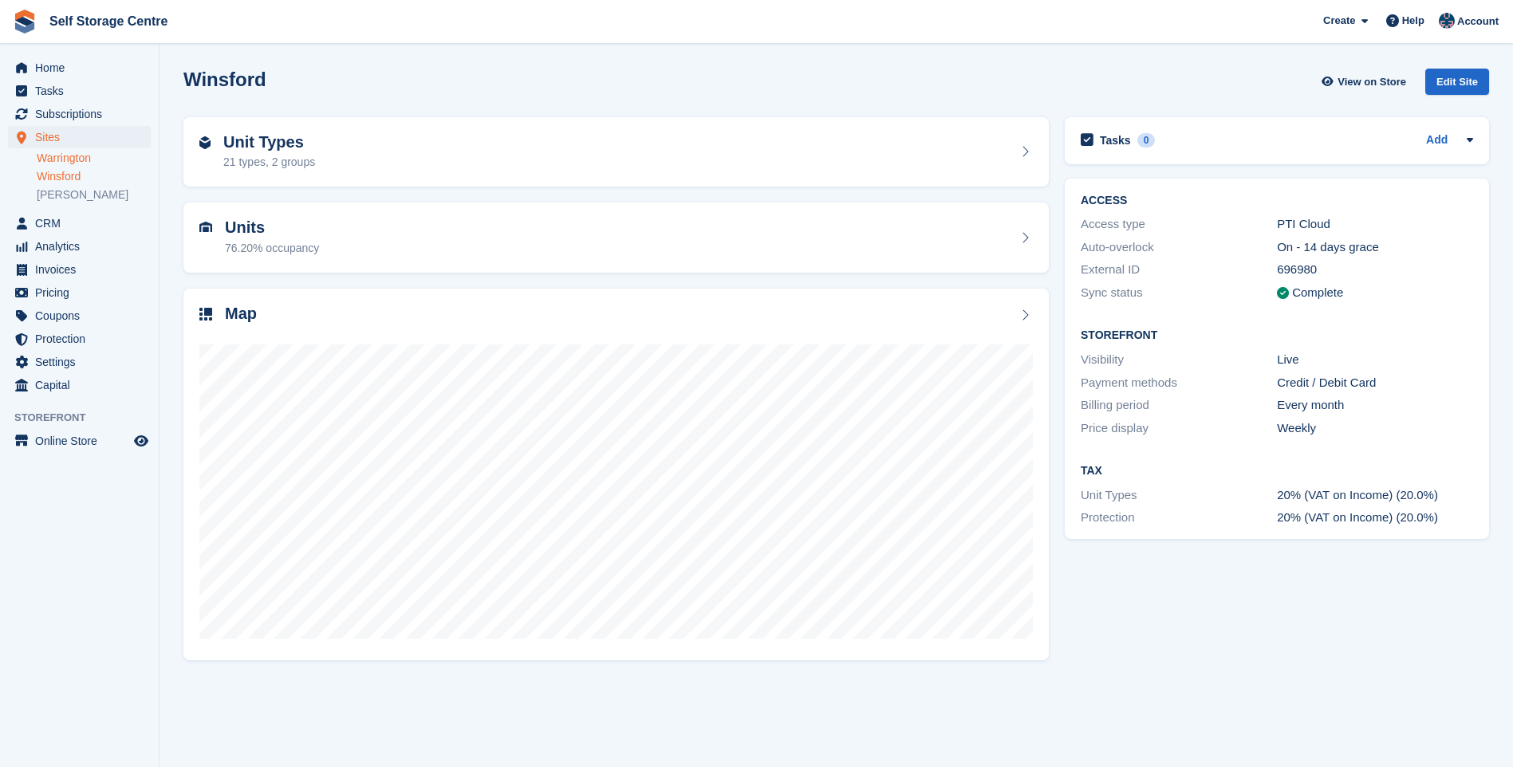
click at [81, 157] on link "Warrington" at bounding box center [94, 158] width 114 height 15
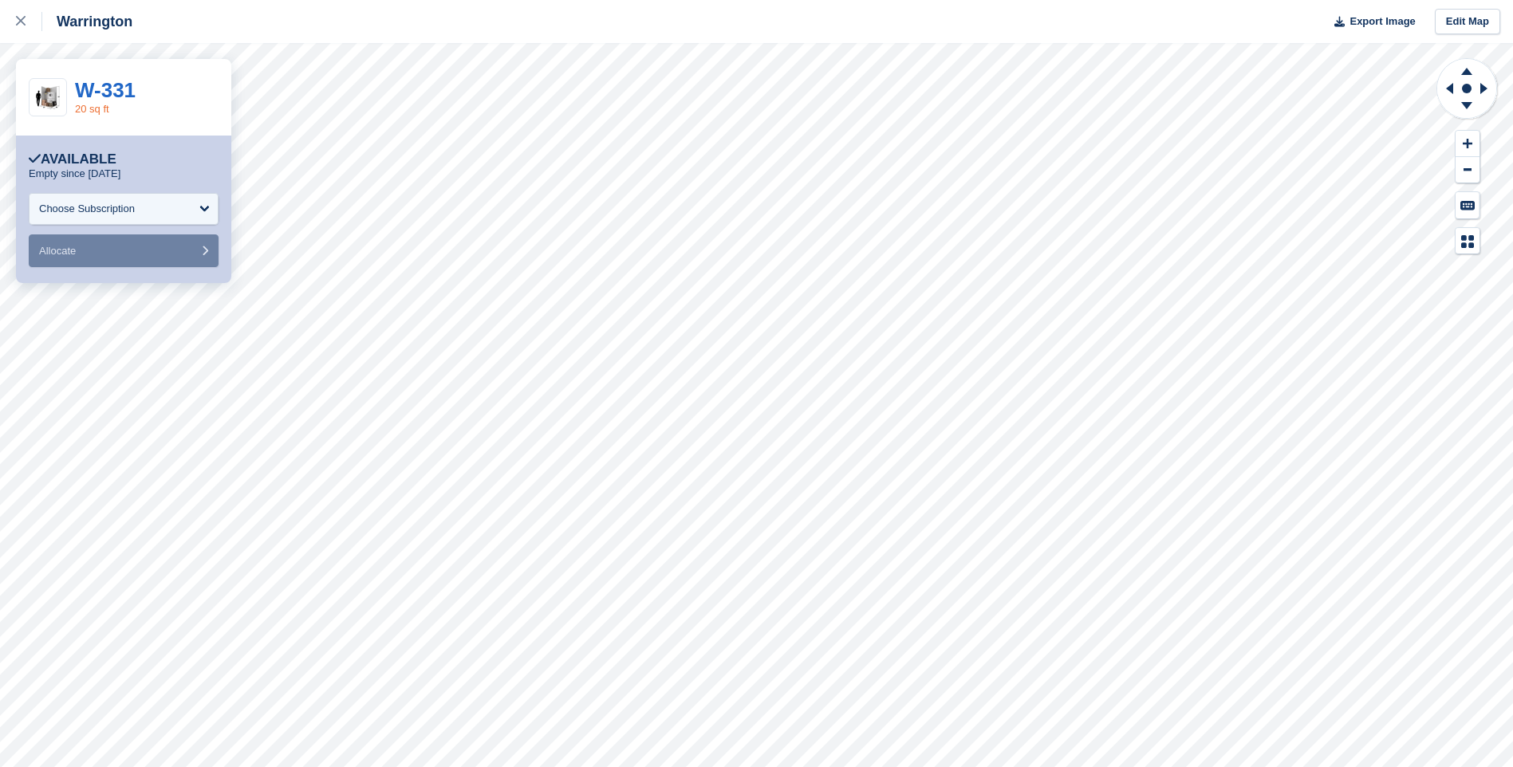
click at [89, 109] on link "20 sq ft" at bounding box center [92, 109] width 34 height 12
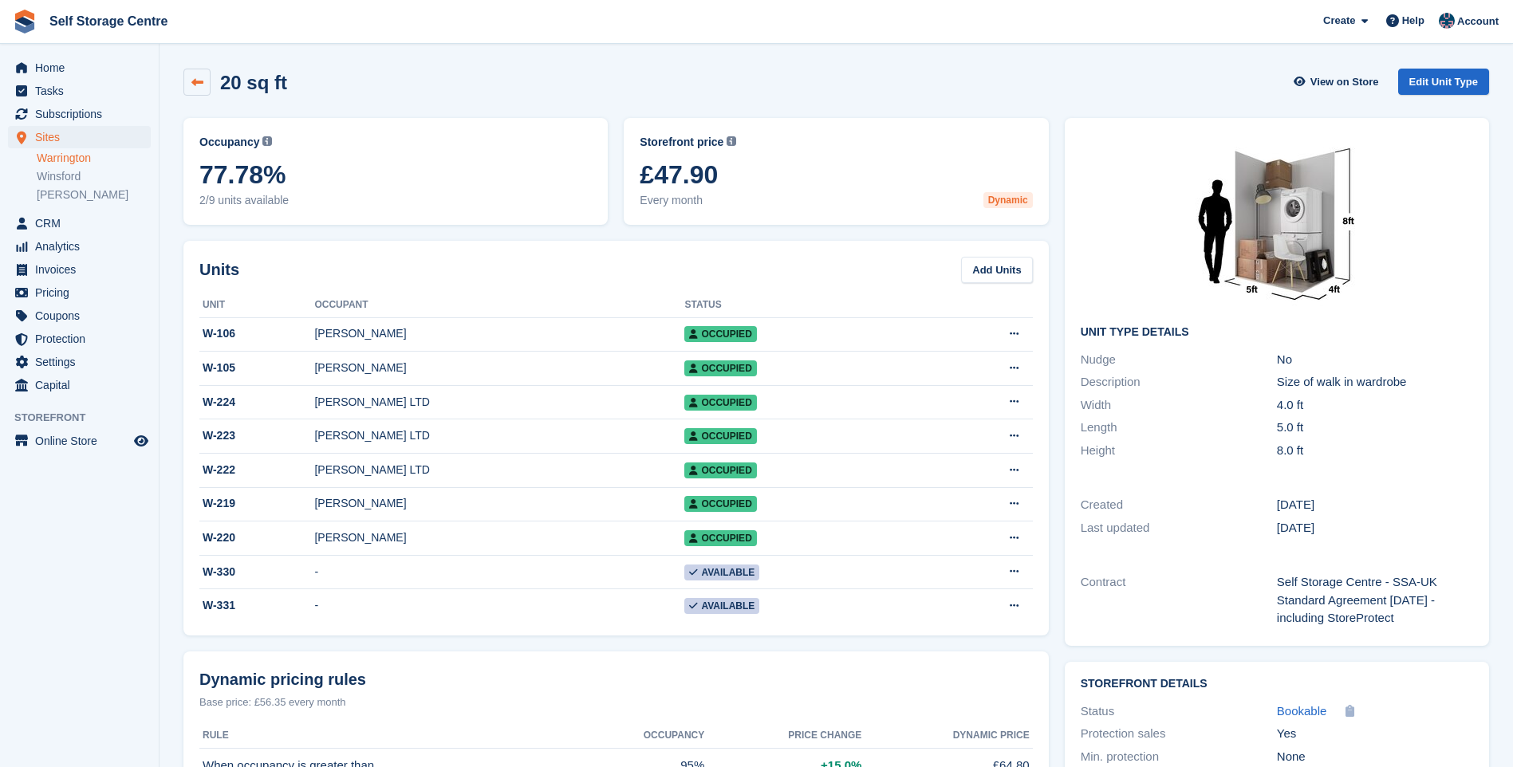
click at [191, 85] on icon at bounding box center [197, 83] width 12 height 12
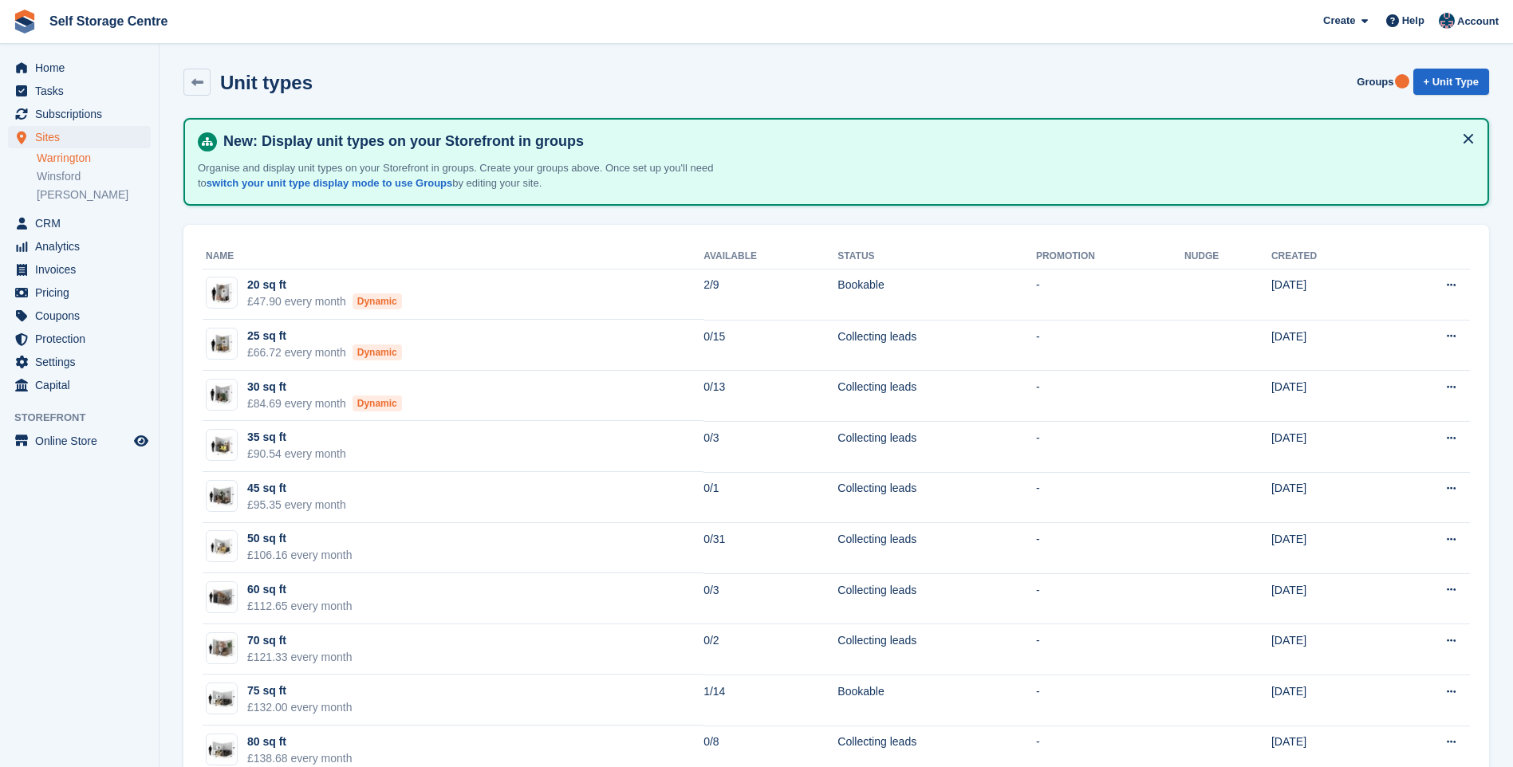
click at [61, 156] on link "Warrington" at bounding box center [94, 158] width 114 height 15
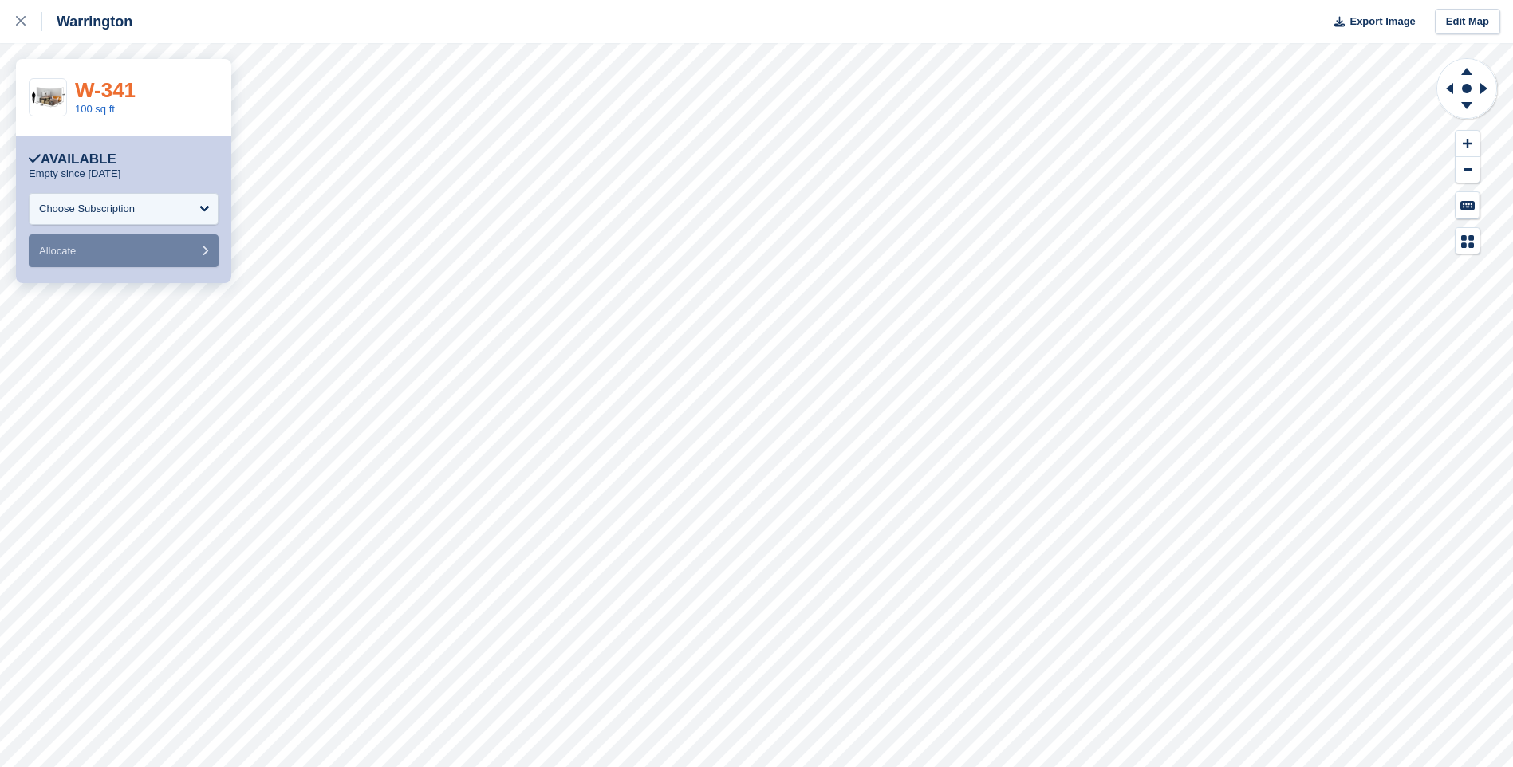
click at [103, 100] on link "W-341" at bounding box center [105, 90] width 61 height 24
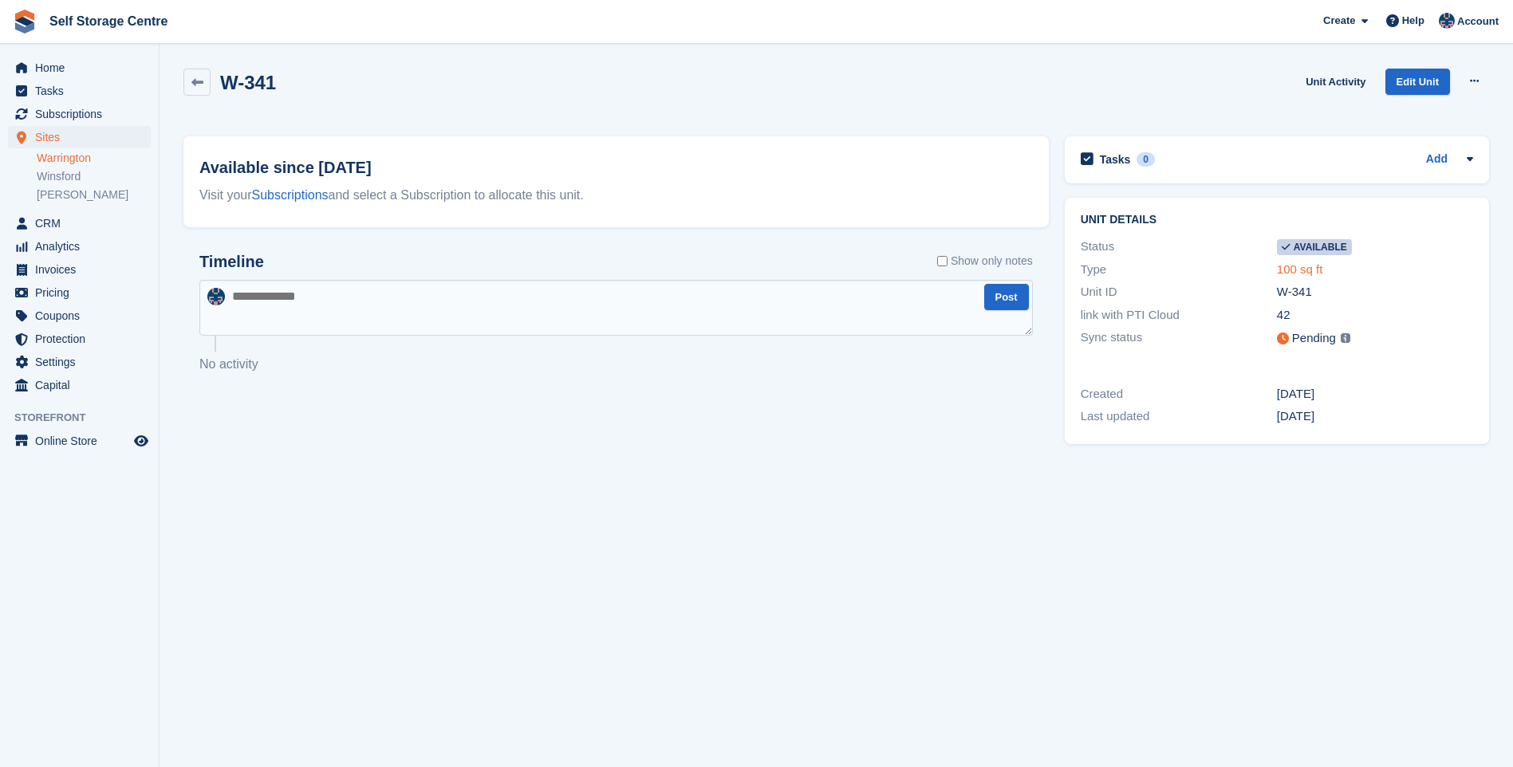
click at [1289, 266] on link "100 sq ft" at bounding box center [1300, 269] width 46 height 14
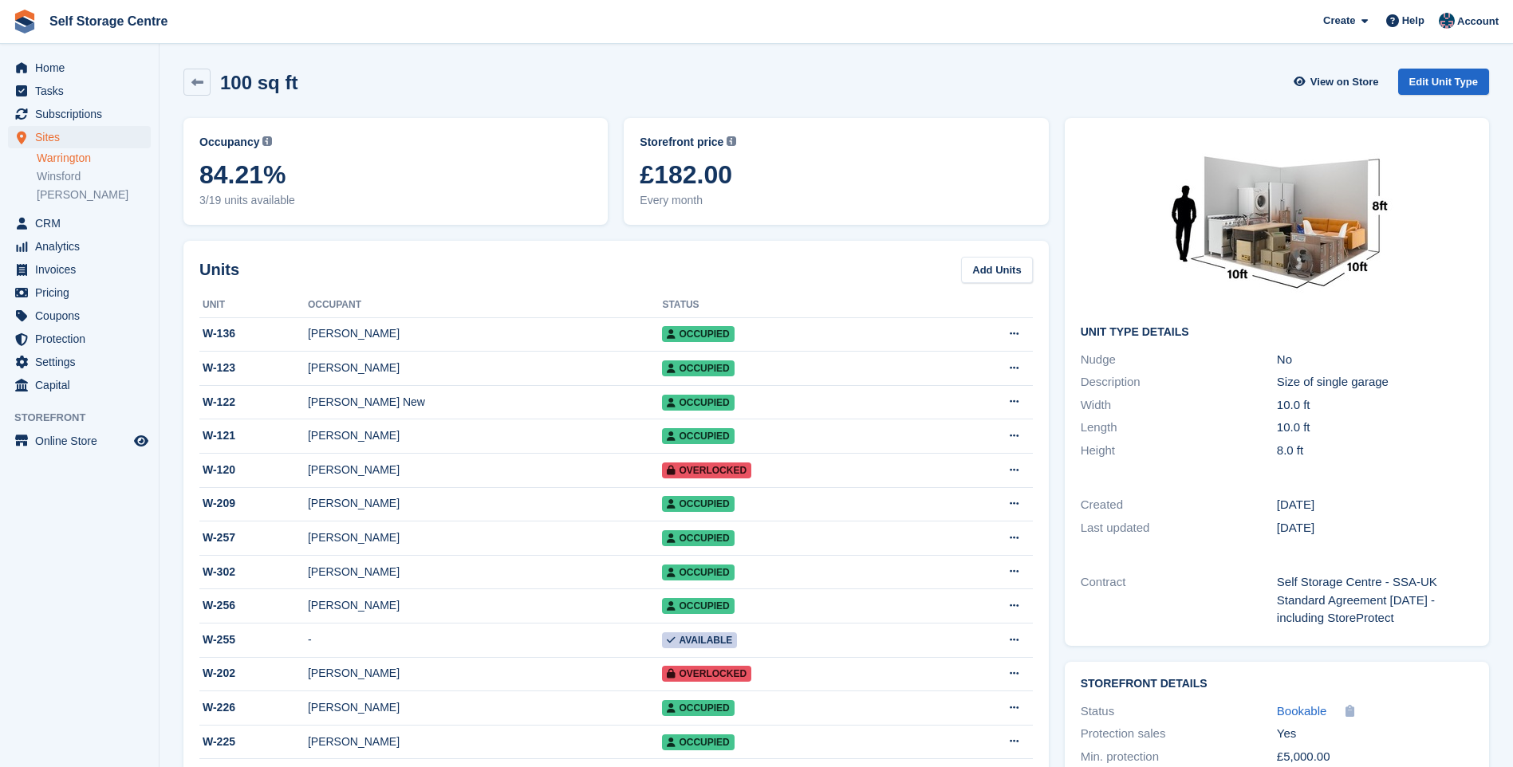
click at [71, 161] on link "Warrington" at bounding box center [94, 158] width 114 height 15
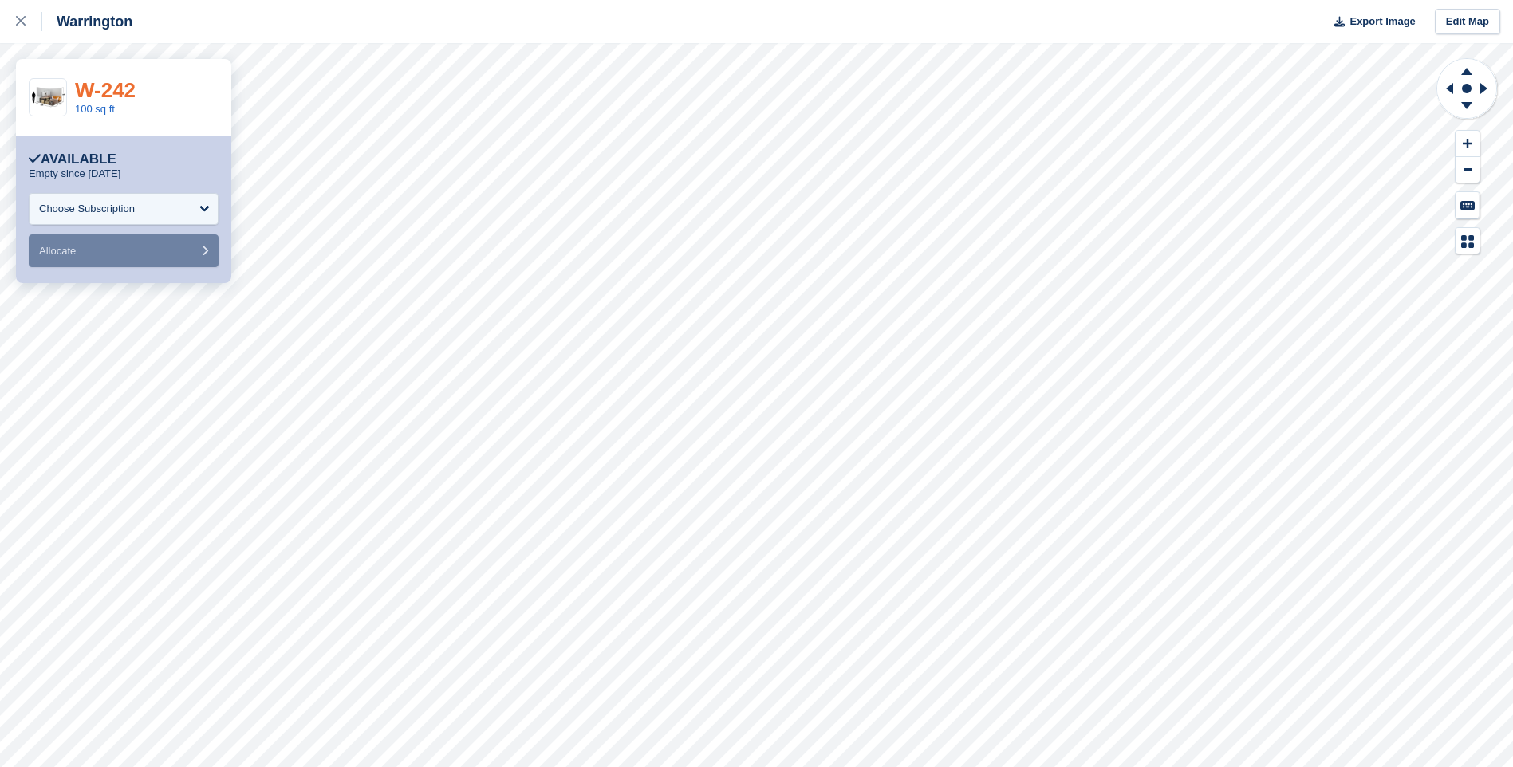
click at [102, 93] on link "W-242" at bounding box center [105, 90] width 61 height 24
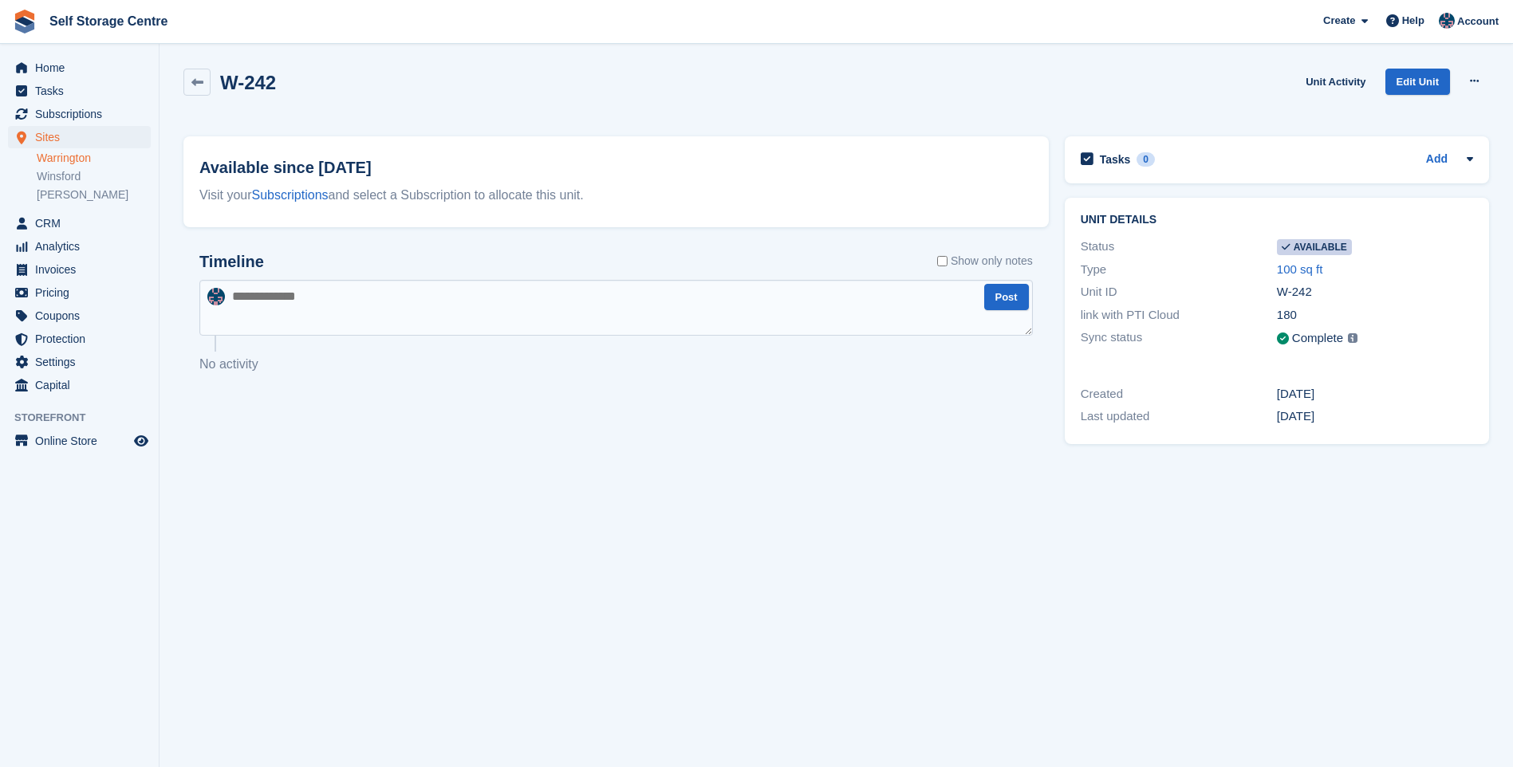
click at [83, 153] on link "Warrington" at bounding box center [94, 158] width 114 height 15
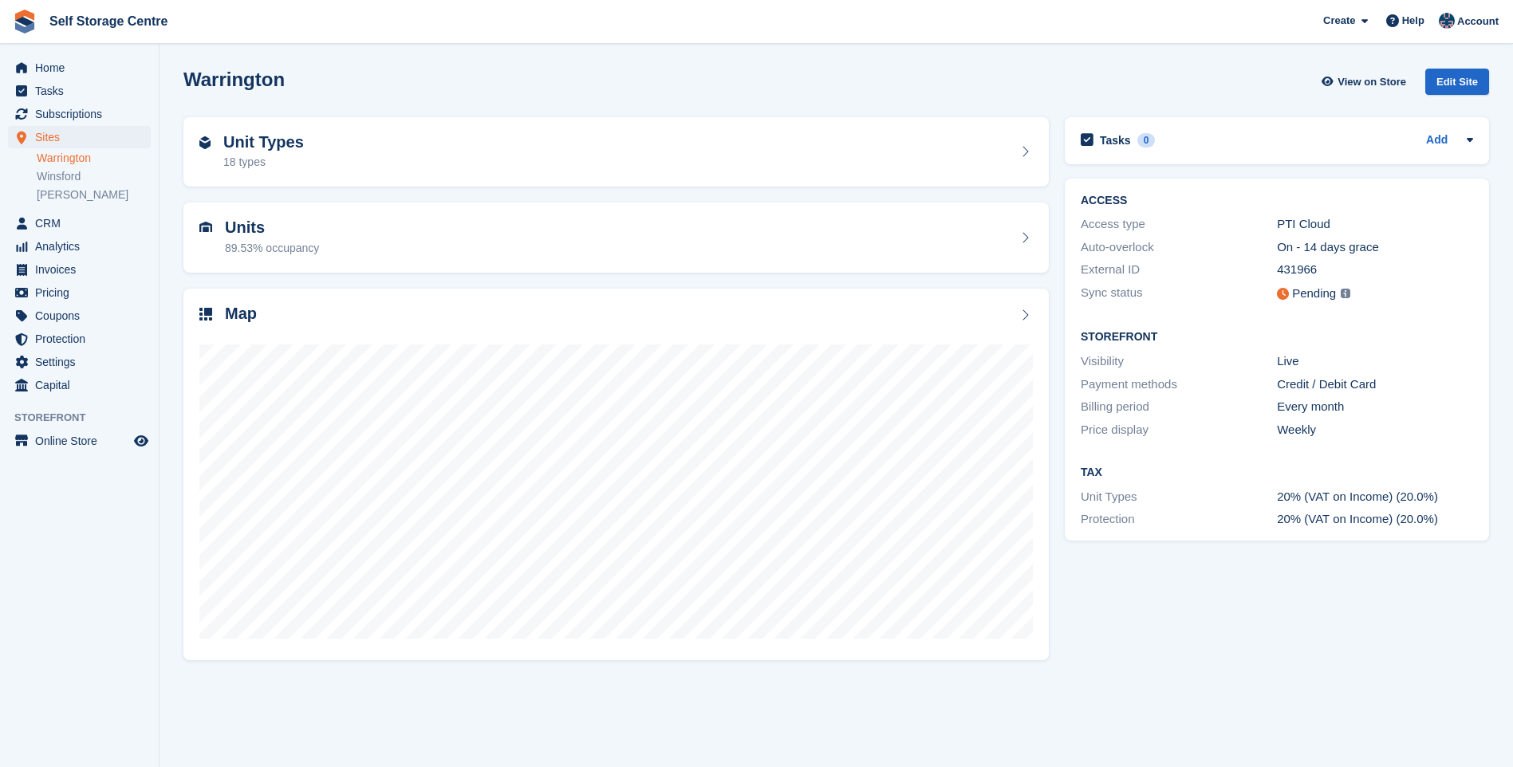
click at [80, 160] on link "Warrington" at bounding box center [94, 158] width 114 height 15
click at [57, 155] on link "Warrington" at bounding box center [94, 158] width 114 height 15
click at [61, 159] on link "Warrington" at bounding box center [94, 158] width 114 height 15
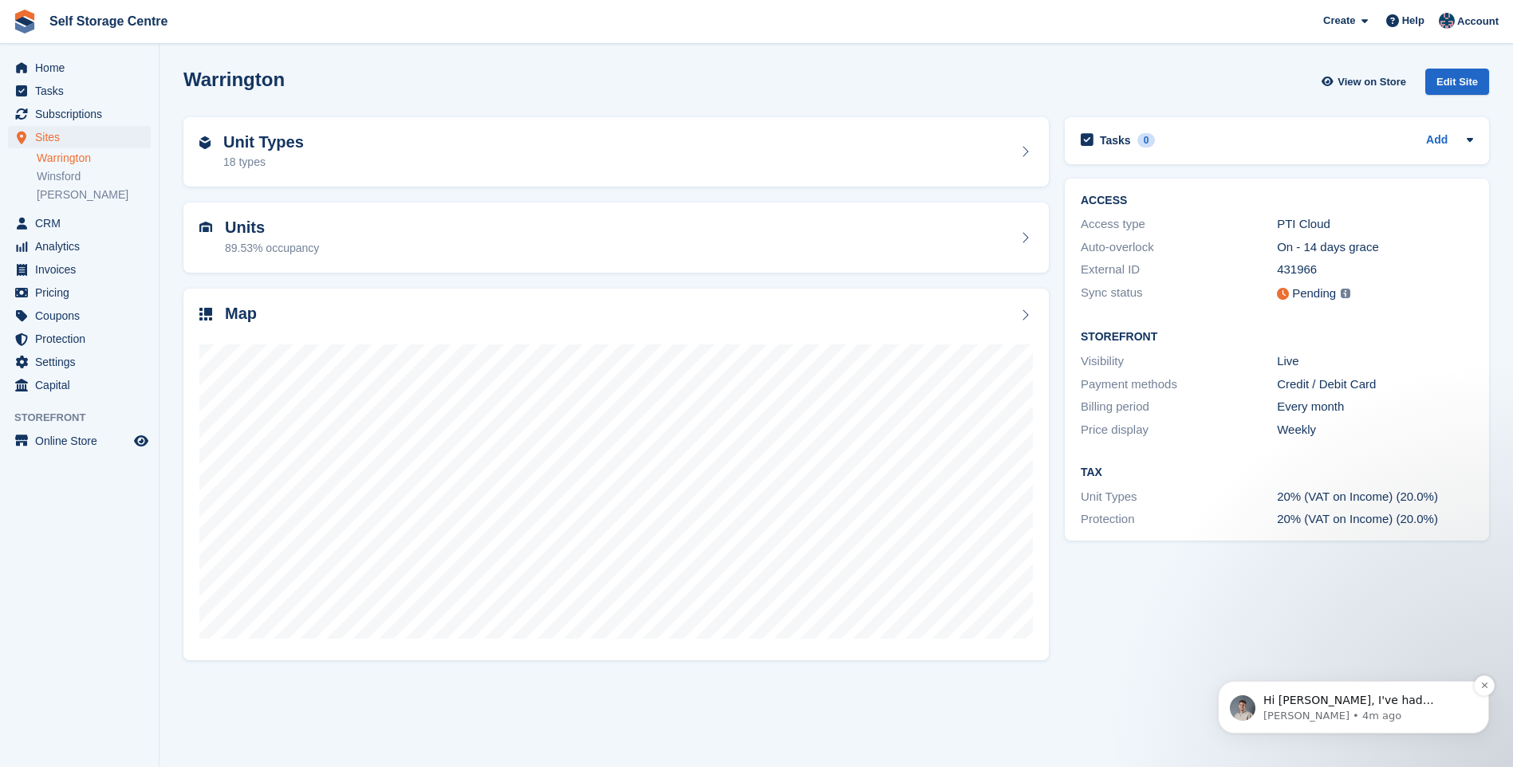
click at [1343, 700] on p "Hi [PERSON_NAME], I've had confirmation that the customers PIN has now been cha…" at bounding box center [1366, 701] width 206 height 16
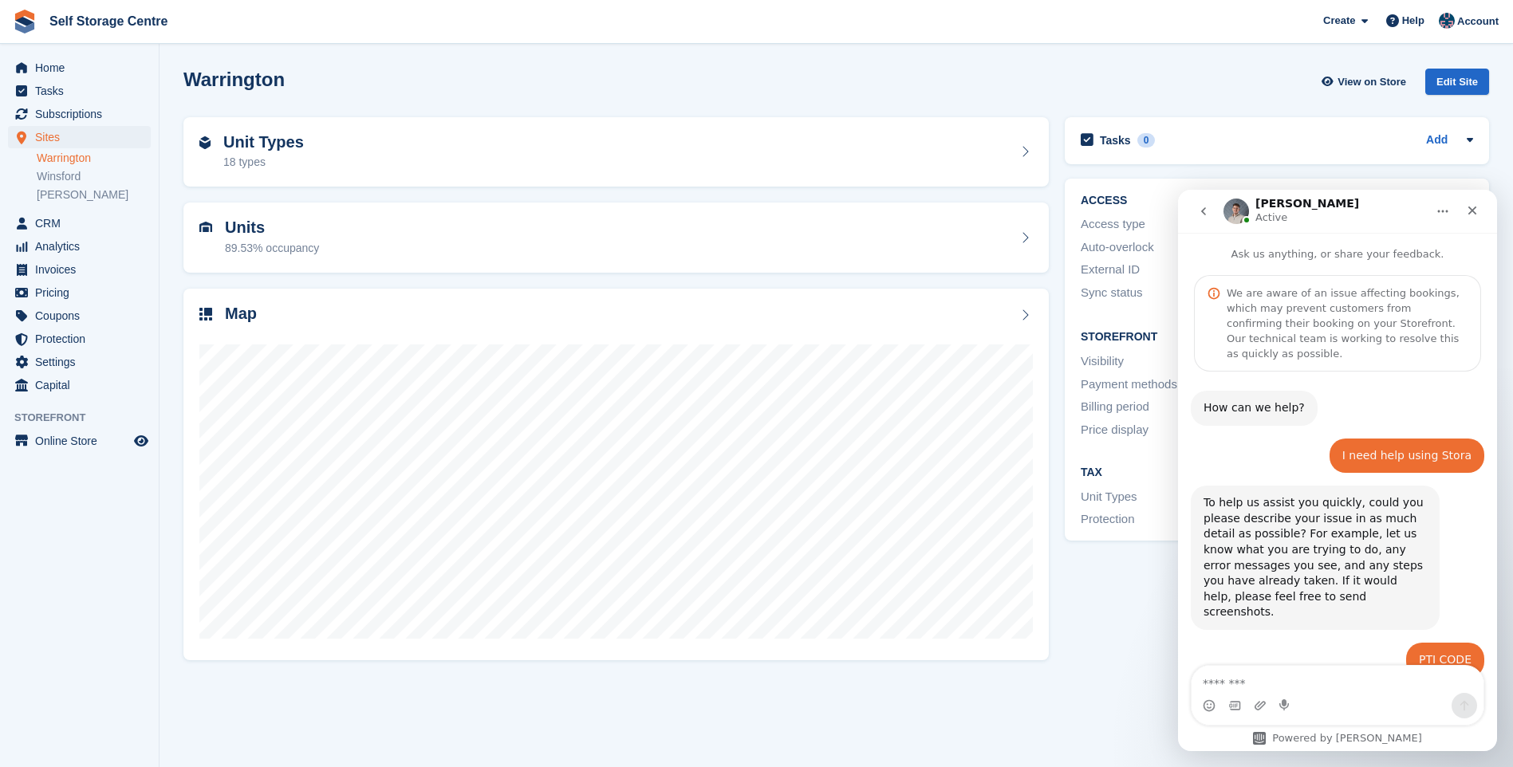
scroll to position [1178, 0]
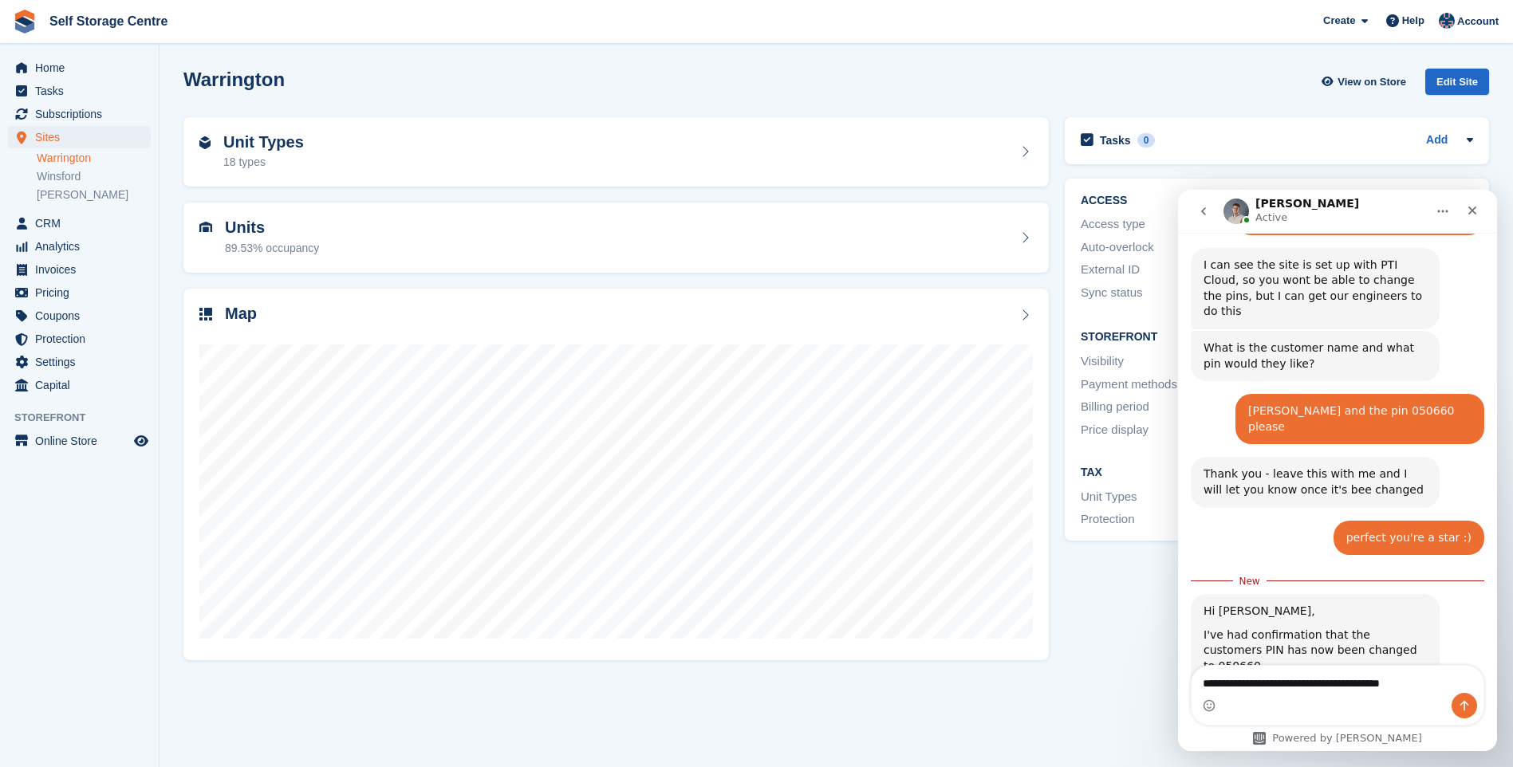
type textarea "**********"
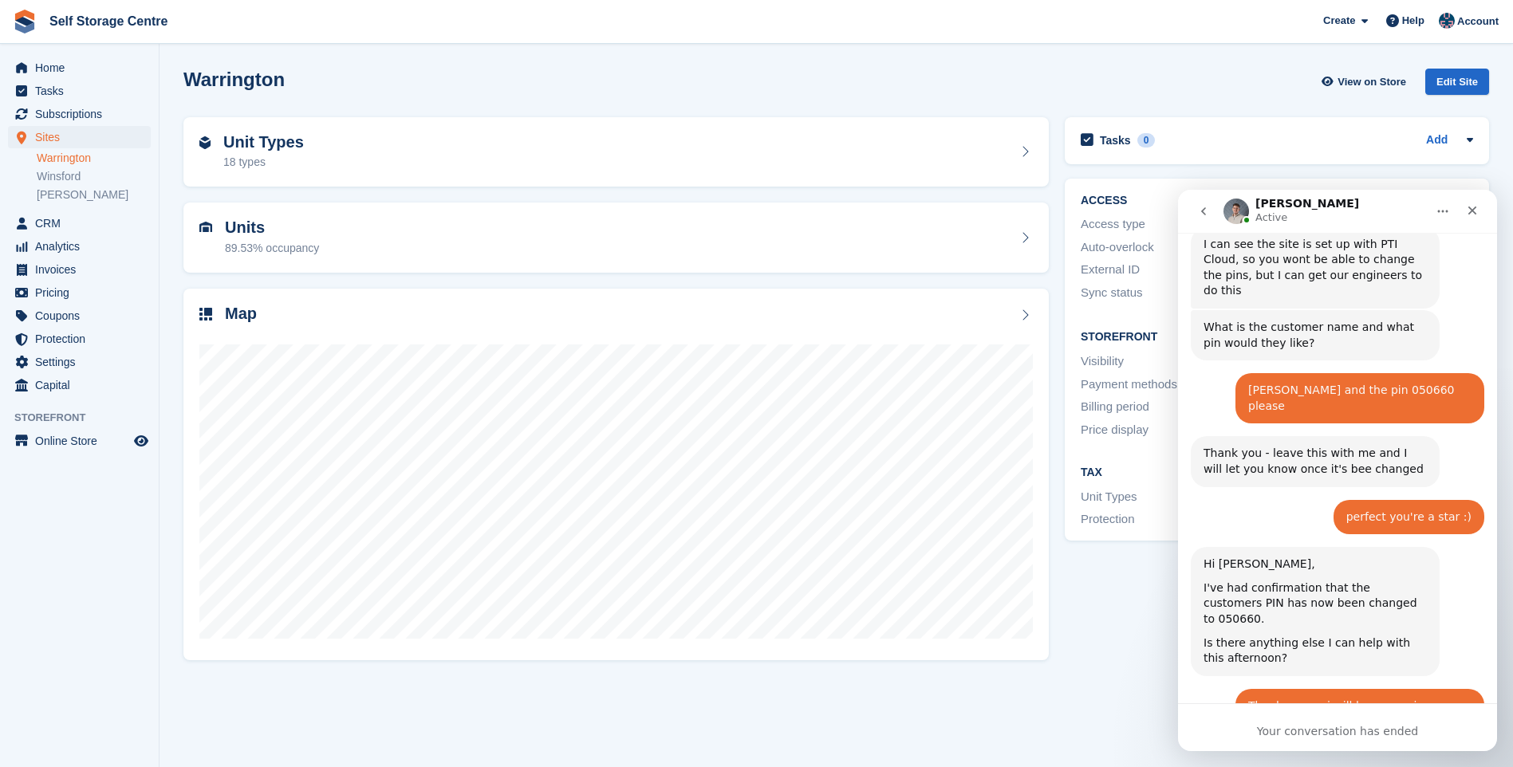
scroll to position [1378, 0]
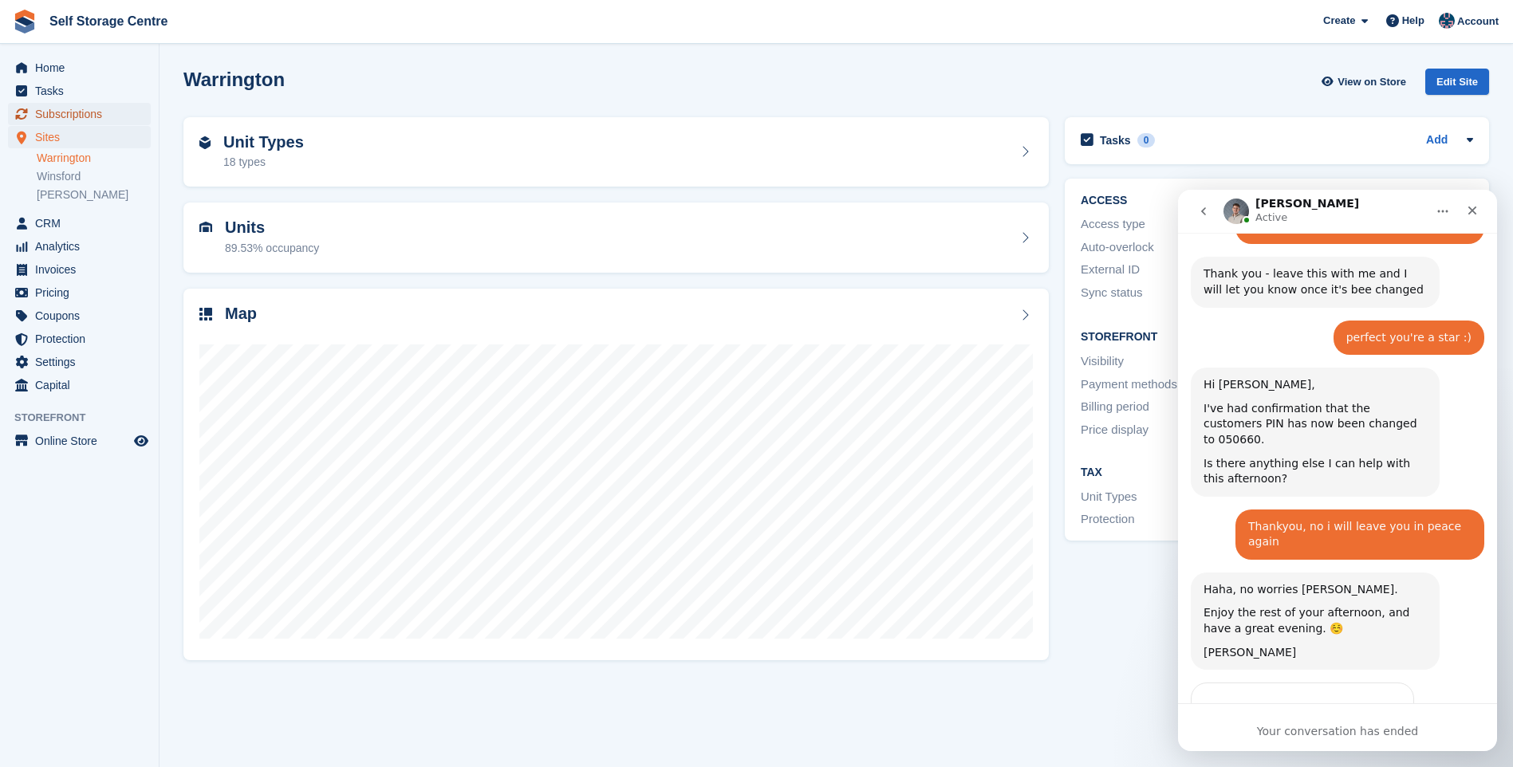
click at [94, 110] on span "Subscriptions" at bounding box center [83, 114] width 96 height 22
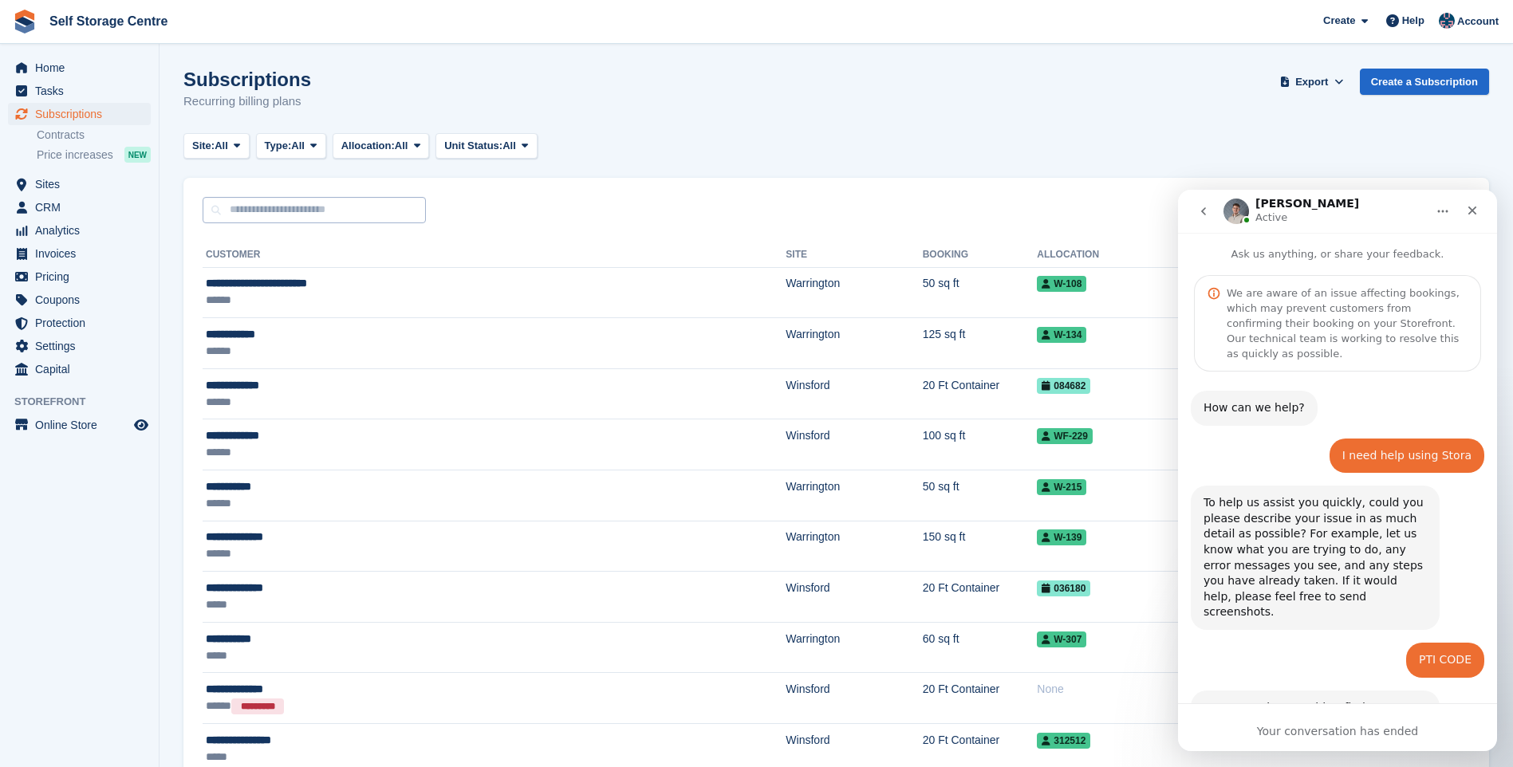
scroll to position [1378, 0]
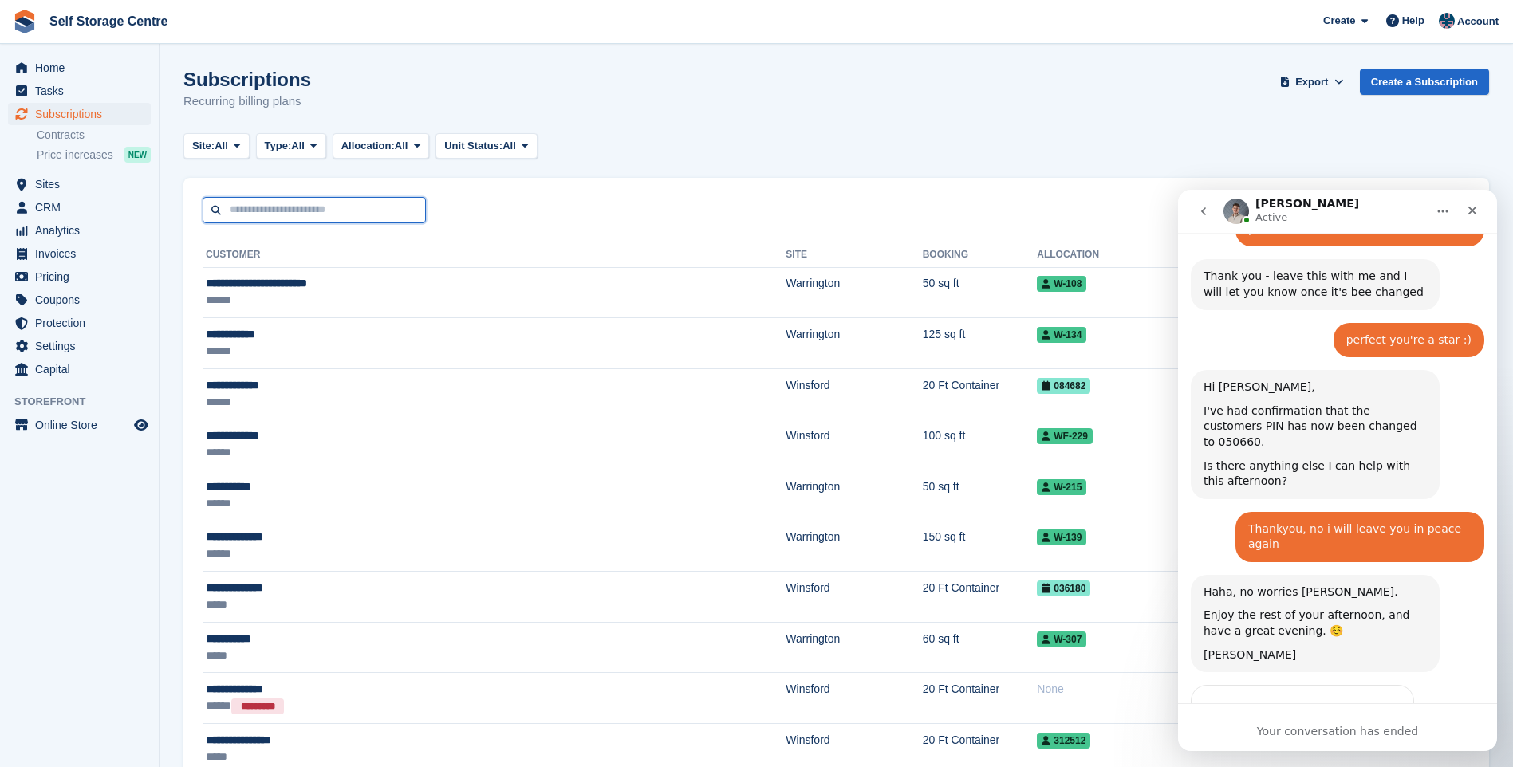
click at [287, 211] on input "text" at bounding box center [314, 210] width 223 height 26
click at [392, 203] on input "text" at bounding box center [314, 210] width 223 height 26
click at [1471, 204] on icon "Close" at bounding box center [1472, 210] width 13 height 13
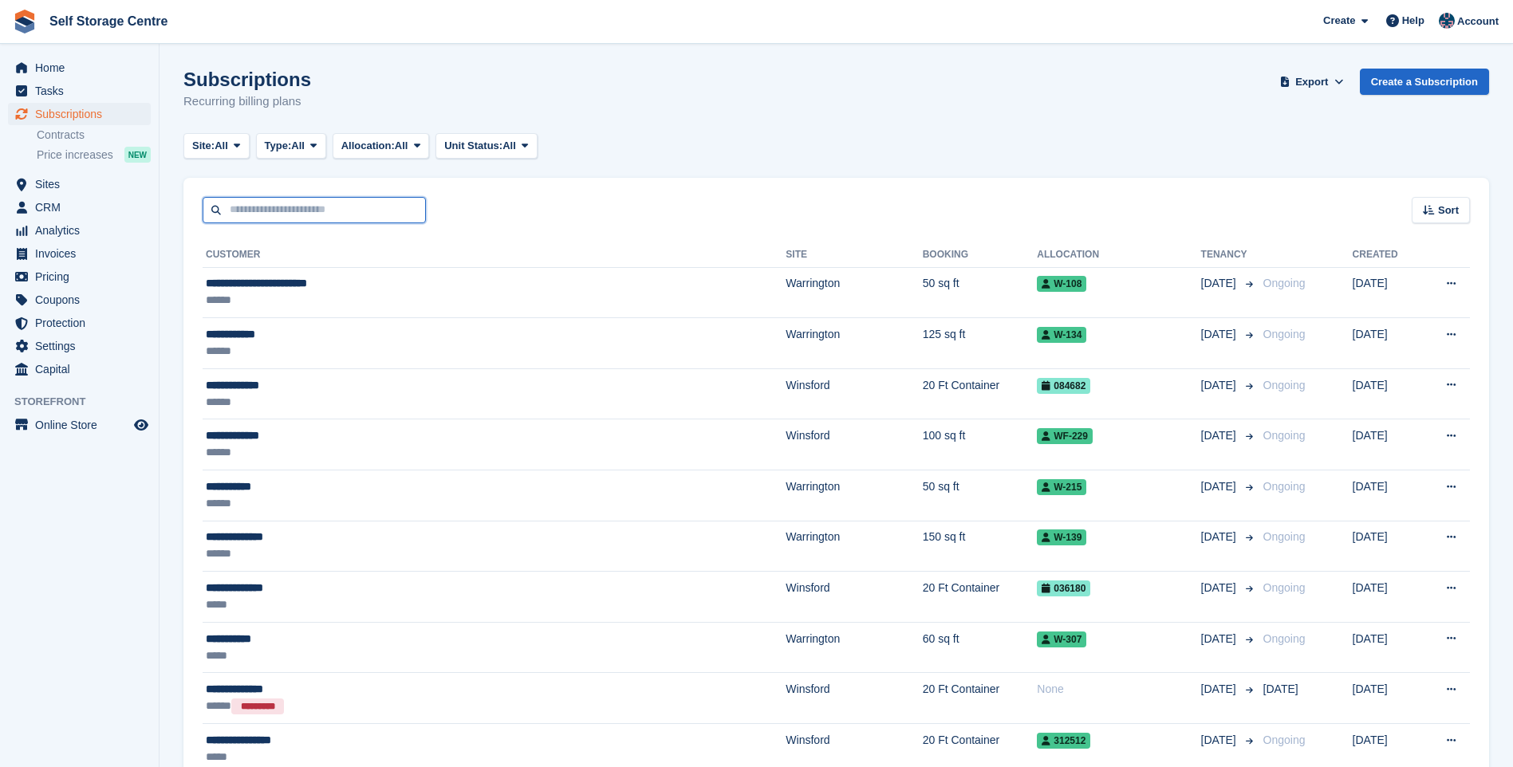
click at [266, 218] on input "text" at bounding box center [314, 210] width 223 height 26
type input "********"
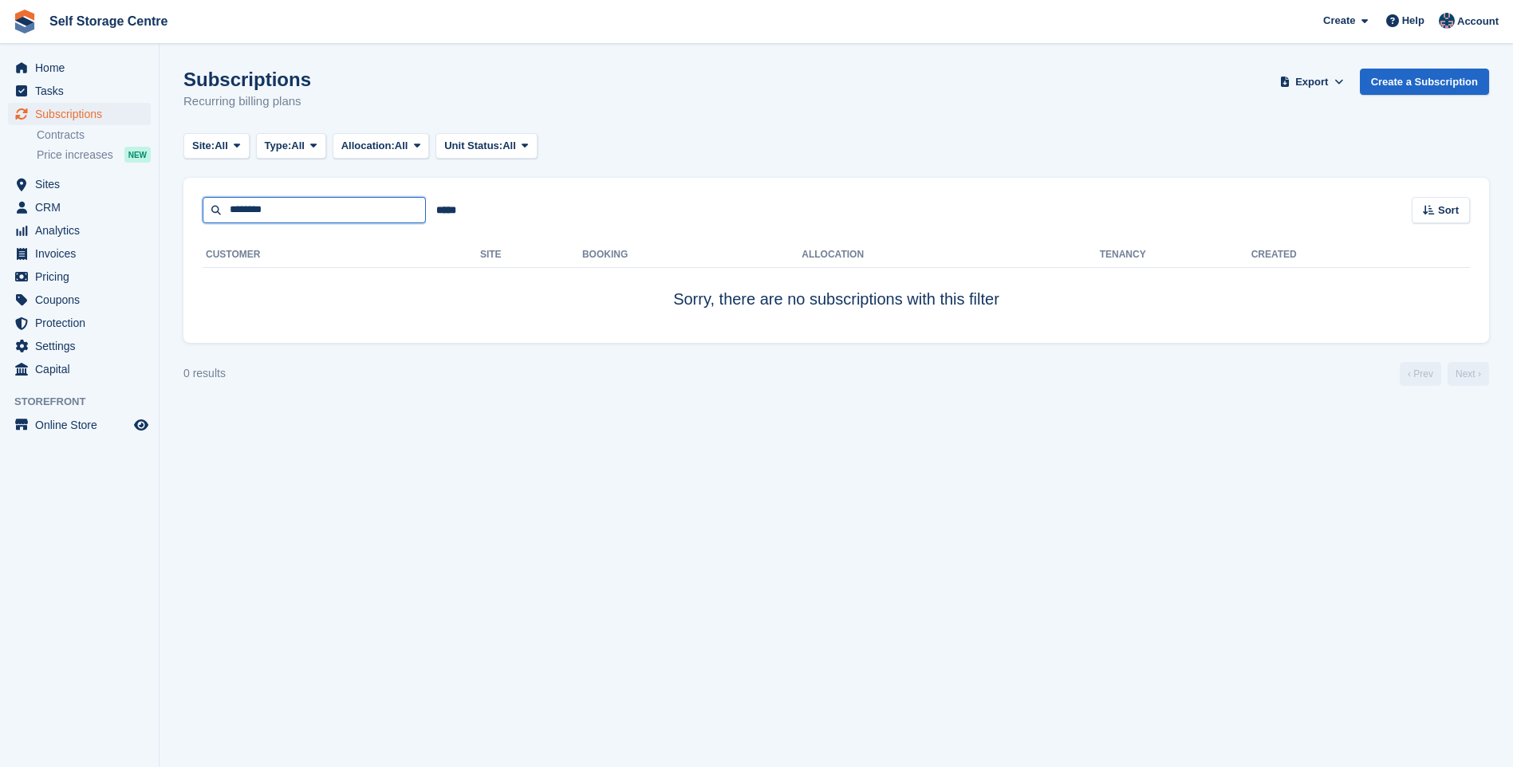
click at [311, 215] on input "********" at bounding box center [314, 210] width 223 height 26
type input "*"
